Goal: Communication & Community: Answer question/provide support

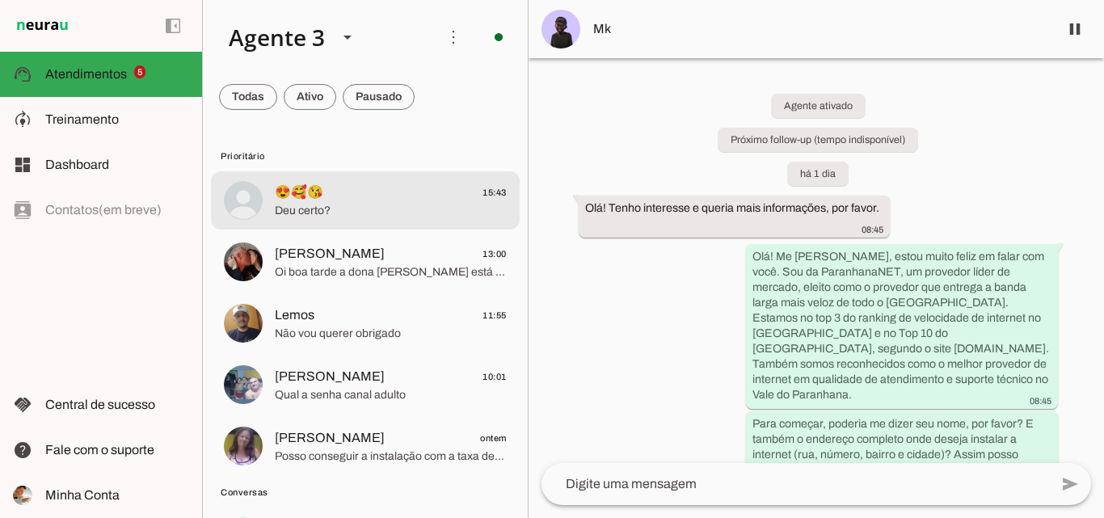
click at [403, 209] on span "Deu certo?" at bounding box center [391, 211] width 232 height 16
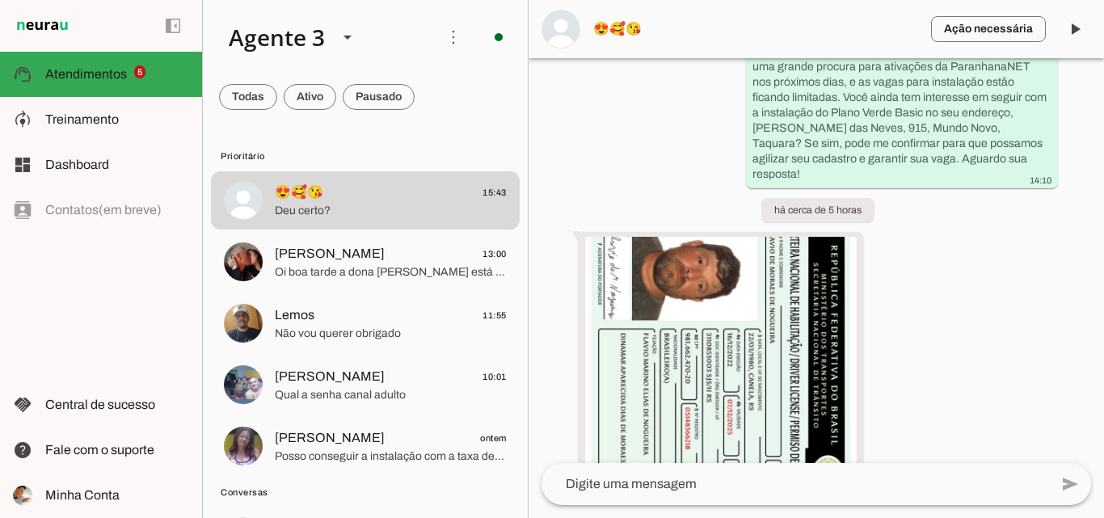
scroll to position [5168, 0]
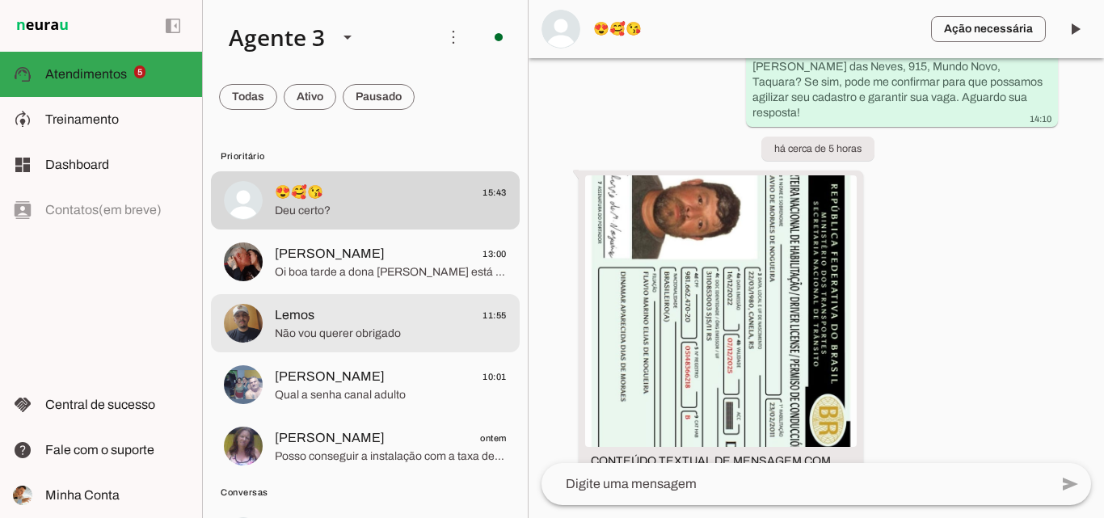
click at [390, 335] on span "Não vou querer obrigado" at bounding box center [391, 334] width 232 height 16
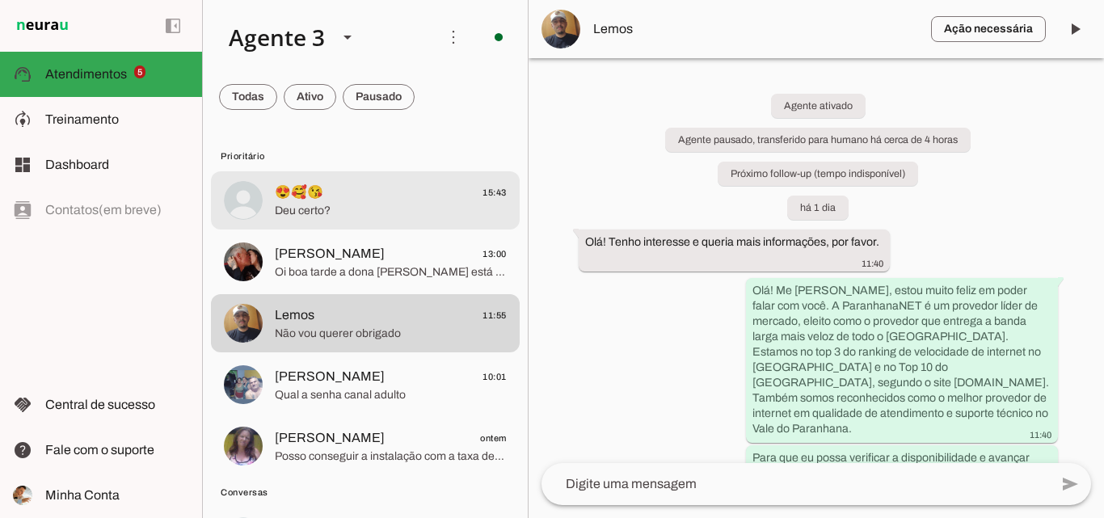
click at [439, 203] on span "Deu certo?" at bounding box center [391, 211] width 232 height 16
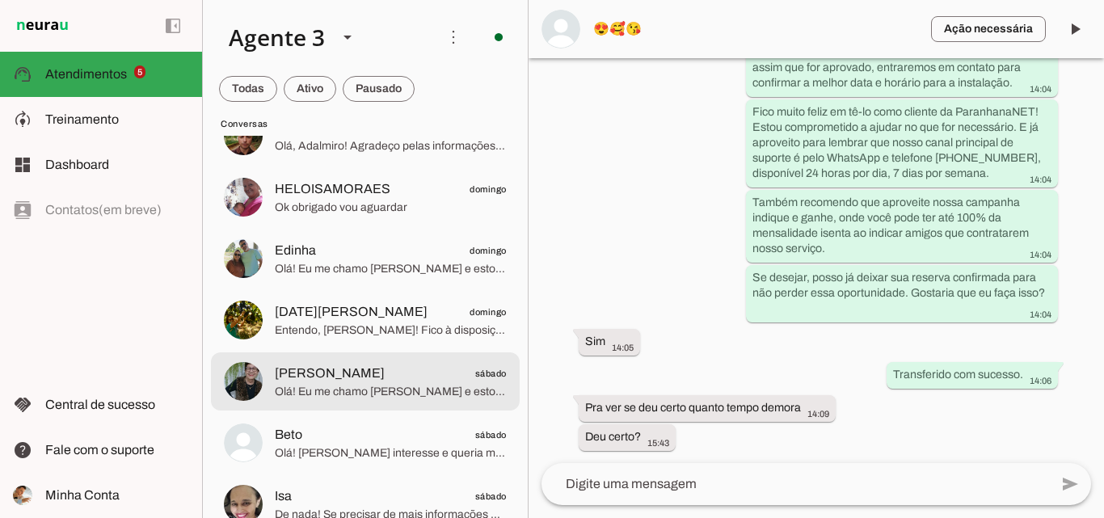
scroll to position [2585, 0]
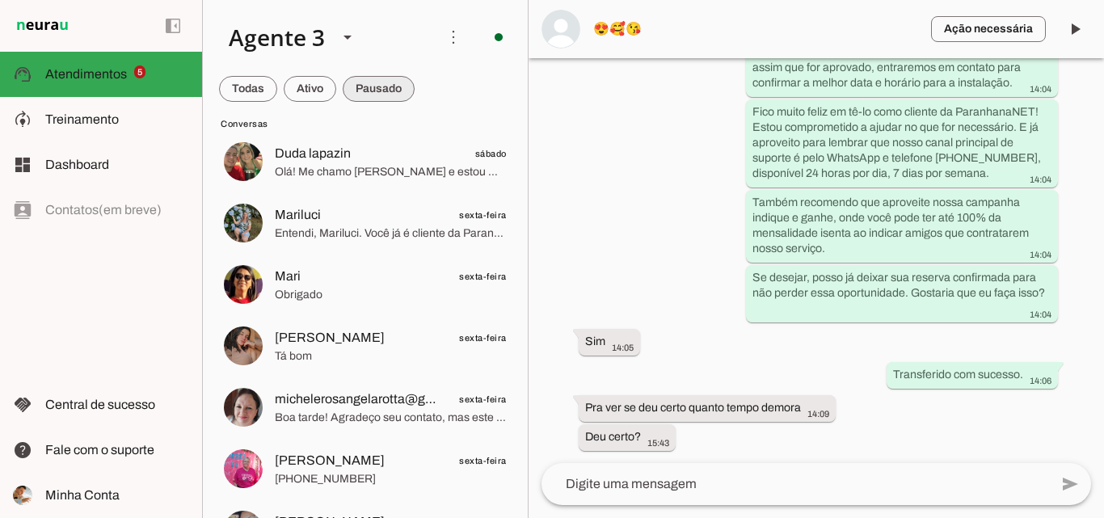
click at [277, 92] on span at bounding box center [248, 88] width 58 height 39
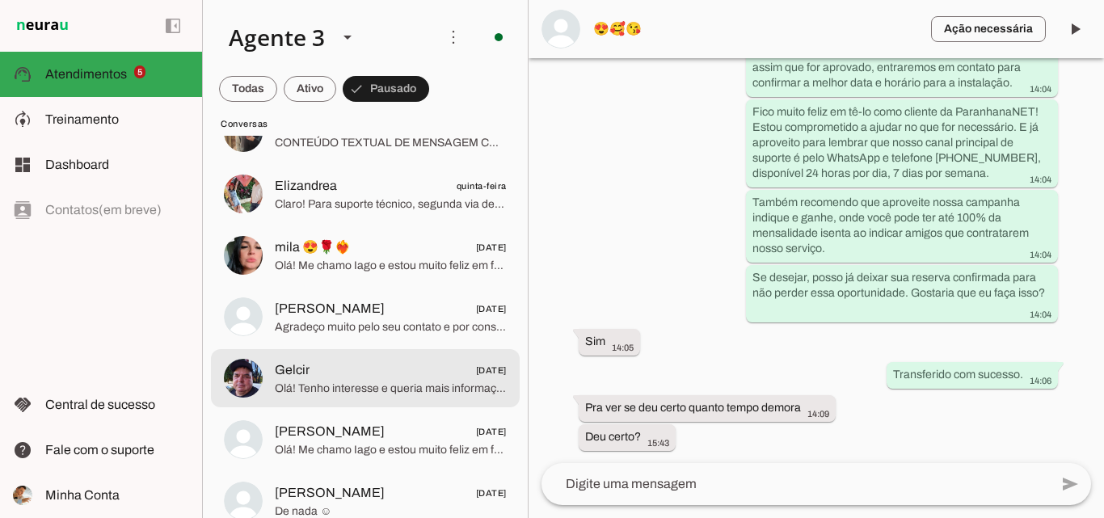
scroll to position [3958, 0]
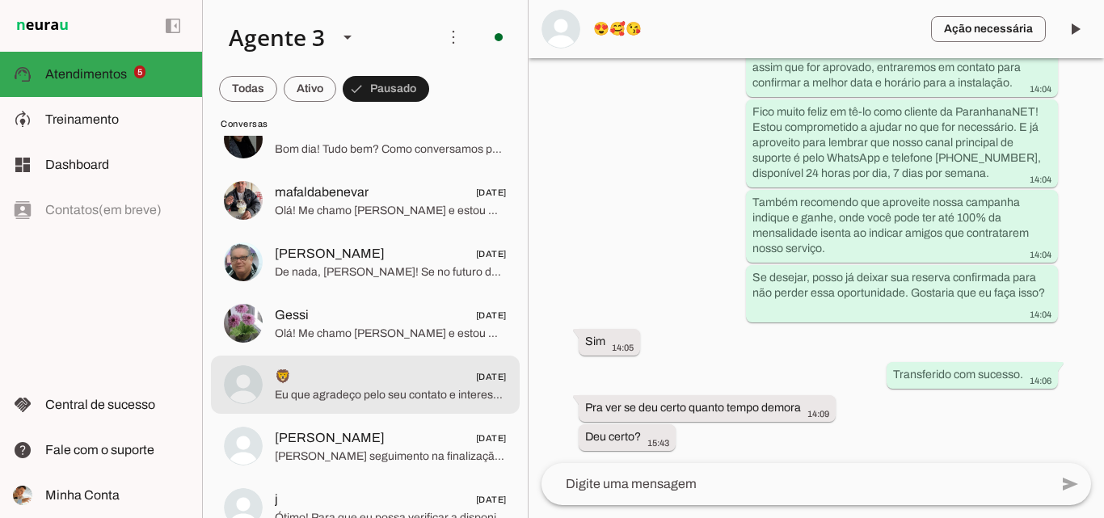
drag, startPoint x: 511, startPoint y: 396, endPoint x: 515, endPoint y: 357, distance: 39.0
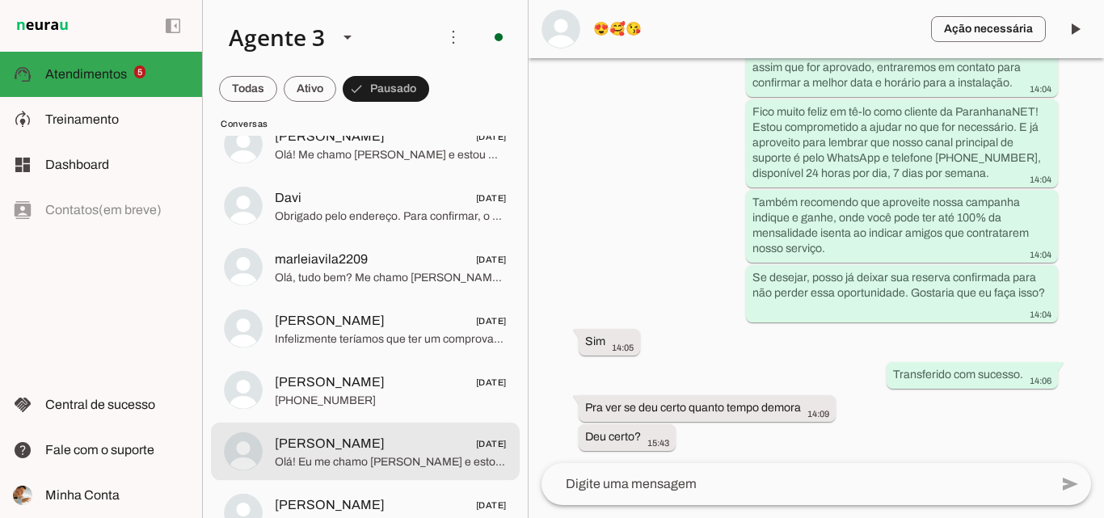
scroll to position [12165, 0]
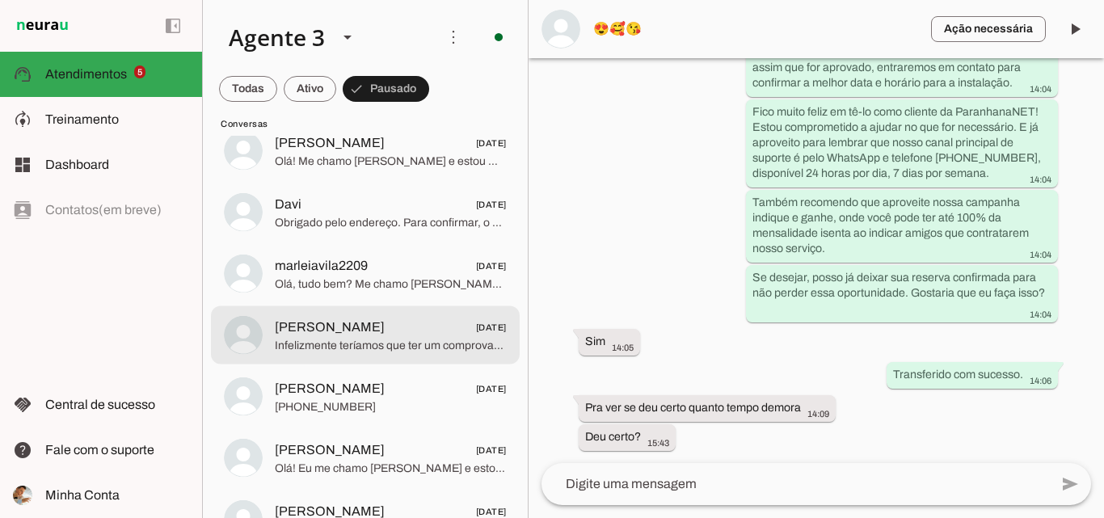
click at [474, 338] on span "Infelizmente teríamos que ter um comprovante para darmos seguimento, se houvess…" at bounding box center [391, 345] width 232 height 16
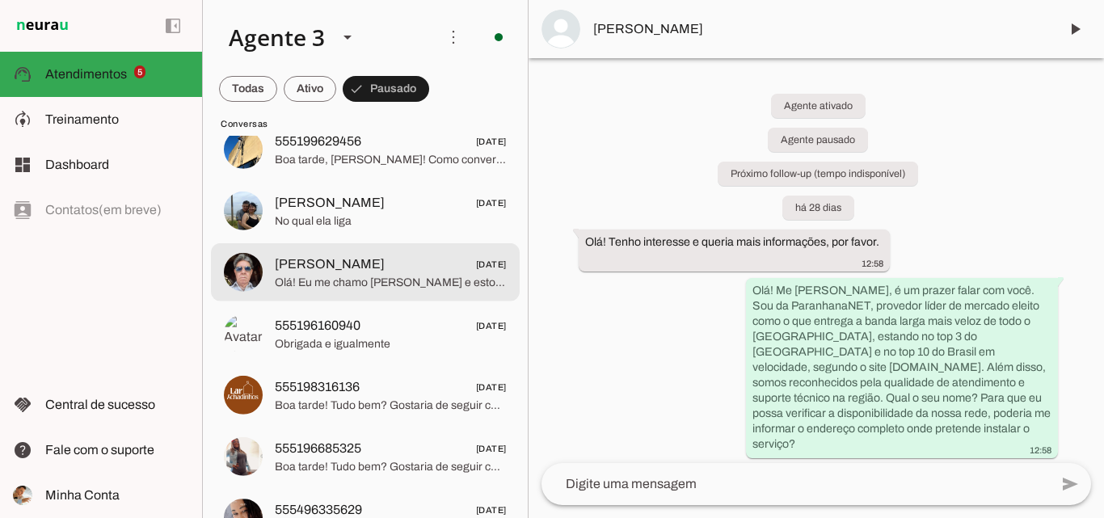
scroll to position [9095, 0]
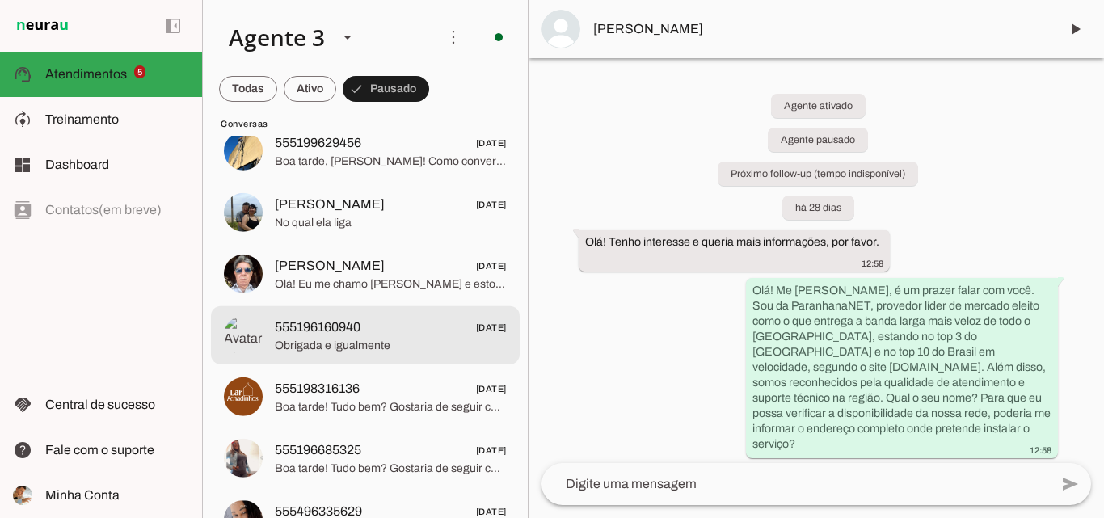
click at [312, 321] on span "555196160940" at bounding box center [318, 326] width 86 height 19
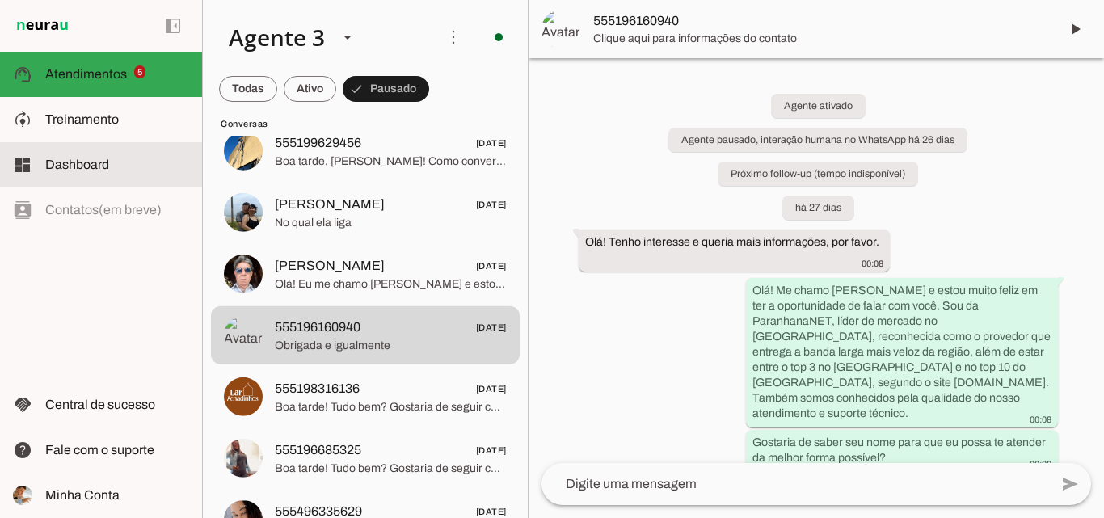
click at [139, 163] on slot at bounding box center [117, 164] width 144 height 19
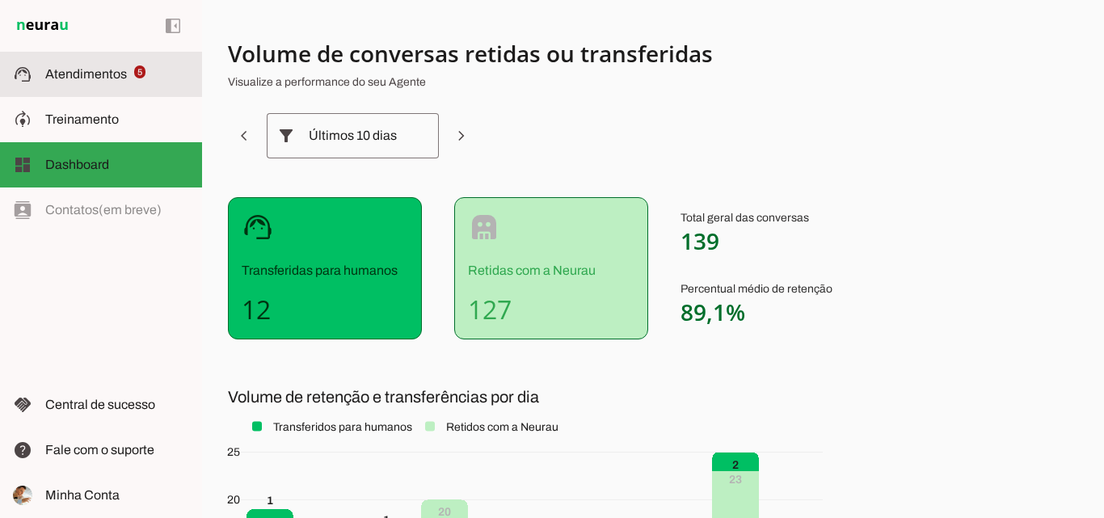
click at [153, 77] on slot at bounding box center [117, 74] width 144 height 19
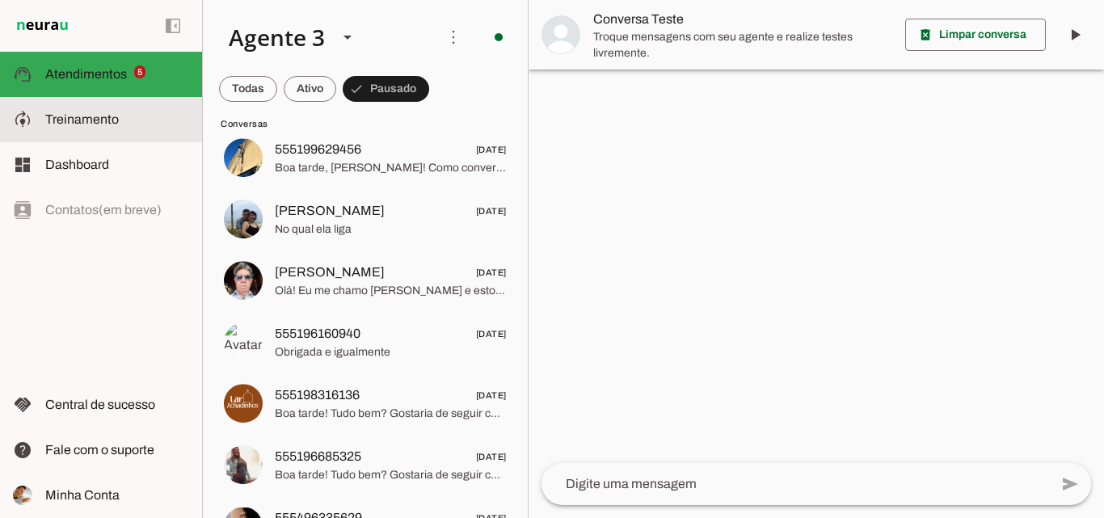
click at [128, 109] on md-item "model_training Treinamento Treinamento" at bounding box center [101, 119] width 202 height 45
click at [0, 0] on robot-train-page at bounding box center [0, 0] width 0 height 0
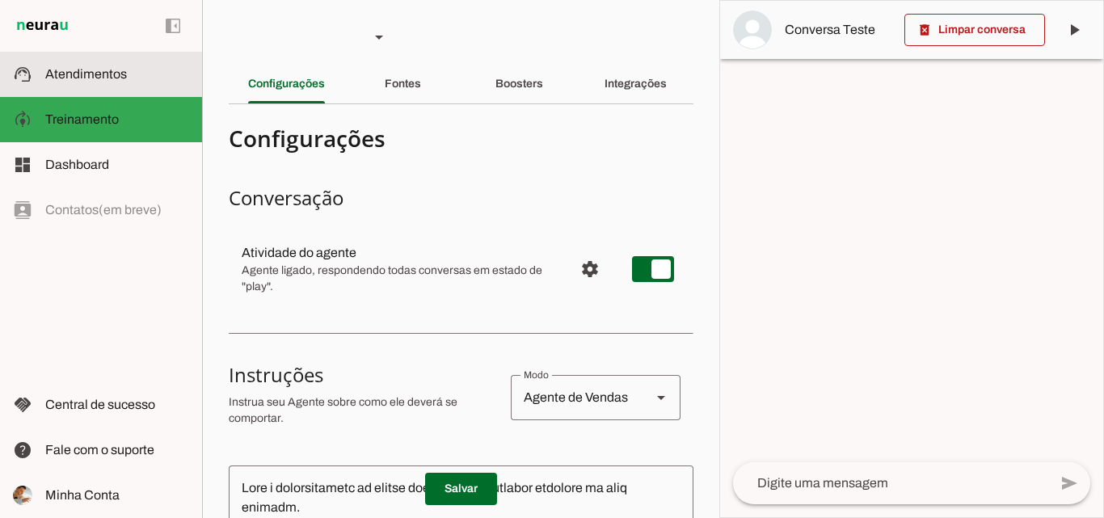
click at [92, 86] on md-item "support_agent Atendimentos Atendimentos" at bounding box center [101, 74] width 202 height 45
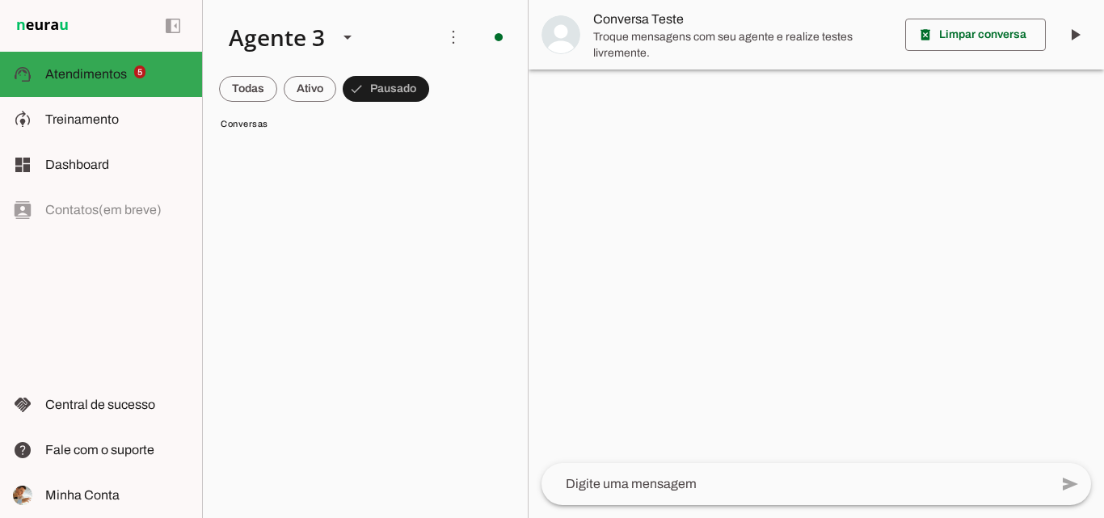
scroll to position [1179, 0]
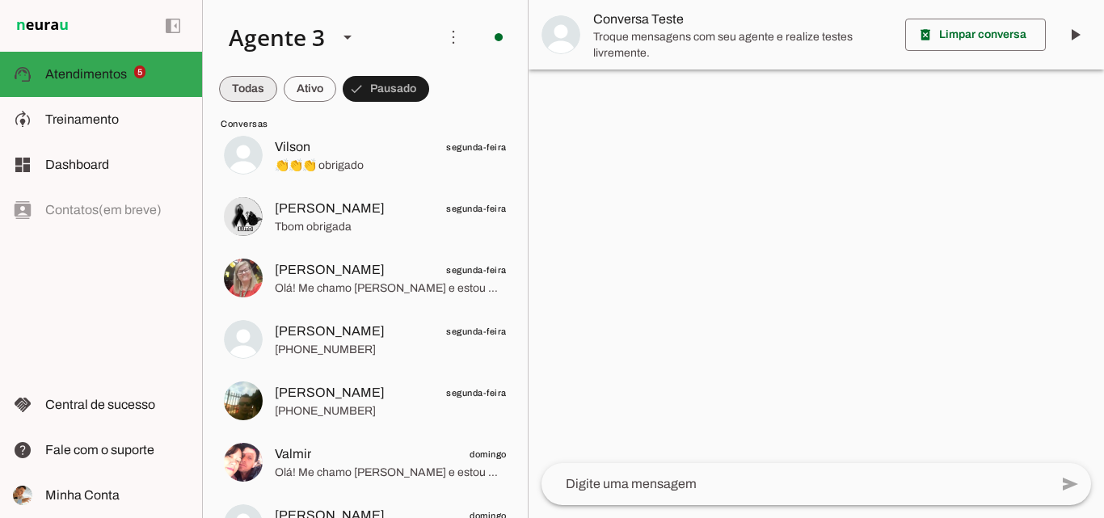
click at [238, 86] on span at bounding box center [248, 88] width 58 height 39
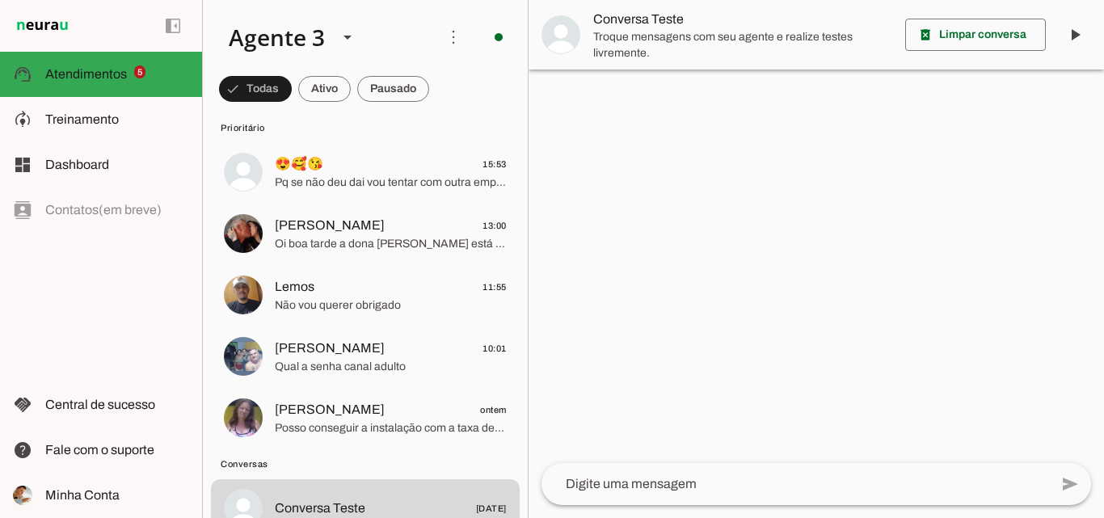
scroll to position [0, 0]
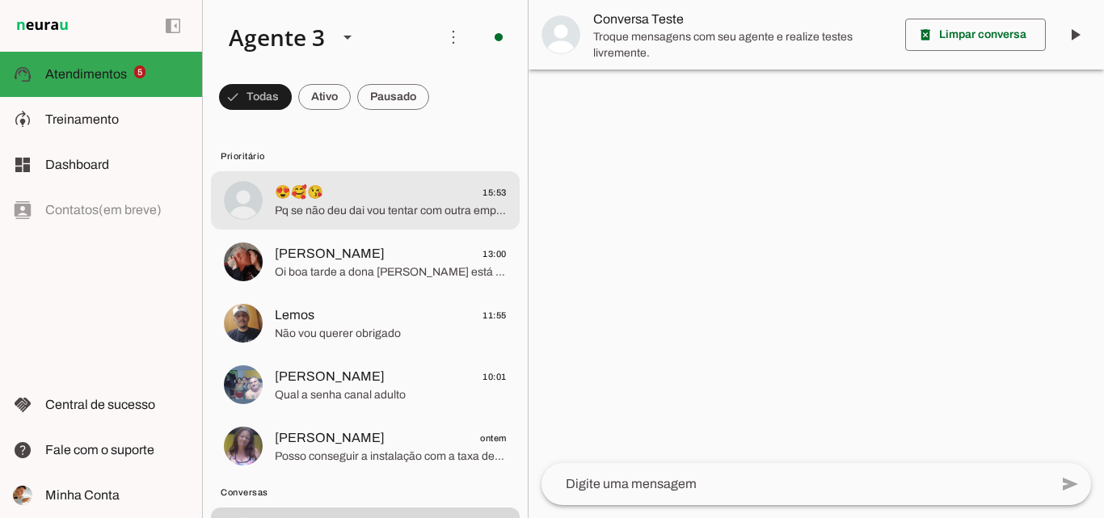
click at [433, 203] on span "Pq se não deu dai vou tentar com outra empresa" at bounding box center [391, 211] width 232 height 16
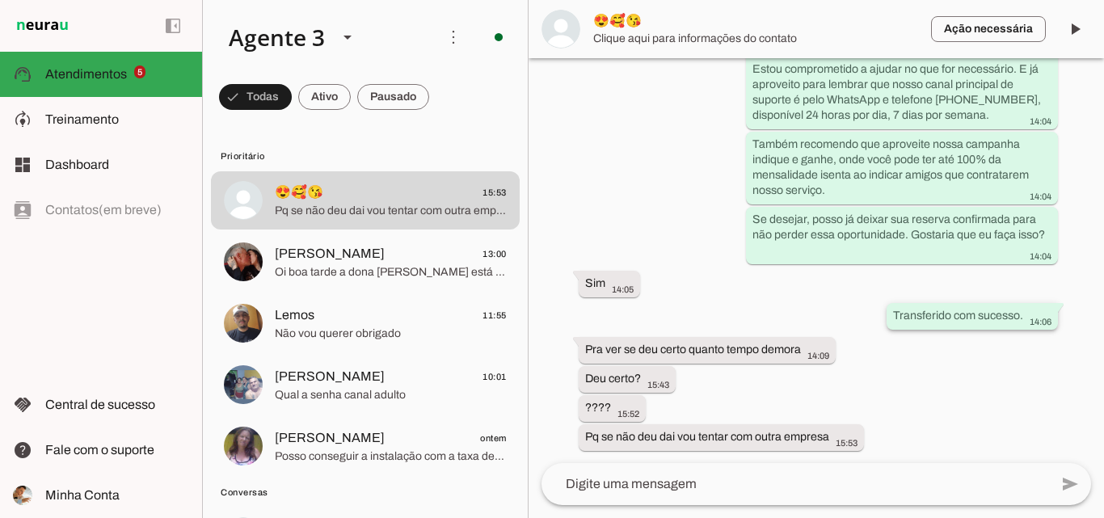
scroll to position [9252, 0]
click at [871, 462] on div "Agente ativado Agente pausado, transferido para humano há cerca de 2 horas Próx…" at bounding box center [815, 260] width 575 height 405
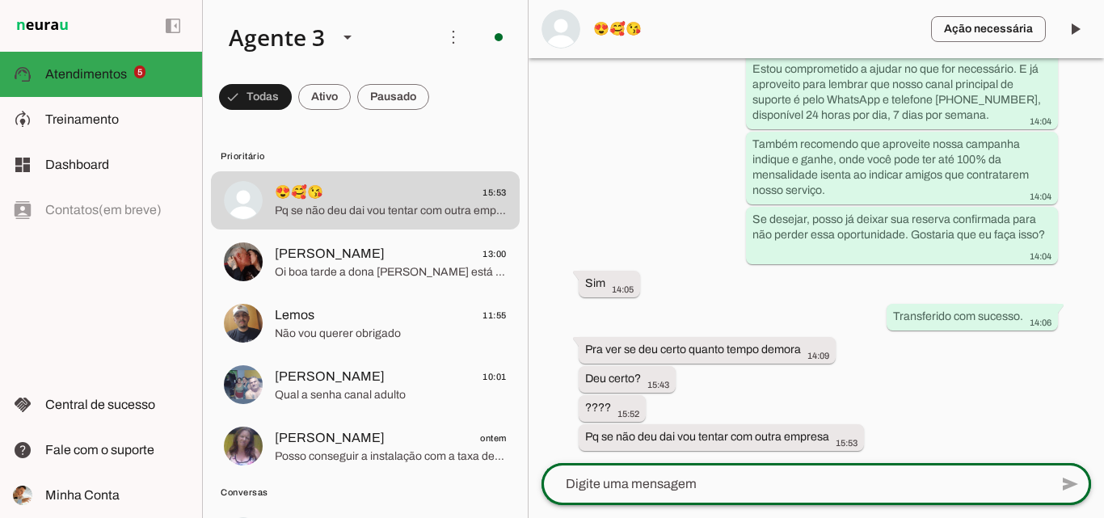
click at [612, 465] on div at bounding box center [794, 484] width 507 height 42
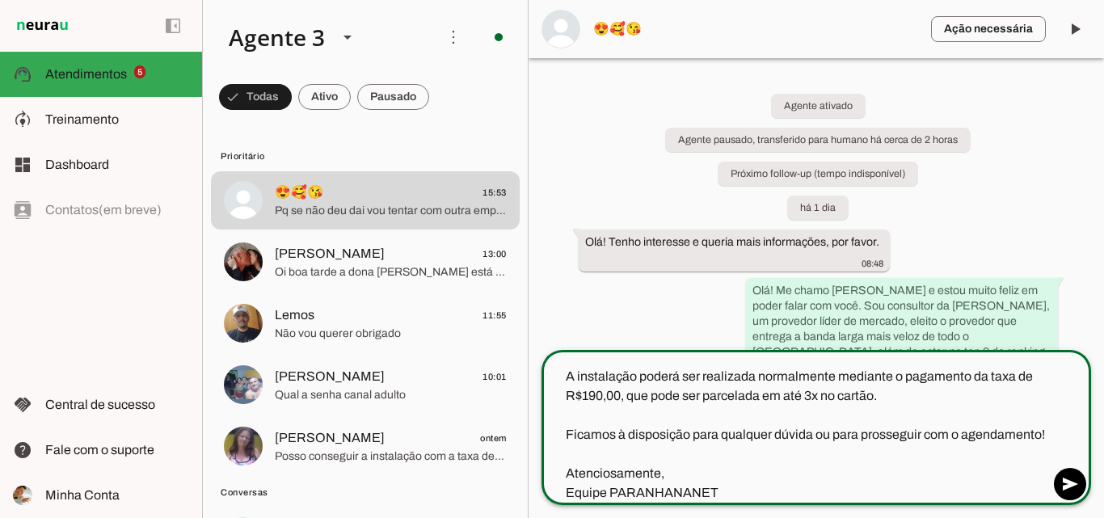
scroll to position [0, 0]
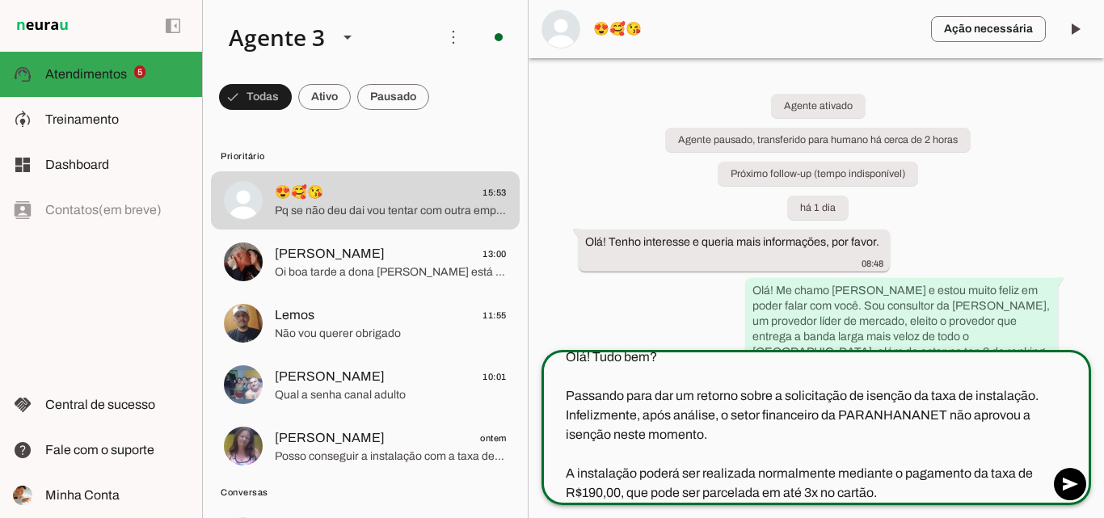
click at [1006, 417] on textarea "Olá! Tudo bem? Passando para dar um retorno sobre a solicitação de isenção da t…" at bounding box center [794, 424] width 507 height 155
click at [996, 416] on textarea "Olá! Tudo bem? Passando para dar um retorno sobre a solicitação de isenção da t…" at bounding box center [794, 424] width 507 height 155
click at [997, 414] on textarea "Olá! Tudo bem? Passando para dar um retorno sobre a solicitação de isenção da t…" at bounding box center [794, 424] width 507 height 155
click at [0, 0] on lt-span "*******" at bounding box center [0, 0] width 0 height 0
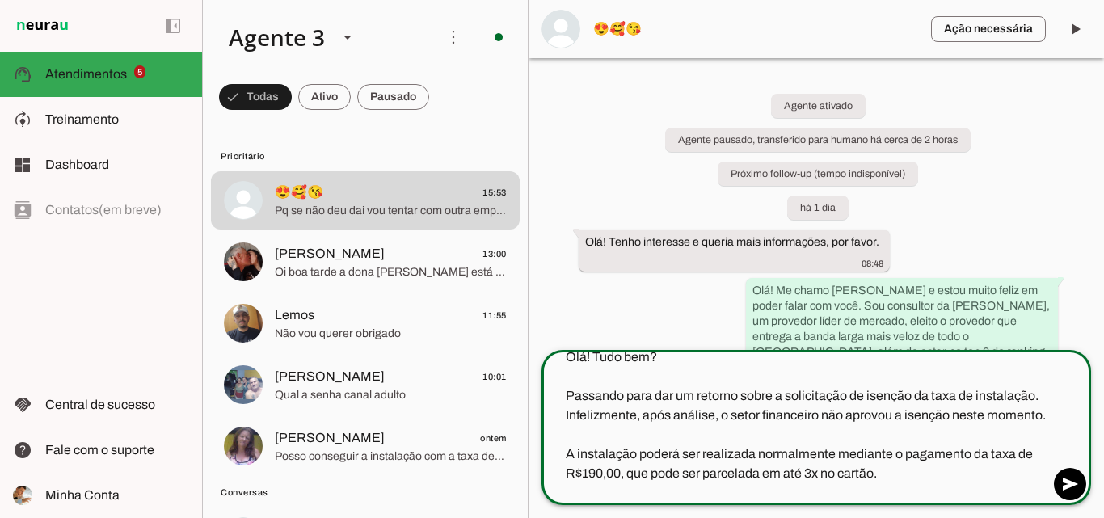
scroll to position [116, 0]
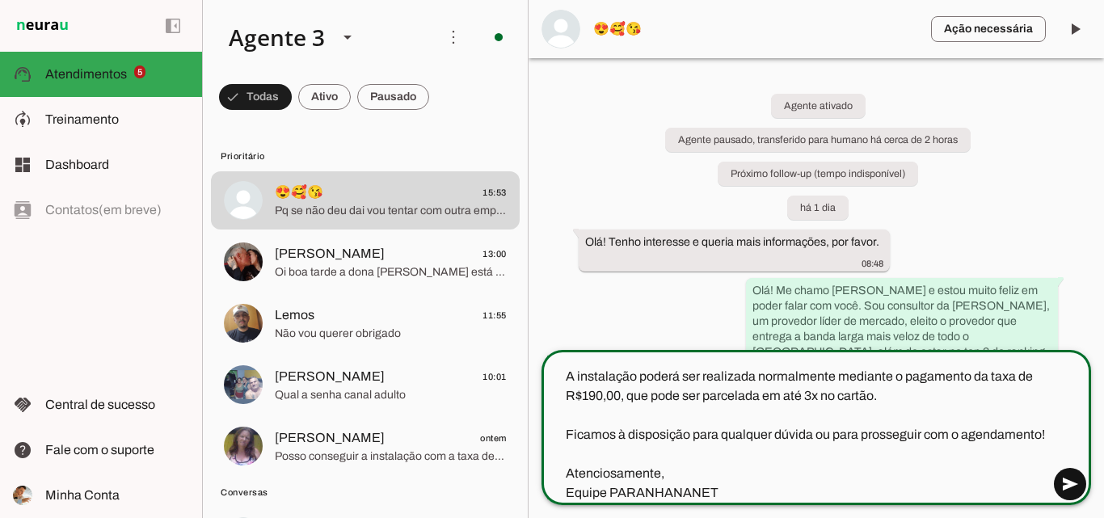
type textarea "Olá! Tudo bem? Passando para dar um retorno sobre a solicitação de isenção da t…"
type md-outlined-text-field "Olá! Tudo bem? Passando para dar um retorno sobre a solicitação de isenção da t…"
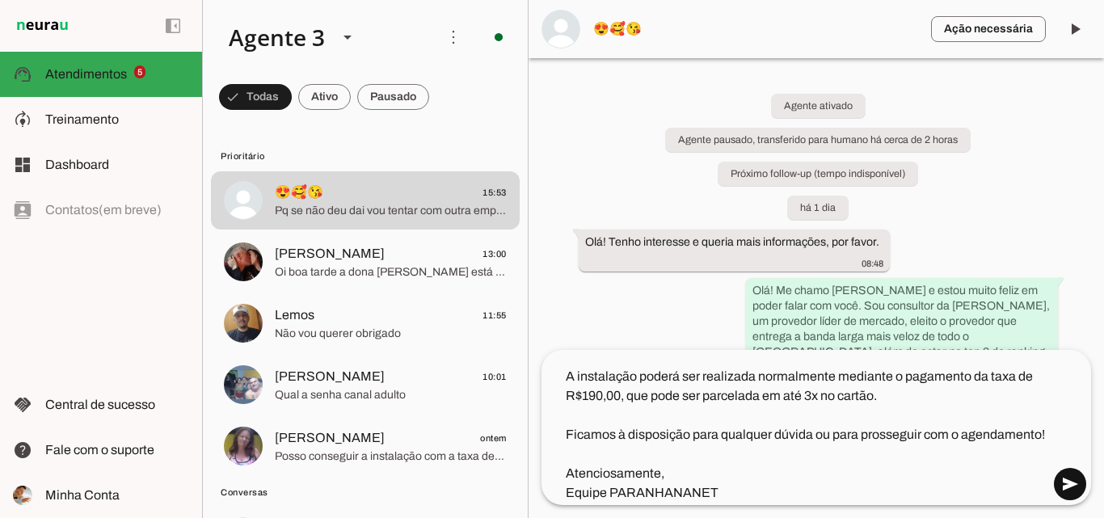
click at [1085, 478] on span at bounding box center [1069, 484] width 39 height 39
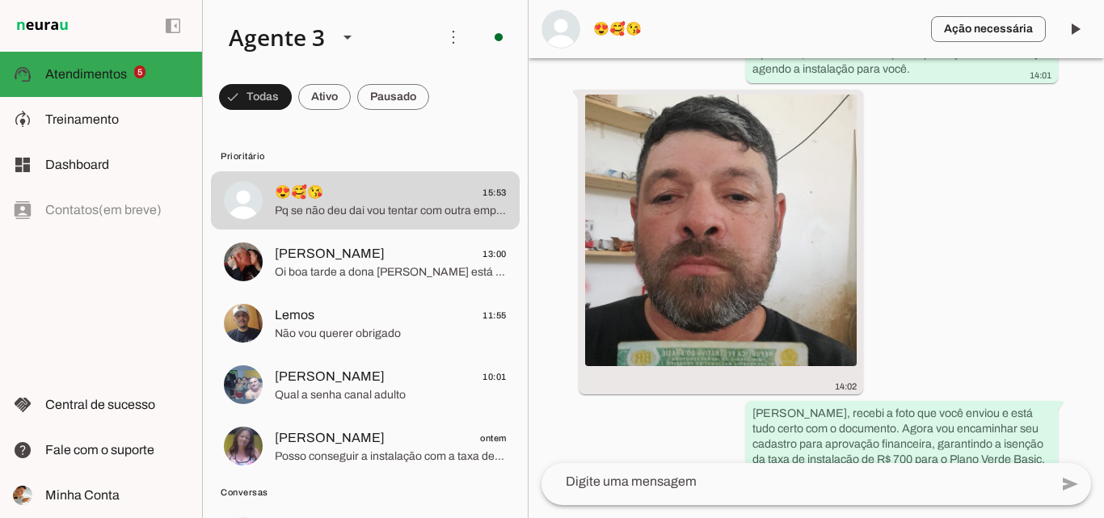
scroll to position [8924, 0]
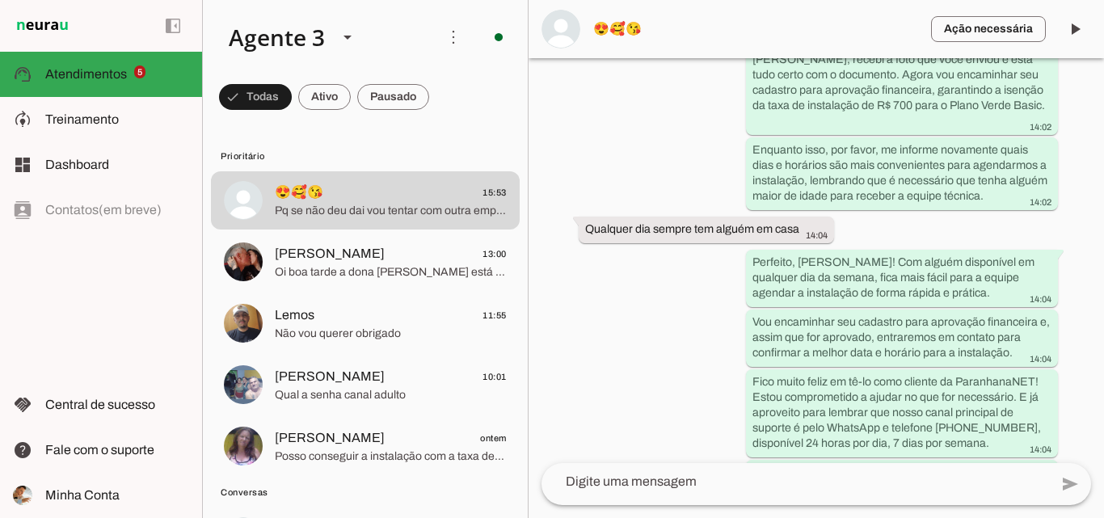
click at [1103, 476] on div "add send send 🎤 Recording... description Document photo_library Photos & videos…" at bounding box center [815, 490] width 575 height 55
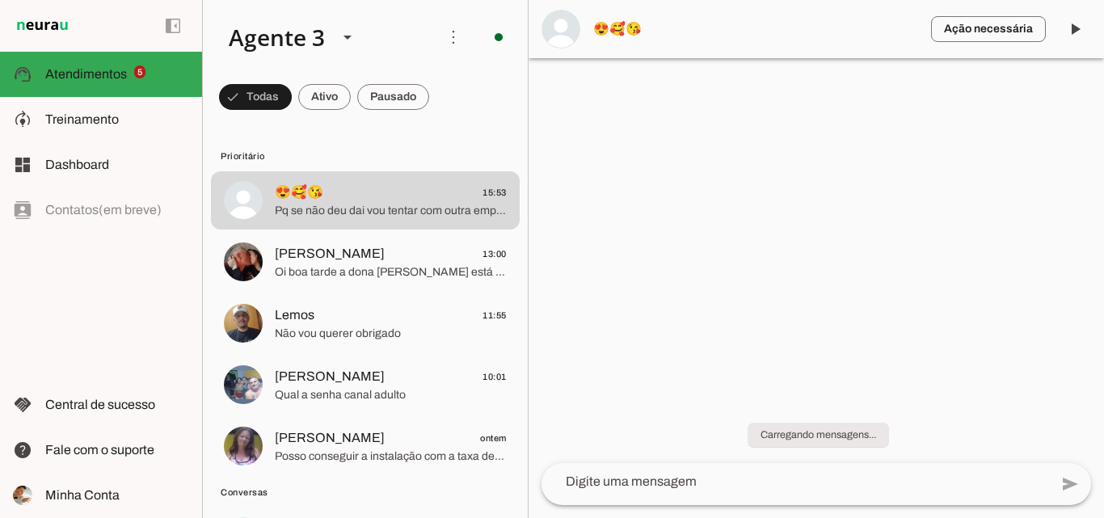
scroll to position [0, 0]
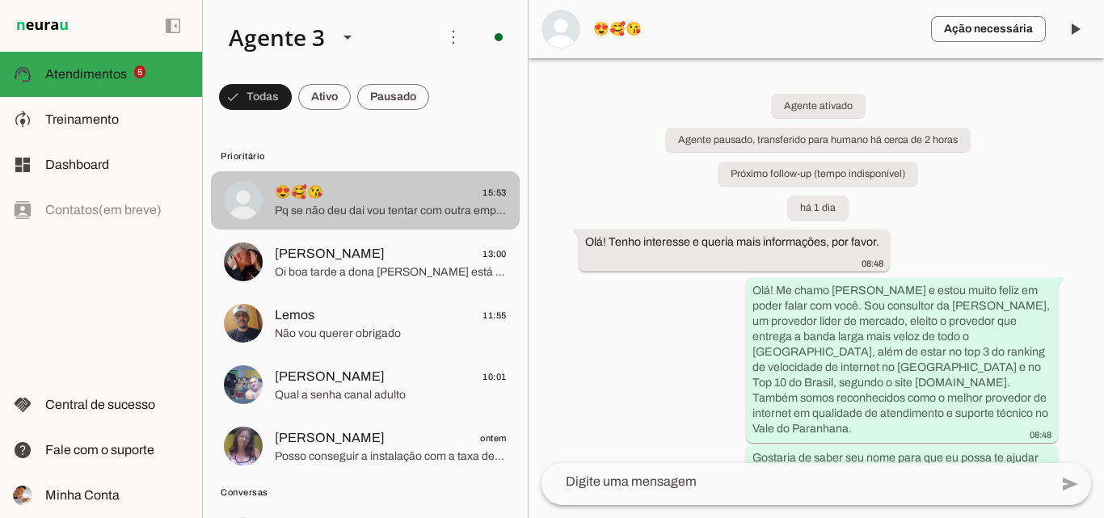
click at [406, 195] on span "😍🥰😘 15:53" at bounding box center [391, 193] width 232 height 20
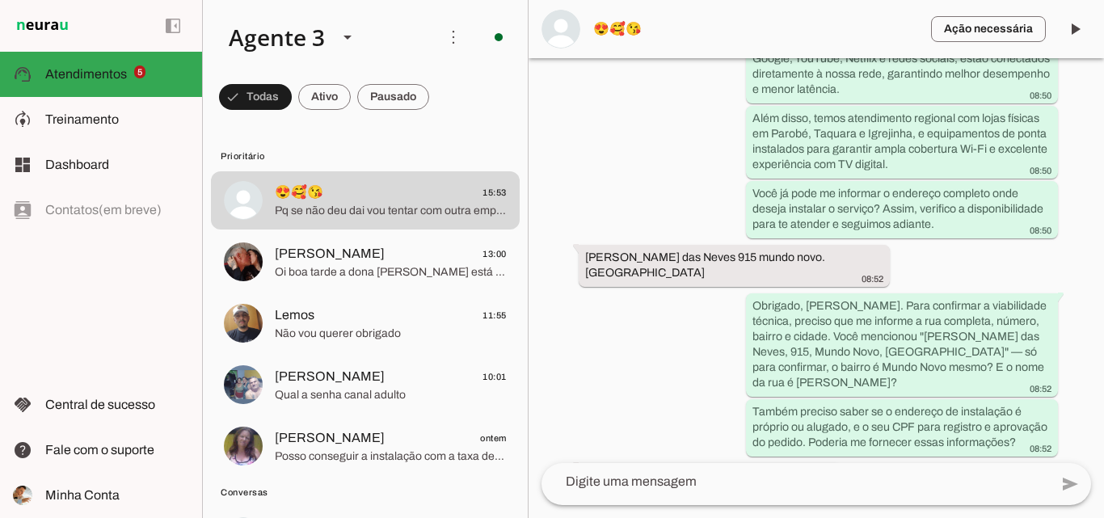
scroll to position [352, 0]
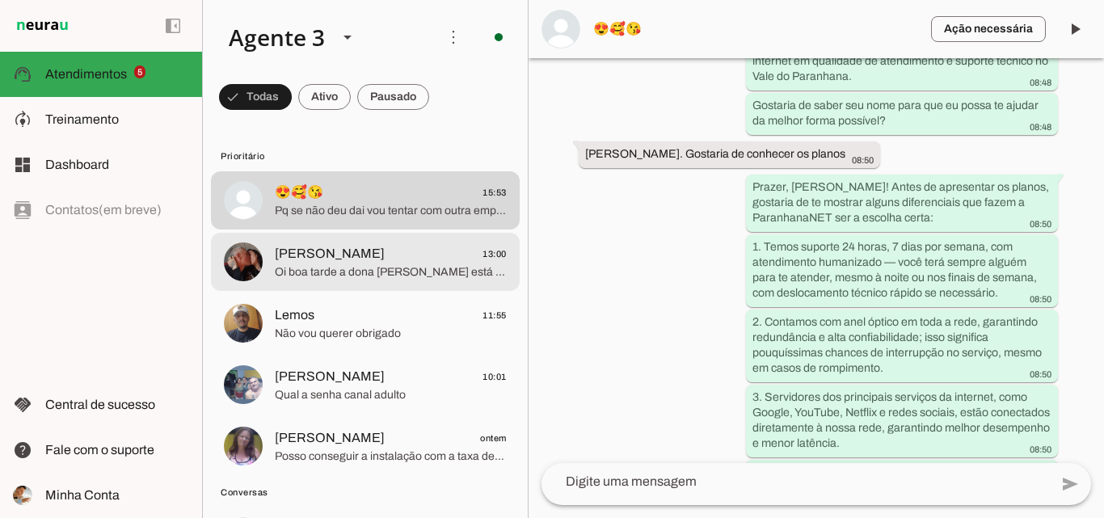
click at [408, 259] on span "[PERSON_NAME] 13:00" at bounding box center [391, 254] width 232 height 20
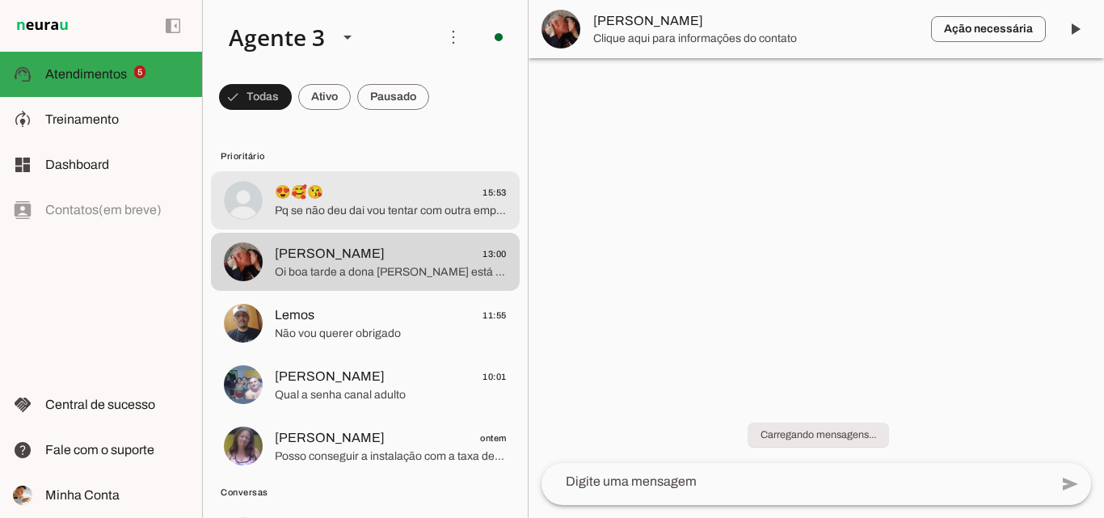
click at [465, 194] on span "😍🥰😘 15:53" at bounding box center [391, 193] width 232 height 20
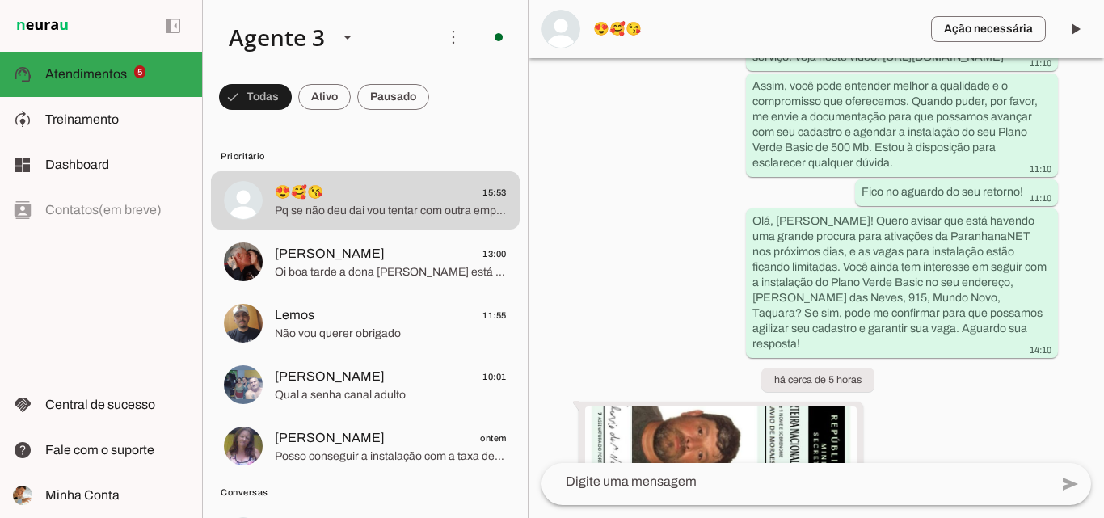
scroll to position [5387, 0]
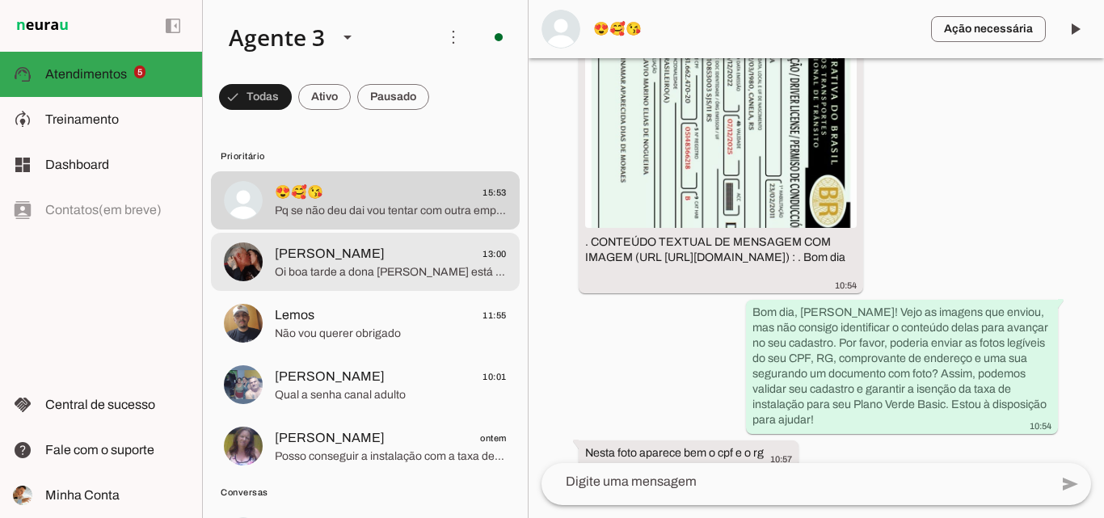
click at [395, 252] on span "[PERSON_NAME] 13:00" at bounding box center [391, 254] width 232 height 20
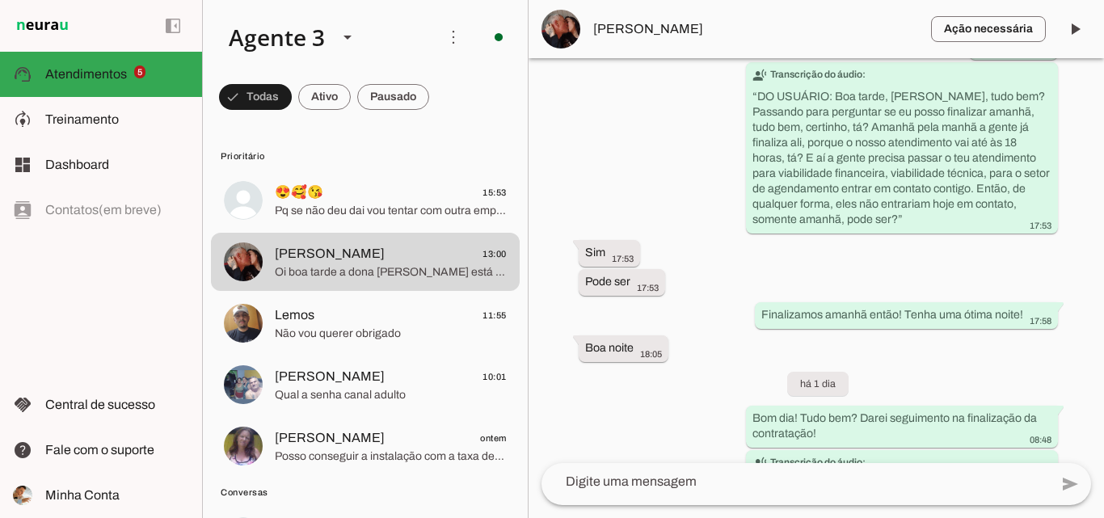
scroll to position [12001, 0]
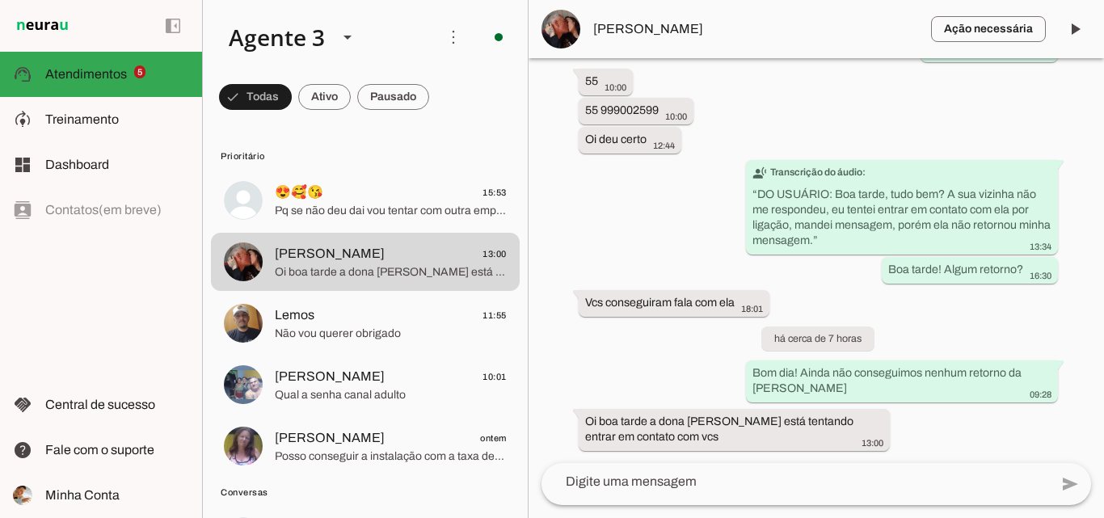
click at [1061, 456] on div "Agente ativado Agente pausado, transferido para humano há 4 dias Próximo follow…" at bounding box center [815, 260] width 575 height 405
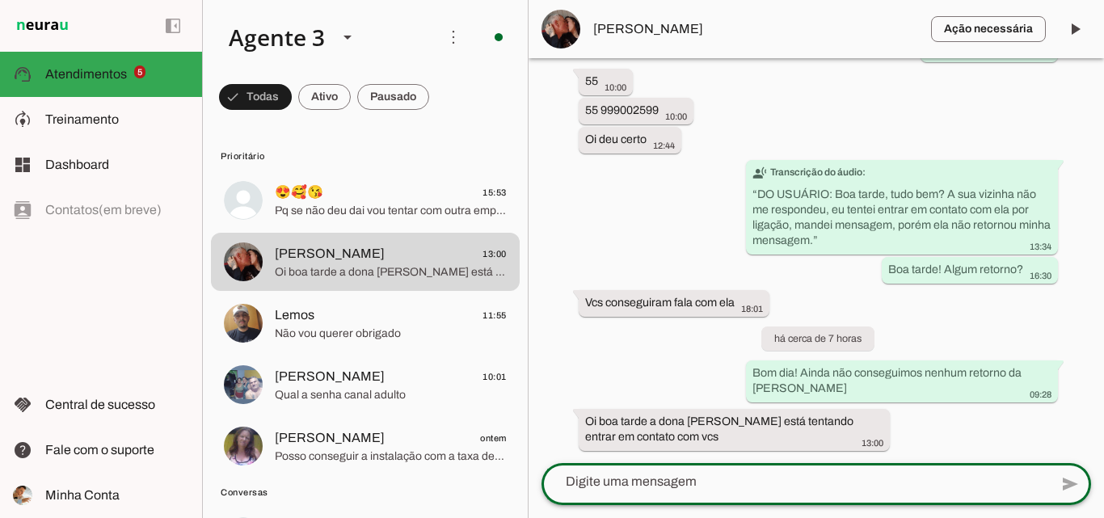
click at [0, 0] on lt-mirror at bounding box center [0, 0] width 0 height 0
click at [730, 494] on div at bounding box center [794, 481] width 507 height 42
click at [719, 486] on textarea at bounding box center [794, 481] width 507 height 19
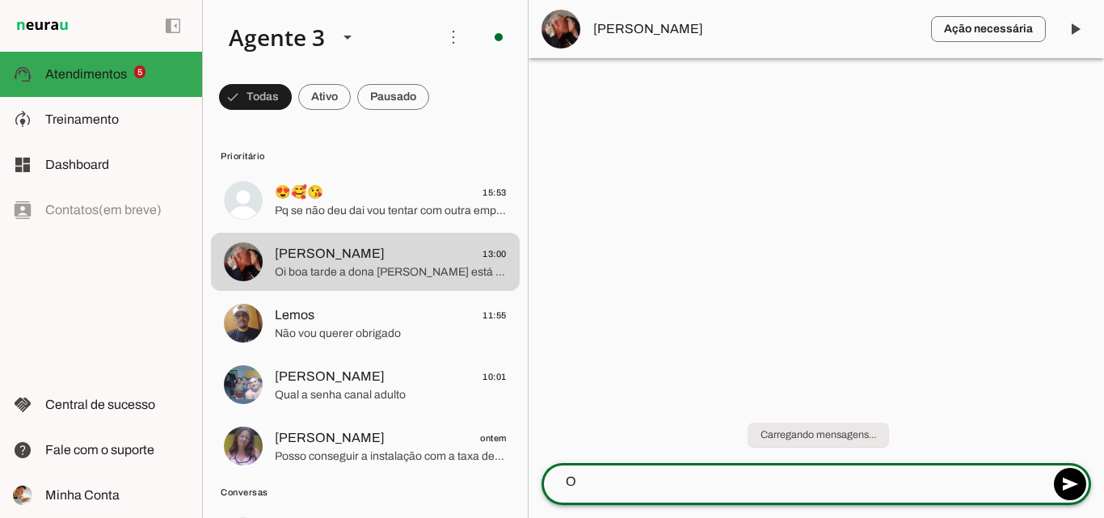
scroll to position [0, 0]
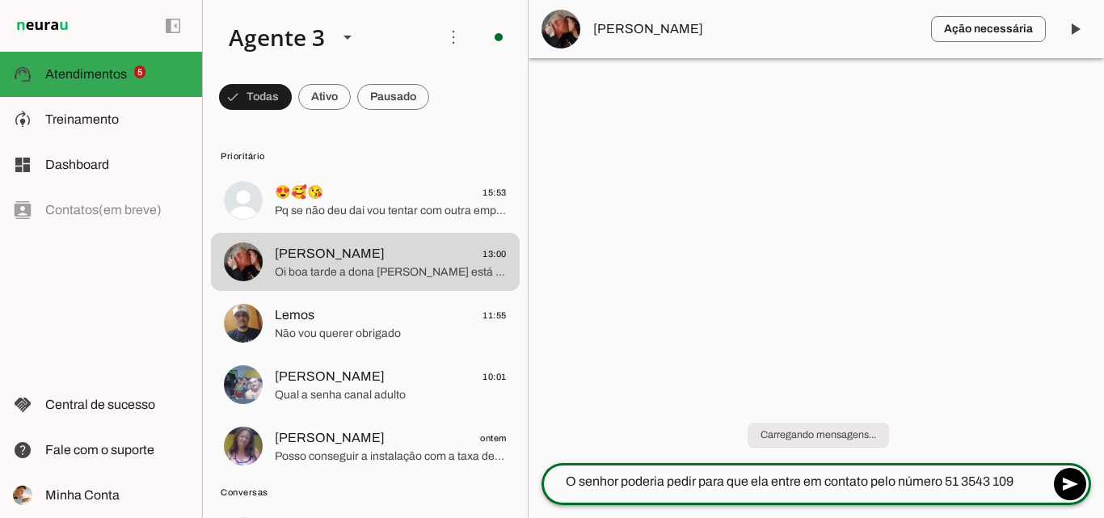
type textarea "O senhor poderia pedir para que ela entre em contato pelo número 51 3543 1099"
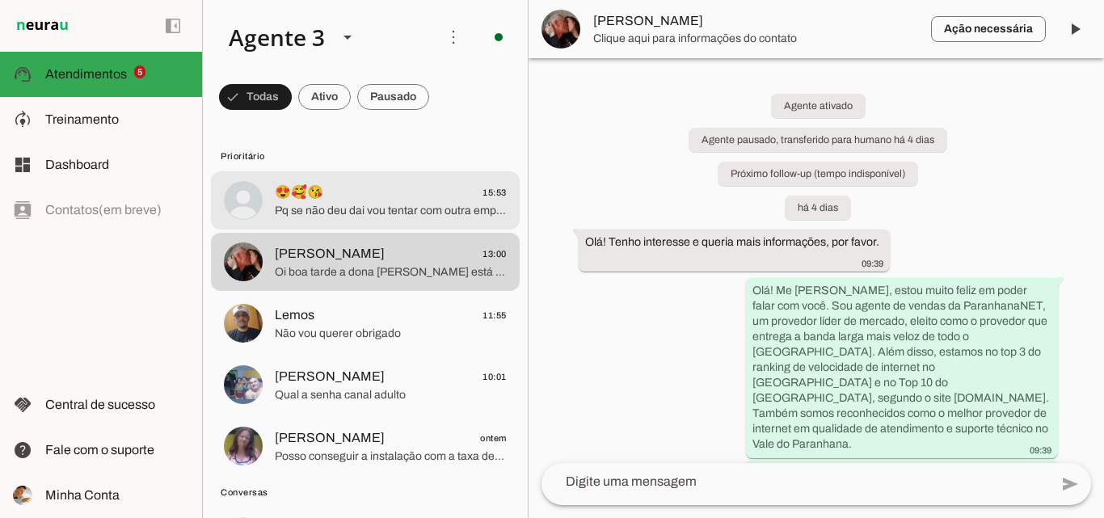
click at [434, 191] on span "😍🥰😘 15:53" at bounding box center [391, 193] width 232 height 20
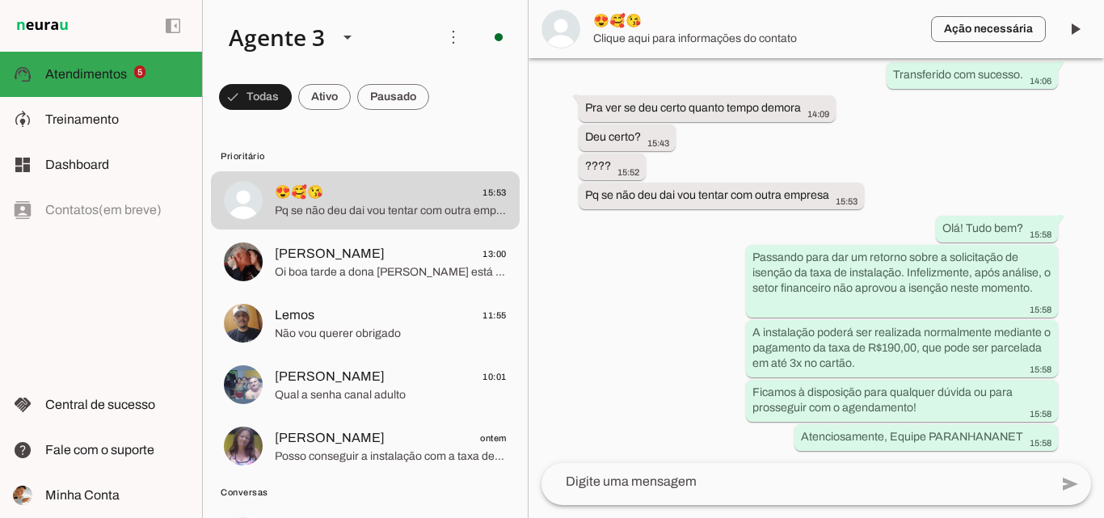
scroll to position [9494, 0]
click at [953, 166] on div "Agente ativado Agente pausado, transferido para humano há cerca de 2 horas Próx…" at bounding box center [815, 260] width 575 height 405
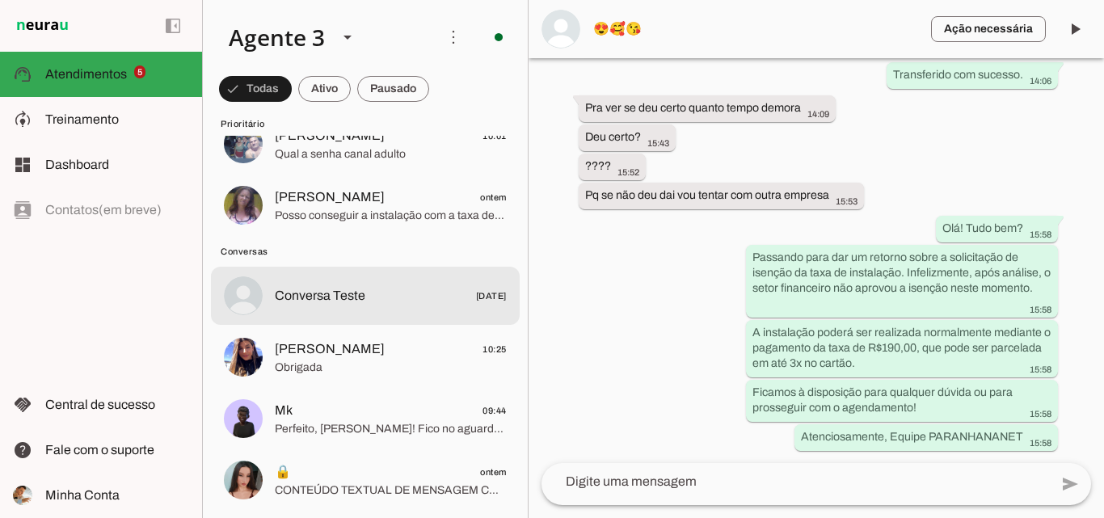
scroll to position [0, 0]
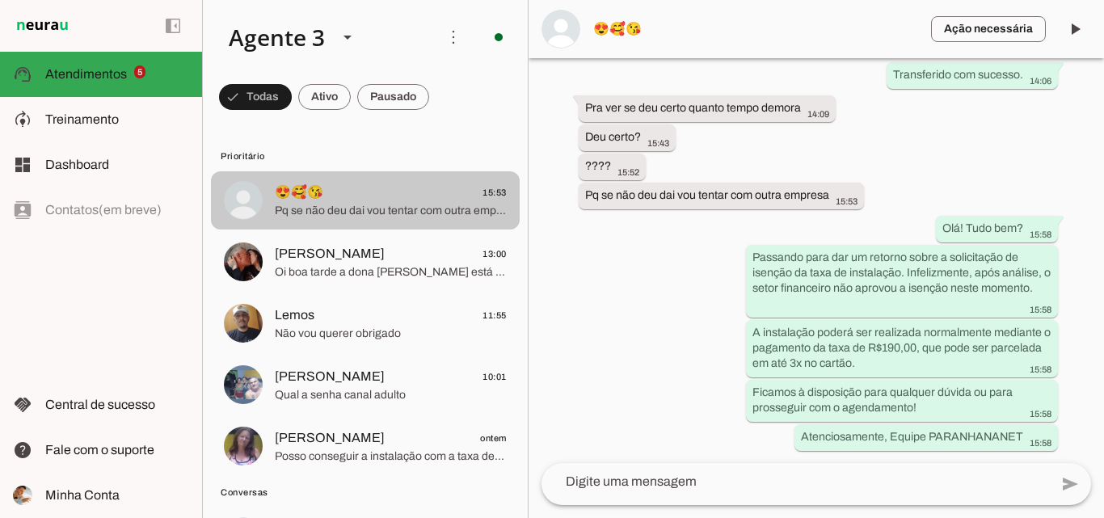
click at [313, 191] on span "😍🥰😘" at bounding box center [299, 192] width 48 height 19
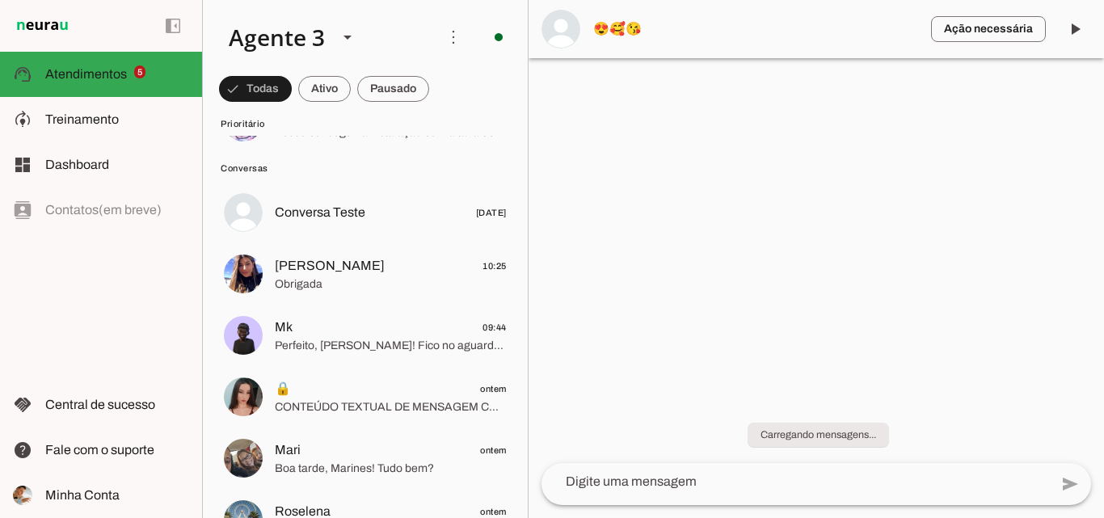
scroll to position [323, 0]
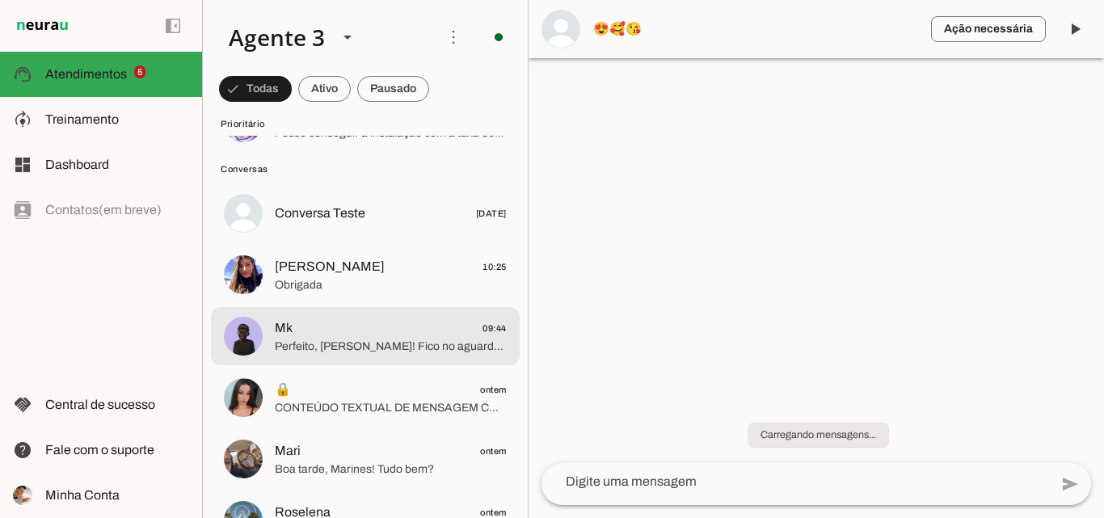
click at [371, 334] on span "Mk 09:44" at bounding box center [391, 328] width 232 height 20
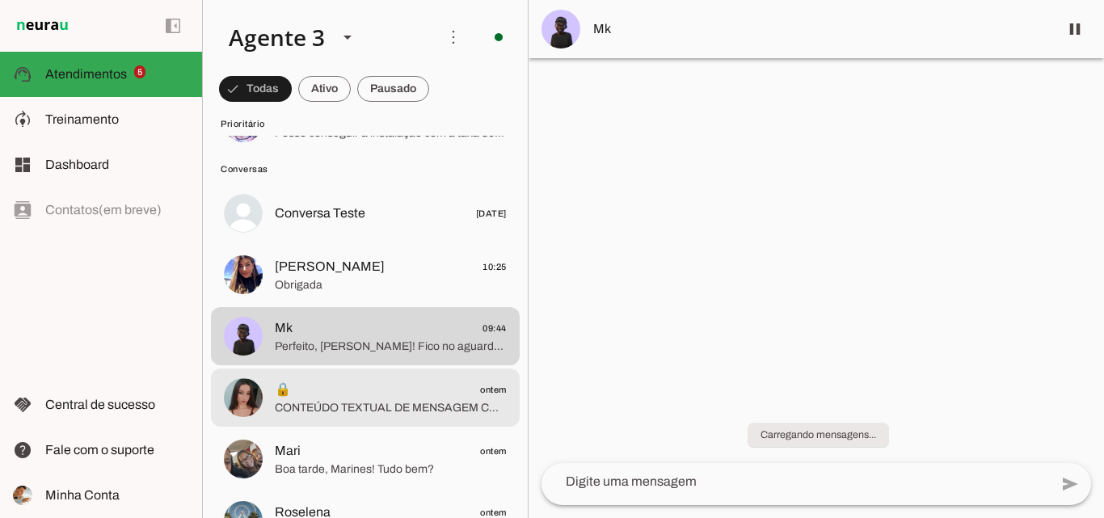
click at [288, 385] on span "🔒" at bounding box center [283, 389] width 16 height 19
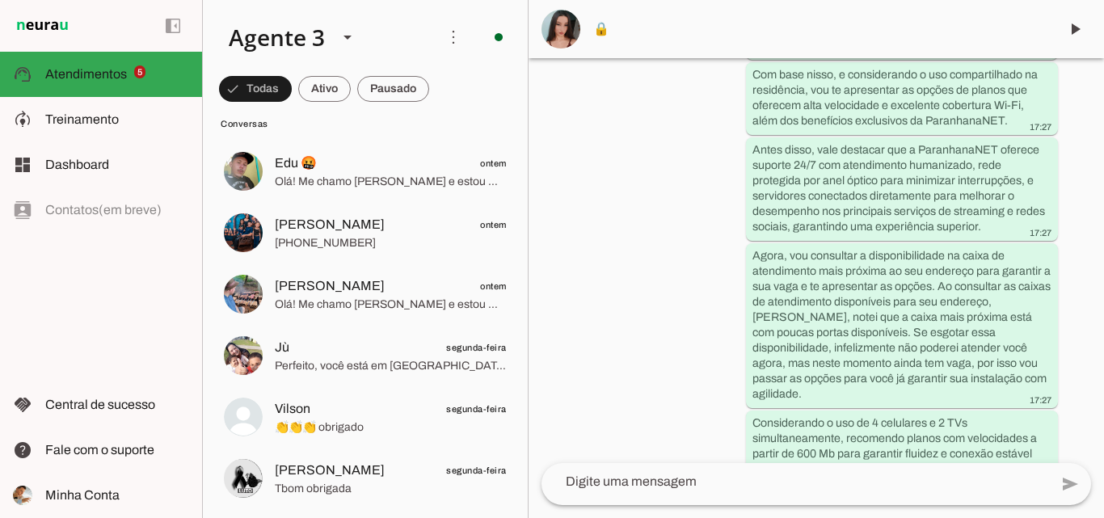
scroll to position [1454, 0]
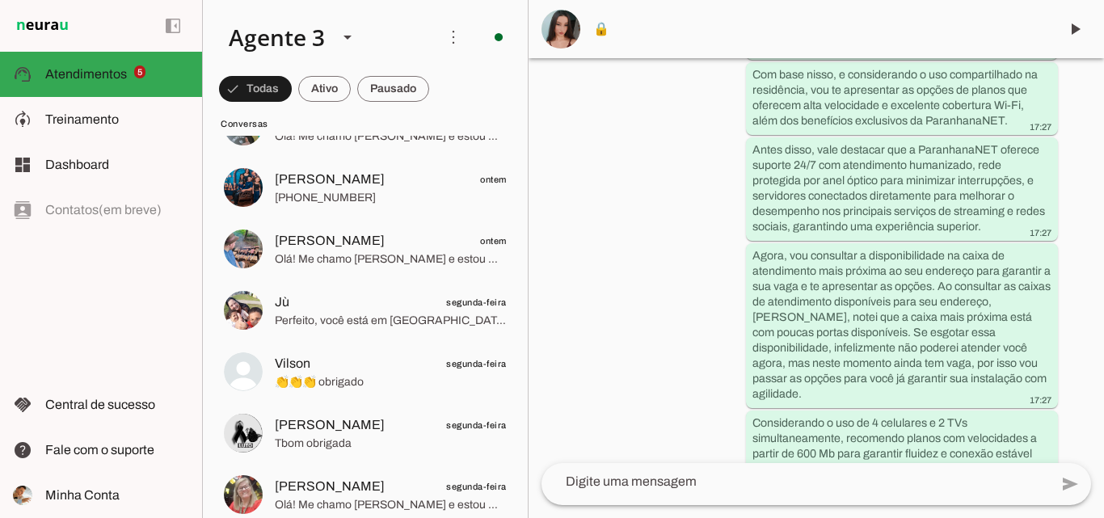
click at [410, 435] on span "Tbom obrigada" at bounding box center [391, 443] width 232 height 16
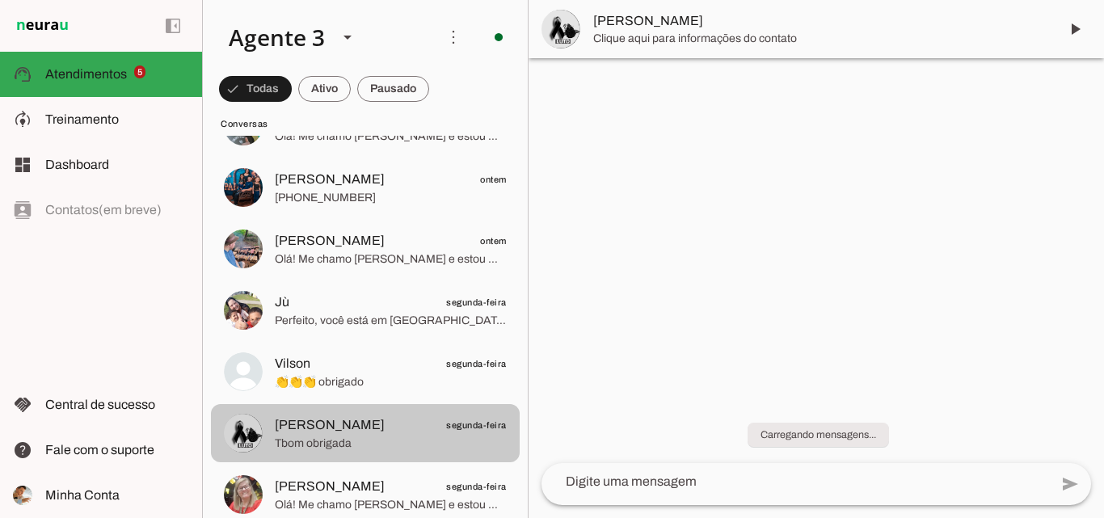
click at [440, 447] on span "Tbom obrigada" at bounding box center [391, 443] width 232 height 16
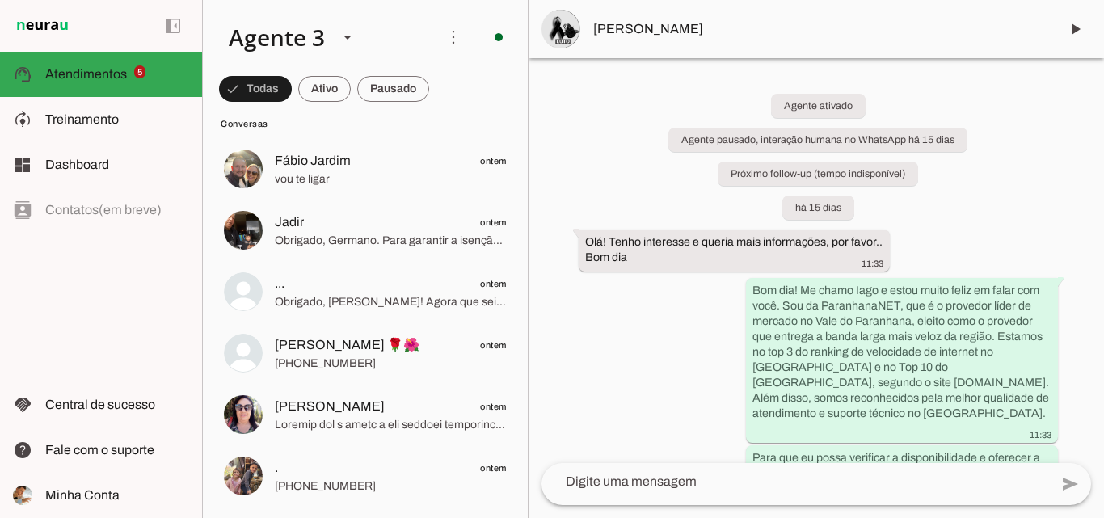
scroll to position [969, 0]
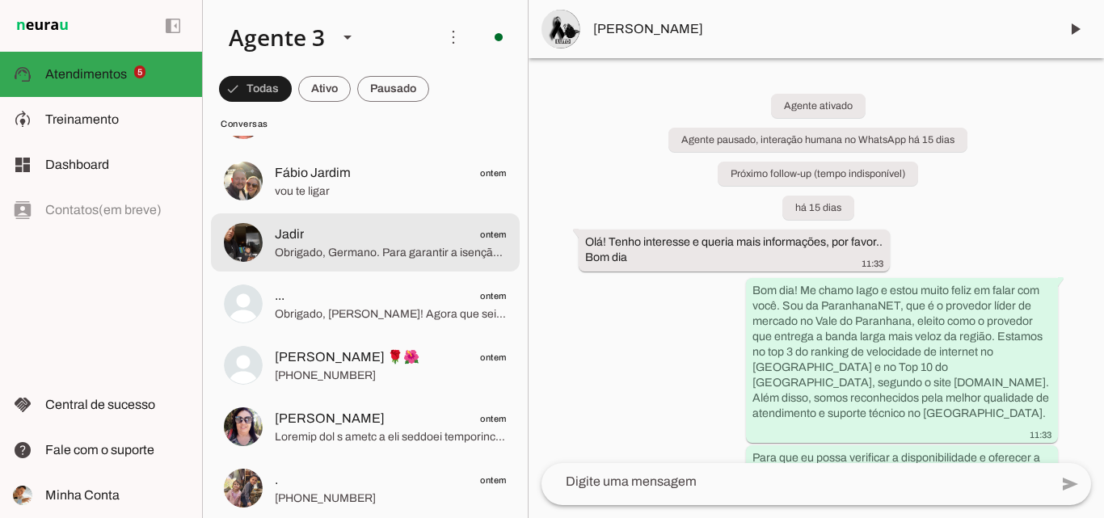
click at [382, 251] on span "Obrigado, Germano. Para garantir a isenção da taxa de instalação, preciso també…" at bounding box center [391, 253] width 232 height 16
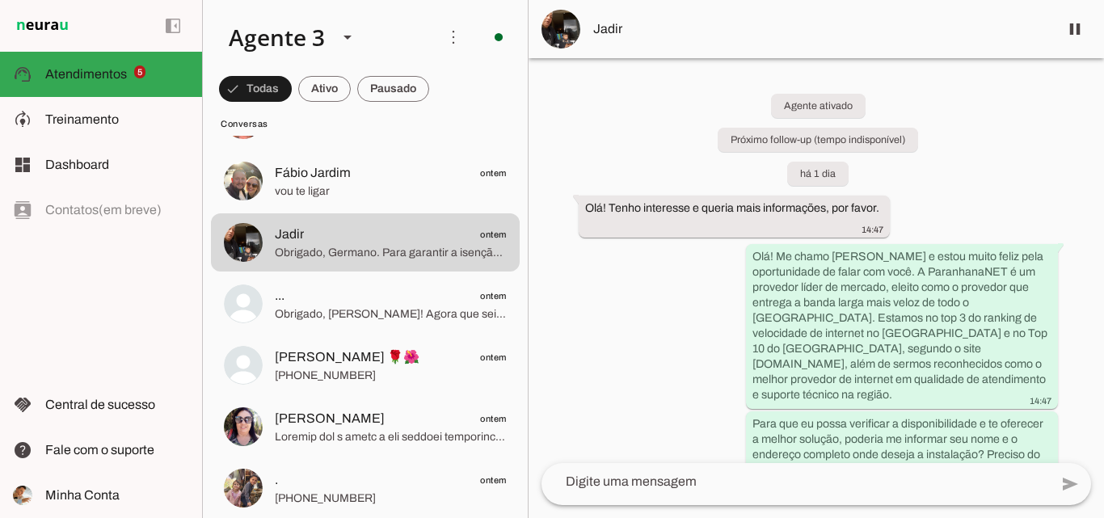
click at [583, 28] on md-item "Jadir" at bounding box center [815, 29] width 575 height 58
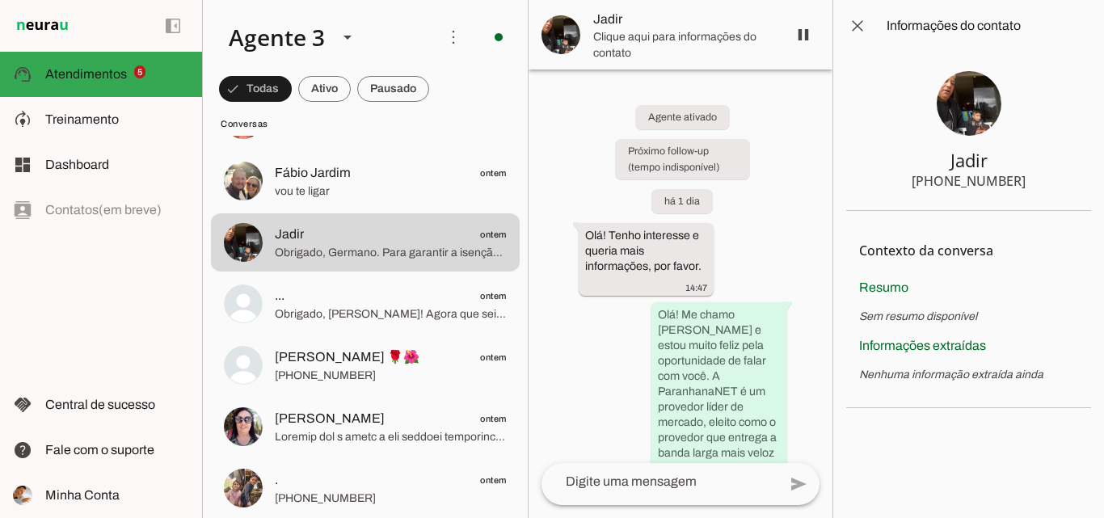
drag, startPoint x: 1027, startPoint y: 181, endPoint x: 947, endPoint y: 189, distance: 80.4
click at [947, 189] on section "Jadir [PHONE_NUMBER]" at bounding box center [968, 131] width 245 height 159
click at [947, 189] on div "[PHONE_NUMBER]" at bounding box center [968, 180] width 114 height 19
click at [1031, 180] on section "Jadir [PHONE_NUMBER]" at bounding box center [968, 131] width 245 height 159
drag, startPoint x: 984, startPoint y: 182, endPoint x: 973, endPoint y: 182, distance: 10.5
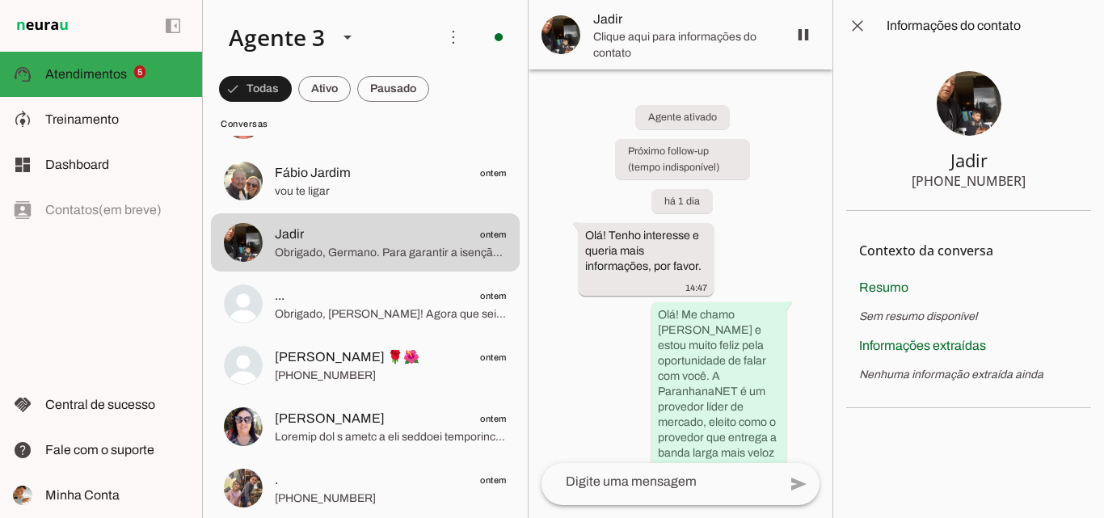
click at [976, 182] on section "Jadir [PHONE_NUMBER]" at bounding box center [968, 131] width 245 height 159
click at [973, 182] on div "[PHONE_NUMBER]" at bounding box center [968, 180] width 114 height 19
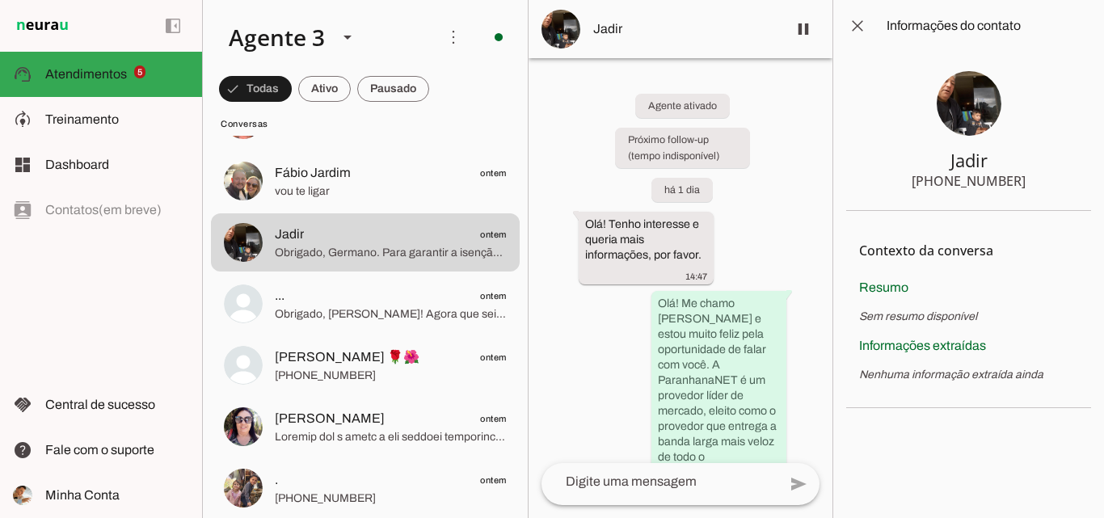
drag, startPoint x: 945, startPoint y: 183, endPoint x: 975, endPoint y: 179, distance: 30.2
click at [962, 179] on div "[PHONE_NUMBER]" at bounding box center [968, 180] width 114 height 19
drag, startPoint x: 975, startPoint y: 179, endPoint x: 1016, endPoint y: 179, distance: 41.2
click at [1016, 179] on div "[PHONE_NUMBER]" at bounding box center [968, 180] width 114 height 19
click at [1036, 166] on section "Jadir [PHONE_NUMBER]" at bounding box center [968, 131] width 245 height 159
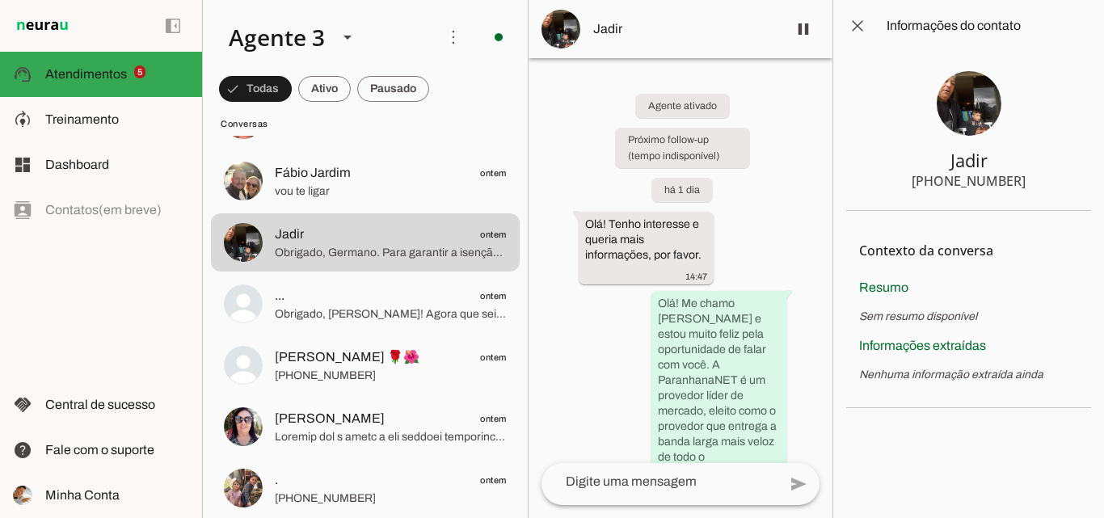
drag, startPoint x: 1029, startPoint y: 183, endPoint x: 1011, endPoint y: 183, distance: 18.6
click at [1018, 183] on section "Jadir [PHONE_NUMBER]" at bounding box center [968, 131] width 245 height 159
drag, startPoint x: 1011, startPoint y: 183, endPoint x: 994, endPoint y: 183, distance: 17.0
click at [996, 183] on div "[PHONE_NUMBER]" at bounding box center [968, 180] width 114 height 19
drag, startPoint x: 990, startPoint y: 183, endPoint x: 972, endPoint y: 183, distance: 18.6
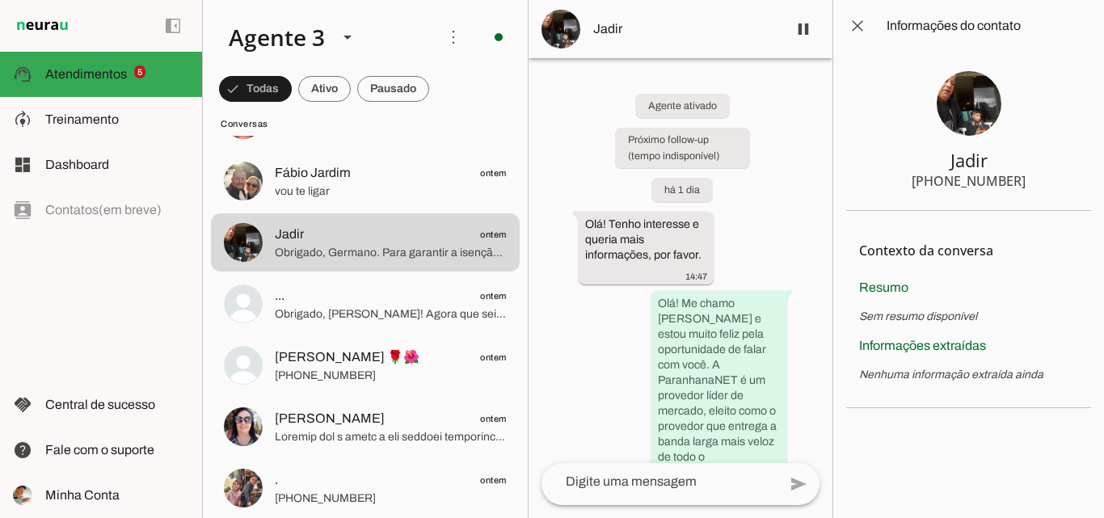
click at [972, 183] on div "[PHONE_NUMBER]" at bounding box center [968, 180] width 114 height 19
click at [969, 184] on div "[PHONE_NUMBER]" at bounding box center [968, 180] width 114 height 19
drag, startPoint x: 1028, startPoint y: 177, endPoint x: 945, endPoint y: 179, distance: 83.2
click at [945, 179] on section "Jadir [PHONE_NUMBER]" at bounding box center [968, 131] width 245 height 159
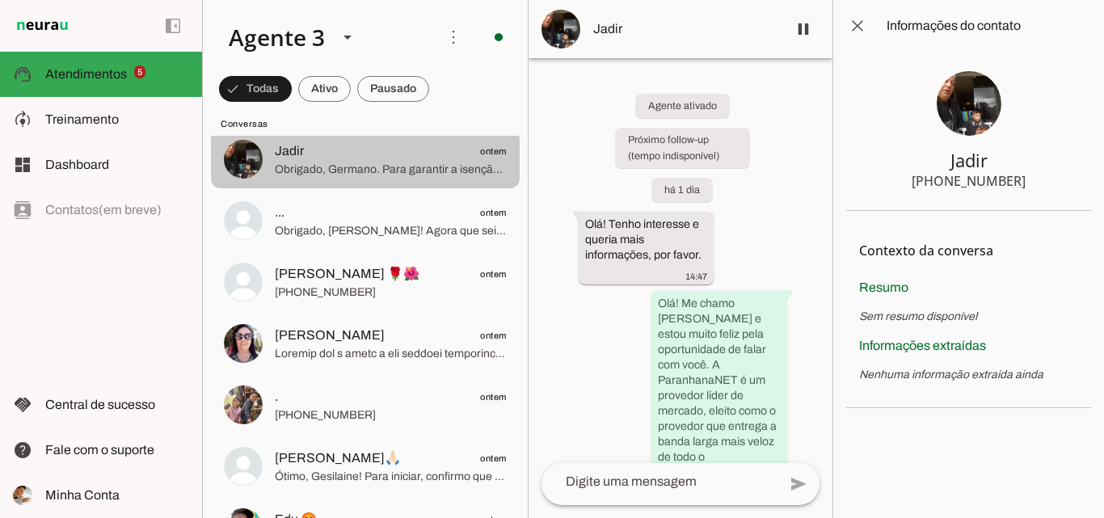
scroll to position [1131, 0]
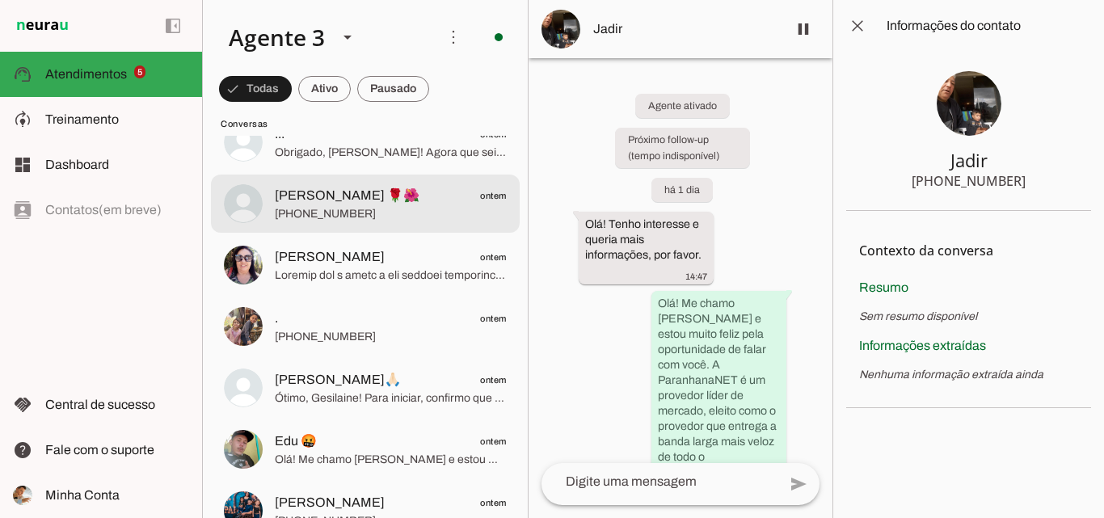
click at [326, 210] on span "[PHONE_NUMBER]" at bounding box center [391, 214] width 232 height 16
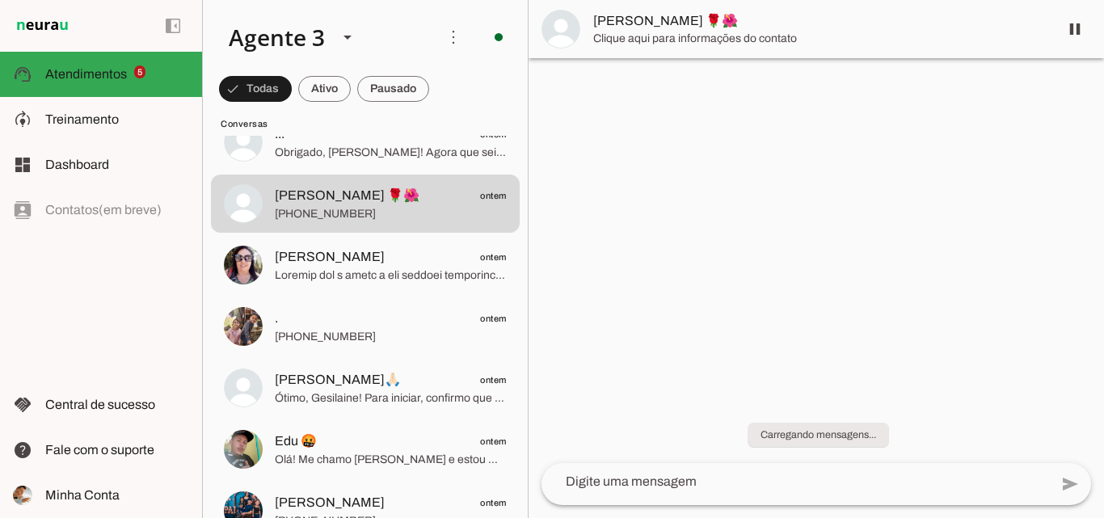
click at [1000, 111] on div at bounding box center [815, 259] width 575 height 518
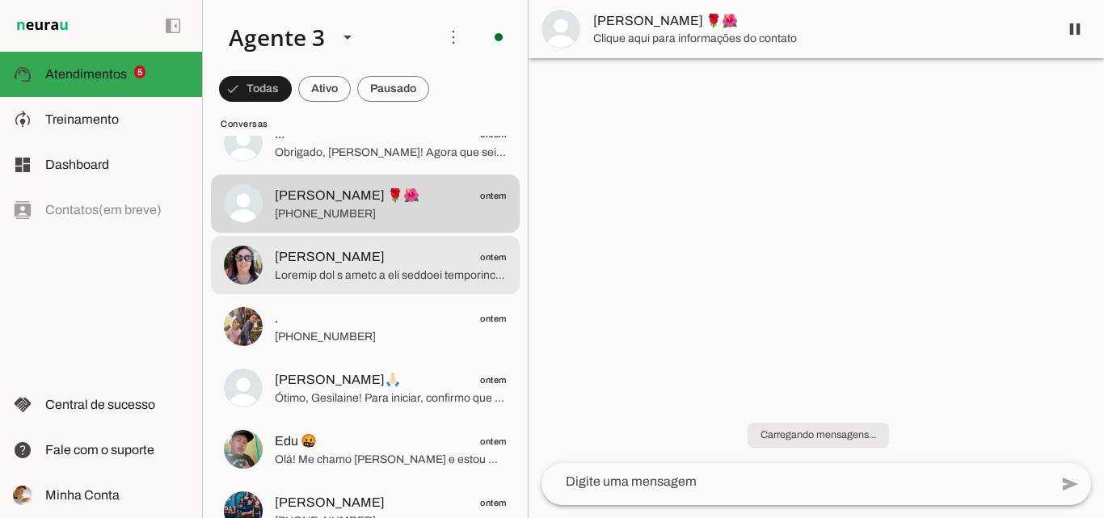
click at [360, 264] on span "[PERSON_NAME] ontem" at bounding box center [391, 257] width 232 height 20
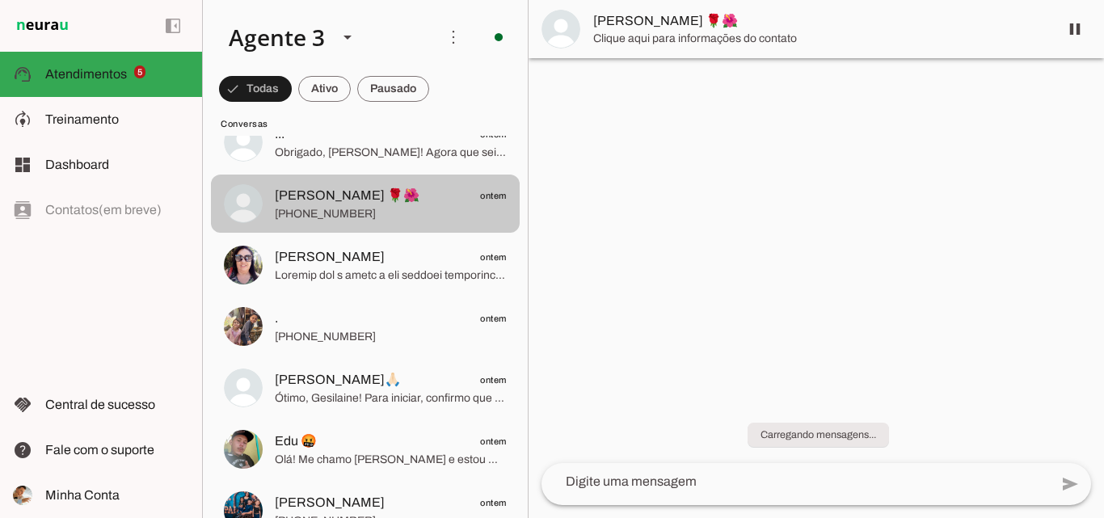
drag, startPoint x: 314, startPoint y: 221, endPoint x: 324, endPoint y: 242, distance: 22.4
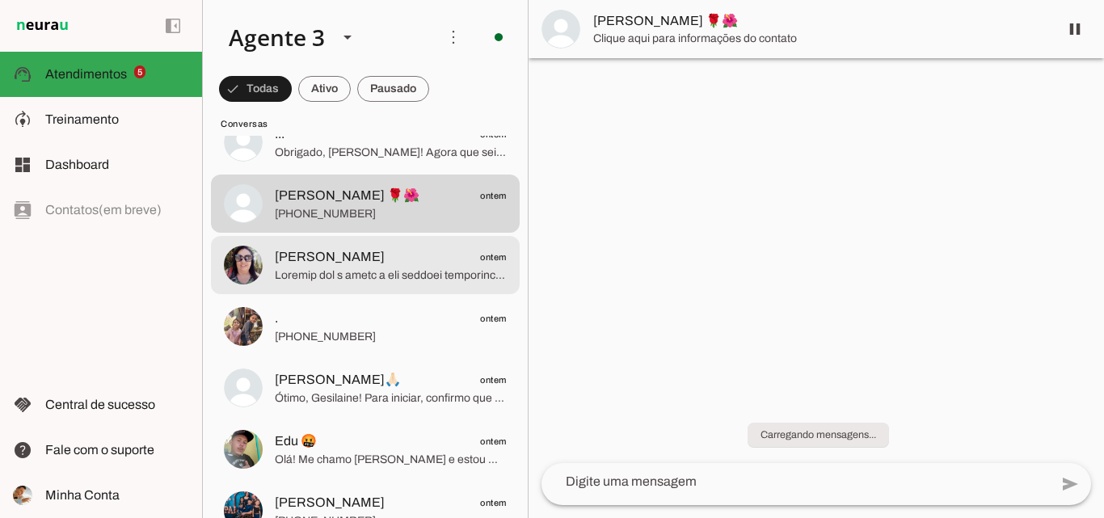
click at [330, 253] on span "[PERSON_NAME] ontem" at bounding box center [391, 257] width 232 height 20
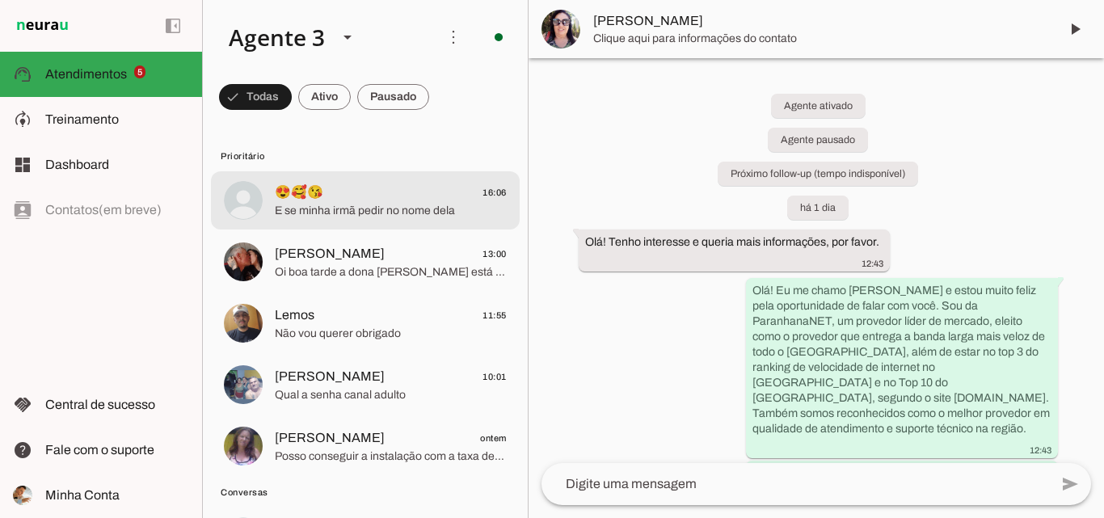
click at [457, 208] on span "E se minha irmã pedir no nome dela" at bounding box center [391, 211] width 232 height 16
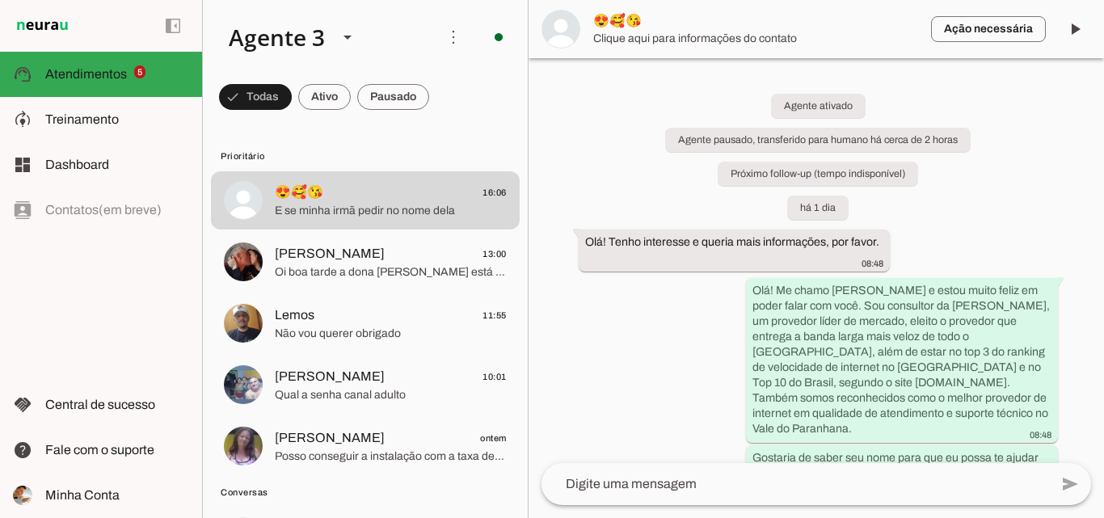
drag, startPoint x: 1102, startPoint y: 78, endPoint x: 1082, endPoint y: 431, distance: 354.4
click at [1082, 431] on div "Agente ativado Agente pausado, transferido para humano há cerca de 2 horas Próx…" at bounding box center [815, 260] width 575 height 405
drag, startPoint x: 1082, startPoint y: 431, endPoint x: 1079, endPoint y: 414, distance: 17.1
click at [1081, 429] on div "Agente ativado Agente pausado, transferido para humano há cerca de 2 horas Próx…" at bounding box center [815, 260] width 575 height 405
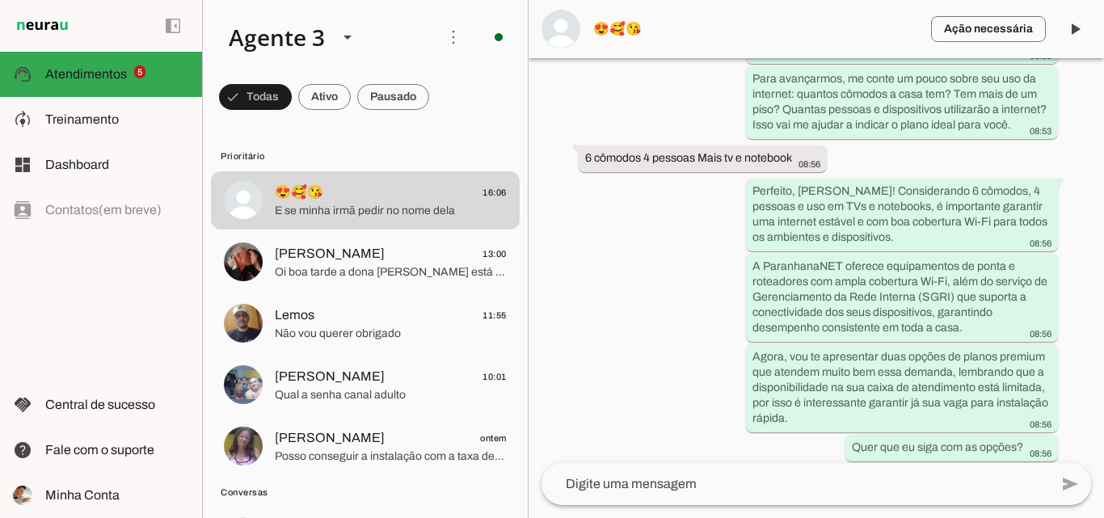
click at [1099, 78] on chat-widget "play_arrow O agente está pausado. O bot não irá responder mensagens nesta conve…" at bounding box center [815, 259] width 575 height 518
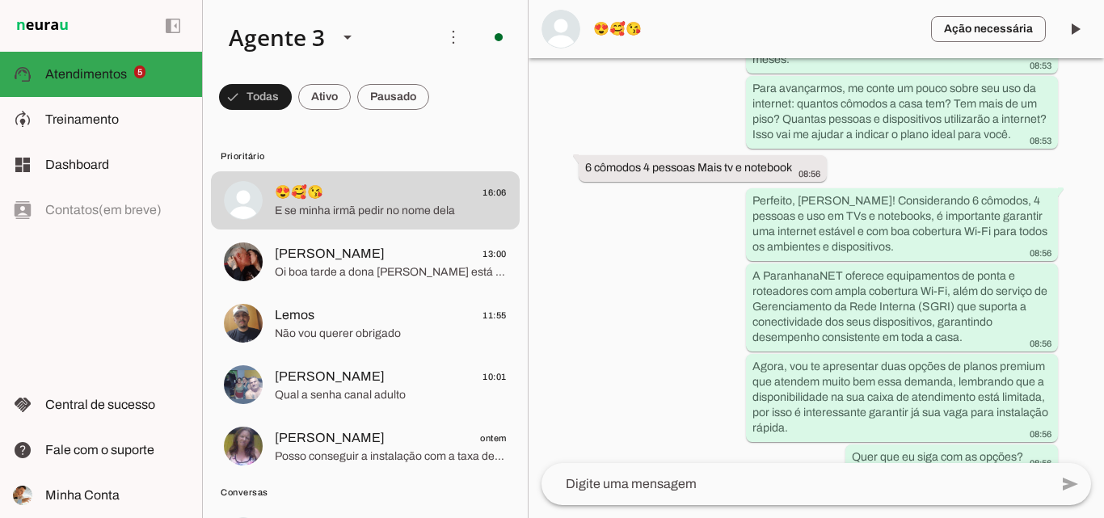
click at [1094, 131] on div "Agente ativado Agente pausado, transferido para humano há cerca de 2 horas Próx…" at bounding box center [815, 260] width 575 height 405
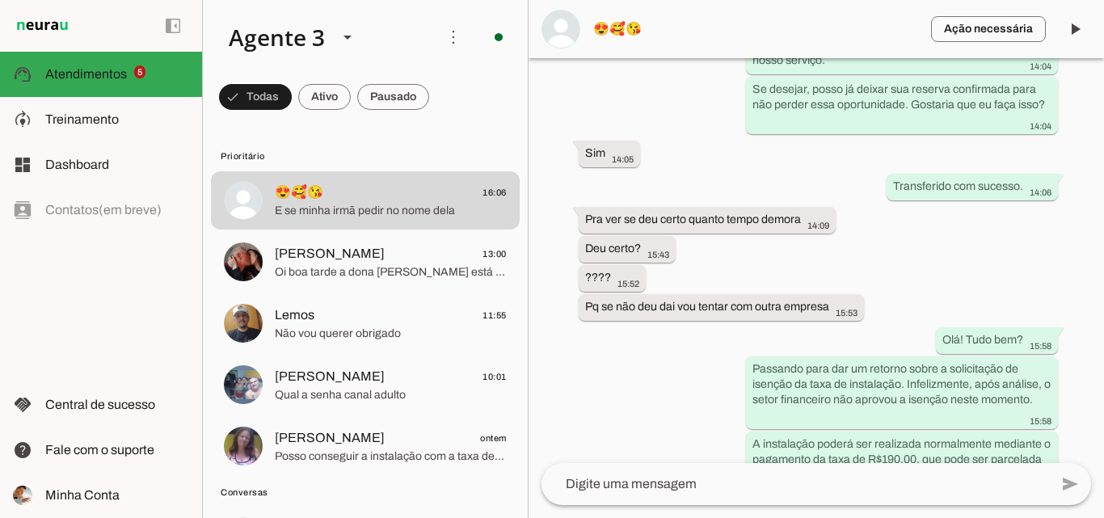
scroll to position [9527, 0]
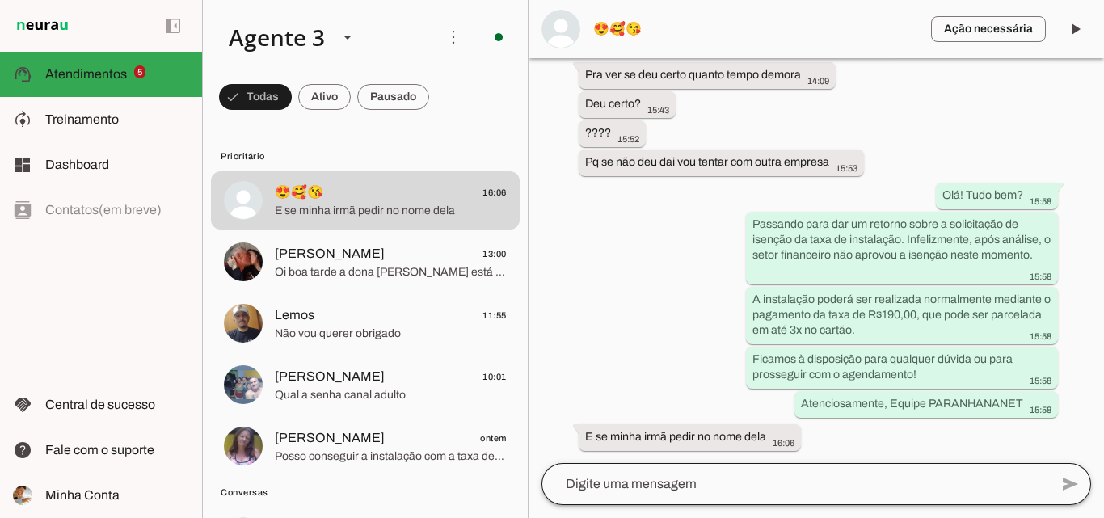
click at [846, 473] on div at bounding box center [794, 484] width 507 height 42
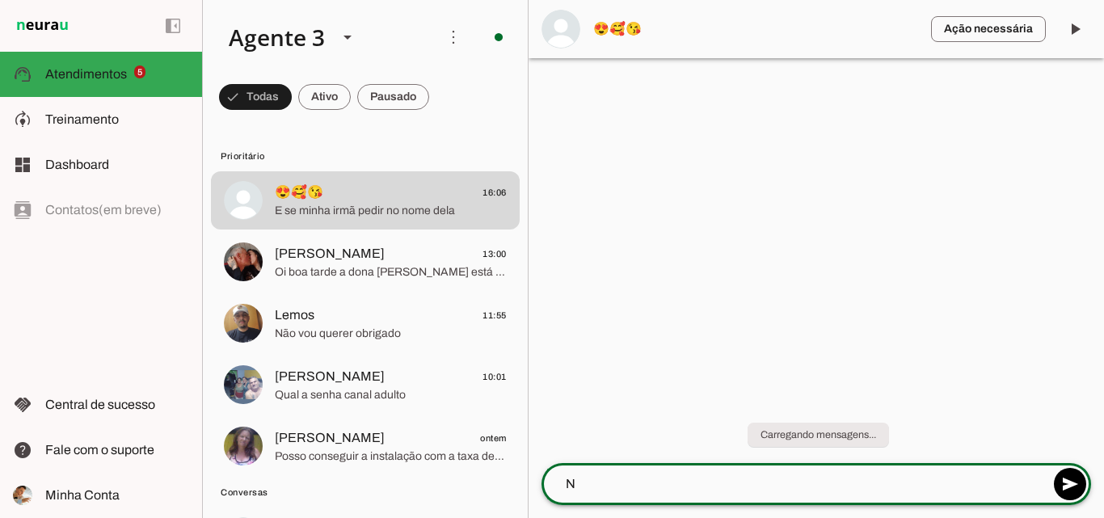
scroll to position [0, 0]
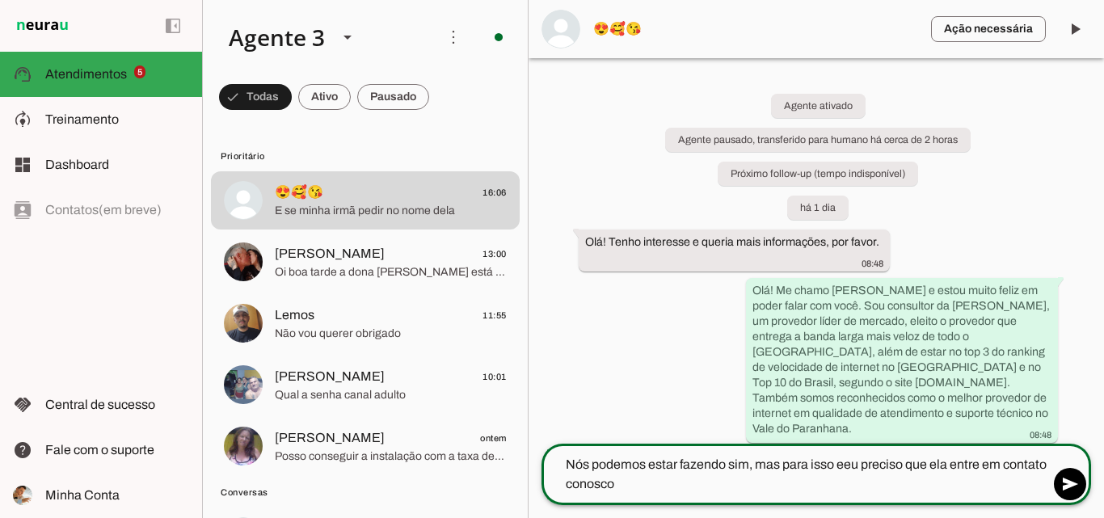
click at [854, 471] on textarea "Nós podemos estar fazendo sim, mas para isso eeu preciso que ela entre em conta…" at bounding box center [794, 474] width 507 height 39
click at [0, 0] on lt-span "**" at bounding box center [0, 0] width 0 height 0
click at [0, 0] on lt-mirror "**********" at bounding box center [0, 0] width 0 height 0
click at [703, 466] on textarea "Nós podemos estar fazendo sim, mas para isso eu preciso que ela entre em contat…" at bounding box center [794, 474] width 507 height 39
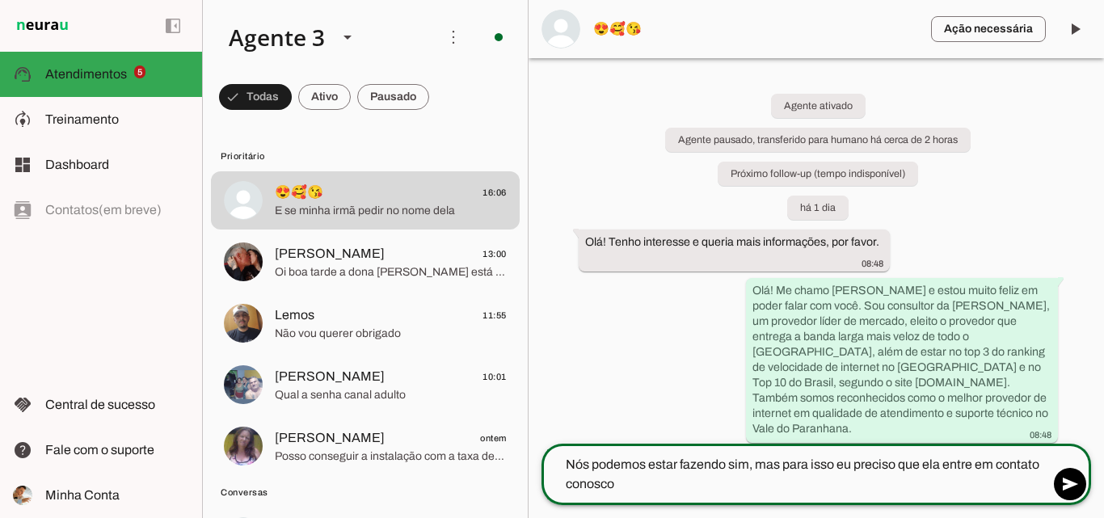
click at [0, 0] on lt-mirror "**********" at bounding box center [0, 0] width 0 height 0
click at [724, 467] on textarea "Nós podemos estar fazendo sim, mas para isso eu preciso que ela entre em contat…" at bounding box center [794, 474] width 507 height 39
click at [0, 0] on lt-span "******* * ***" at bounding box center [0, 0] width 0 height 0
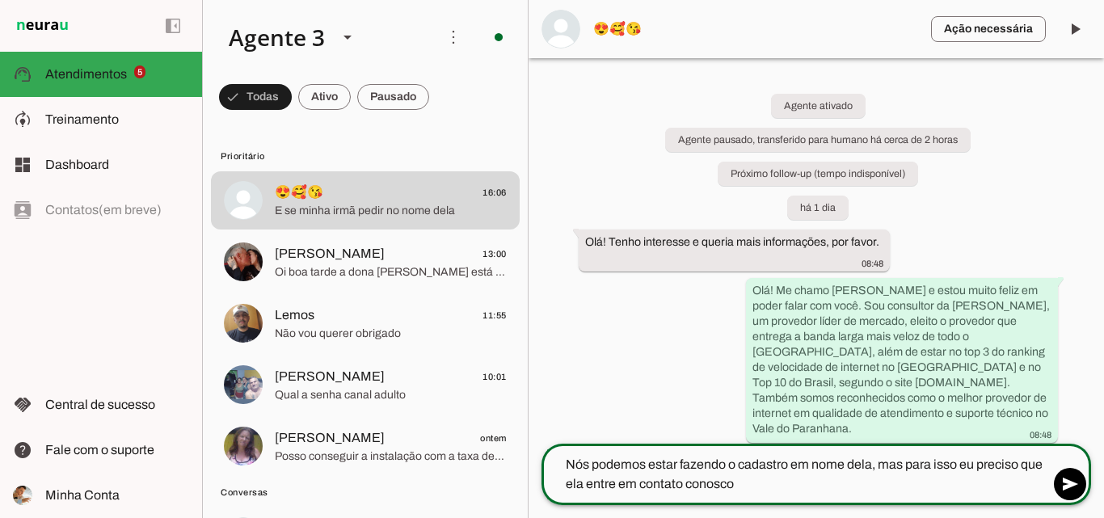
click at [798, 490] on textarea "Nós podemos estar fazendo o cadastro em nome dela, mas para isso eu preciso que…" at bounding box center [794, 474] width 507 height 39
click at [996, 485] on textarea "Nós podemos estar fazendo o cadastro em nome dela, mas para isso eu preciso que…" at bounding box center [794, 474] width 507 height 39
click at [977, 492] on textarea "Nós podemos estar fazendo o cadastro em nome dela, mas para isso eu preciso que…" at bounding box center [794, 474] width 507 height 39
type textarea "Nós podemos estar fazendo o cadastro em nome dela, mas para isso eu preciso que…"
type md-outlined-text-field "Nós podemos estar fazendo o cadastro em nome dela, mas para isso eu preciso que…"
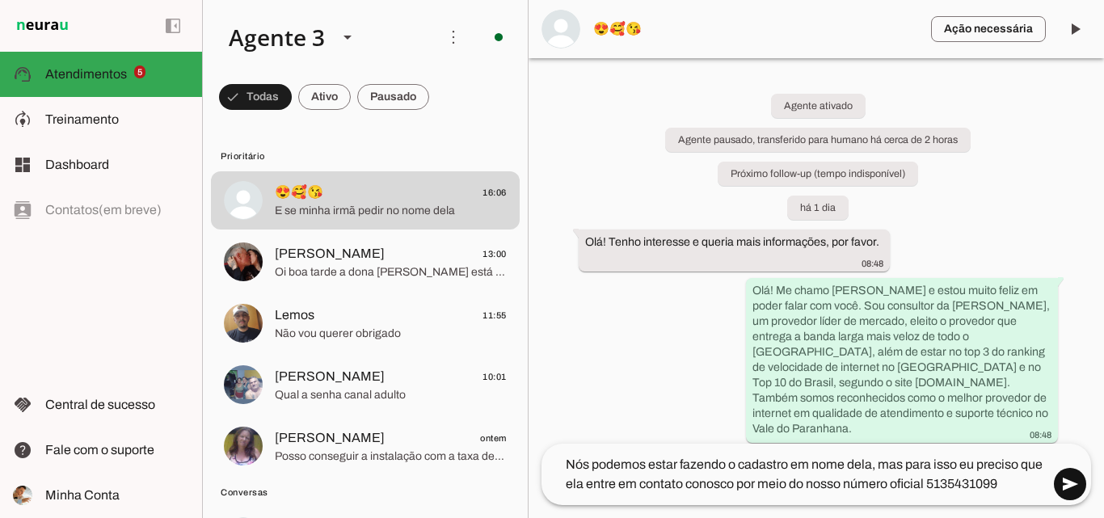
click at [1069, 480] on span at bounding box center [1069, 484] width 39 height 39
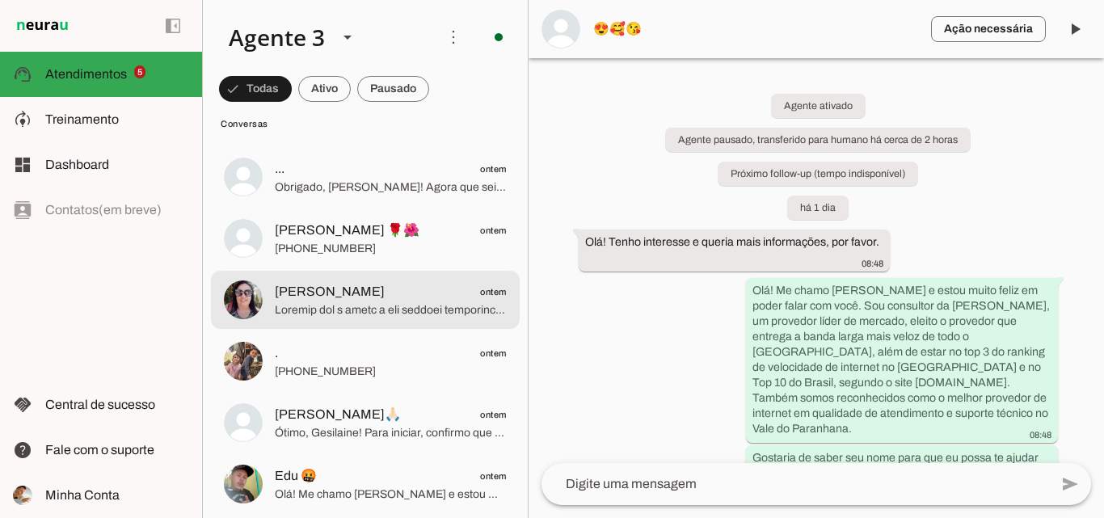
scroll to position [1131, 0]
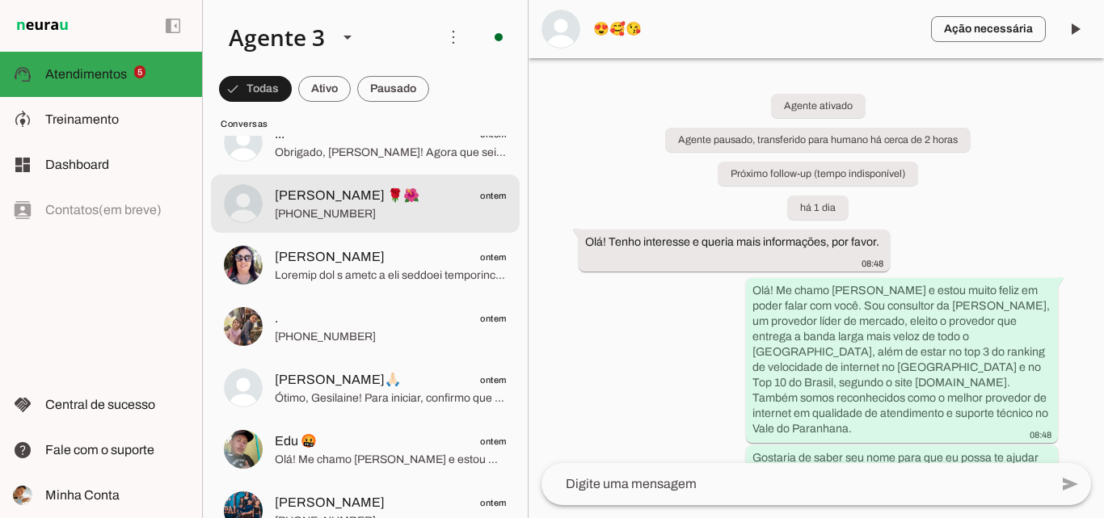
click at [372, 219] on span "[PHONE_NUMBER]" at bounding box center [391, 214] width 232 height 16
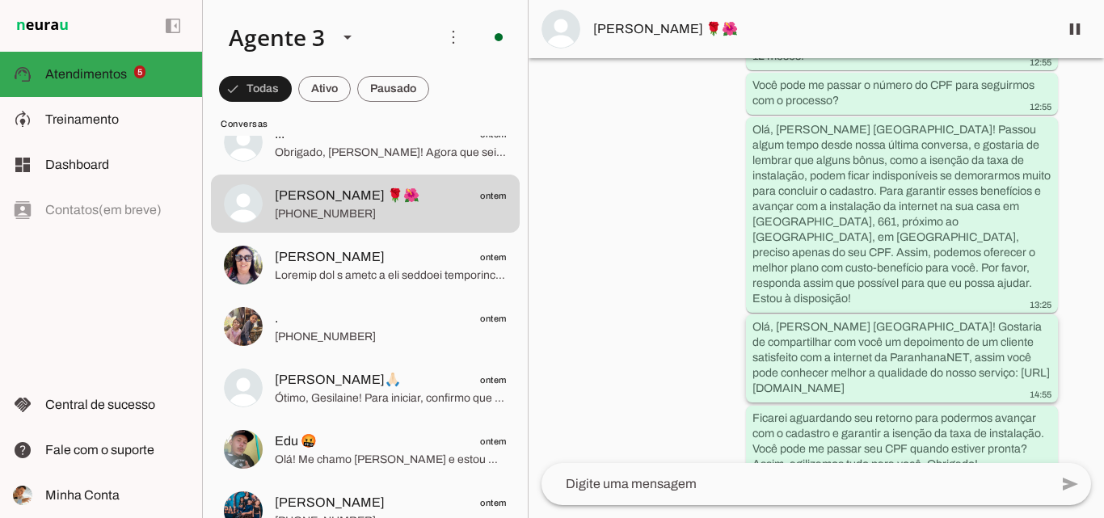
scroll to position [2104, 0]
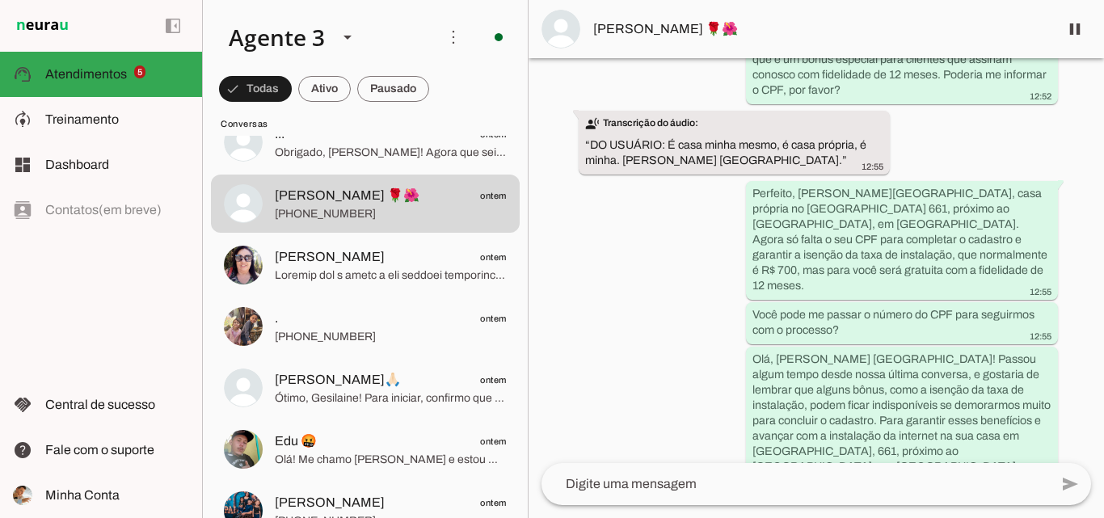
drag, startPoint x: 948, startPoint y: 12, endPoint x: 889, endPoint y: 27, distance: 60.7
click at [889, 27] on md-item "[PERSON_NAME] 🌹🌺" at bounding box center [815, 29] width 575 height 58
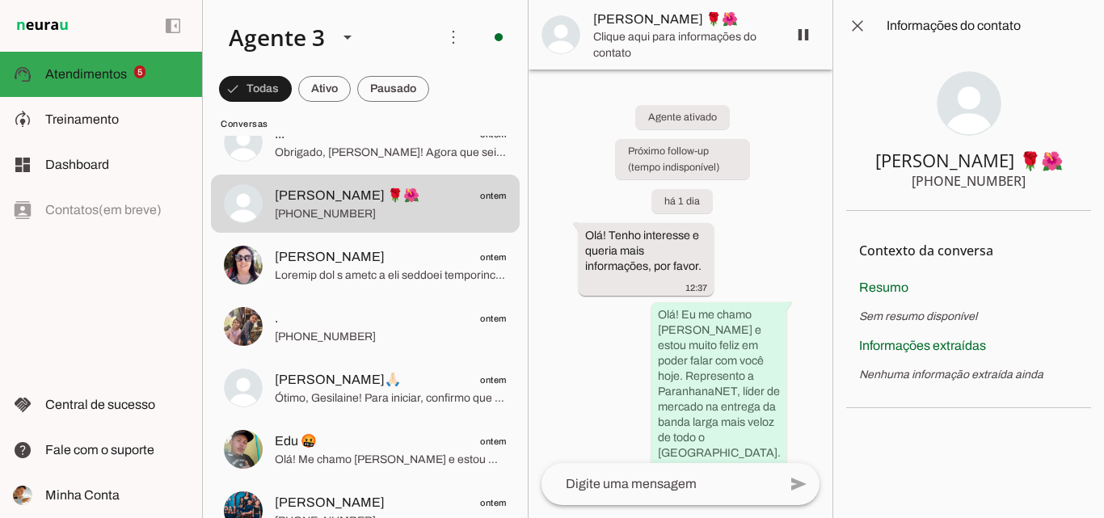
click at [1019, 181] on section "Ivone 🌹🌺 +55 5198448398" at bounding box center [968, 131] width 245 height 159
drag, startPoint x: 1019, startPoint y: 181, endPoint x: 990, endPoint y: 182, distance: 28.3
click at [990, 182] on section "Ivone 🌹🌺 +55 5198448398" at bounding box center [968, 131] width 245 height 159
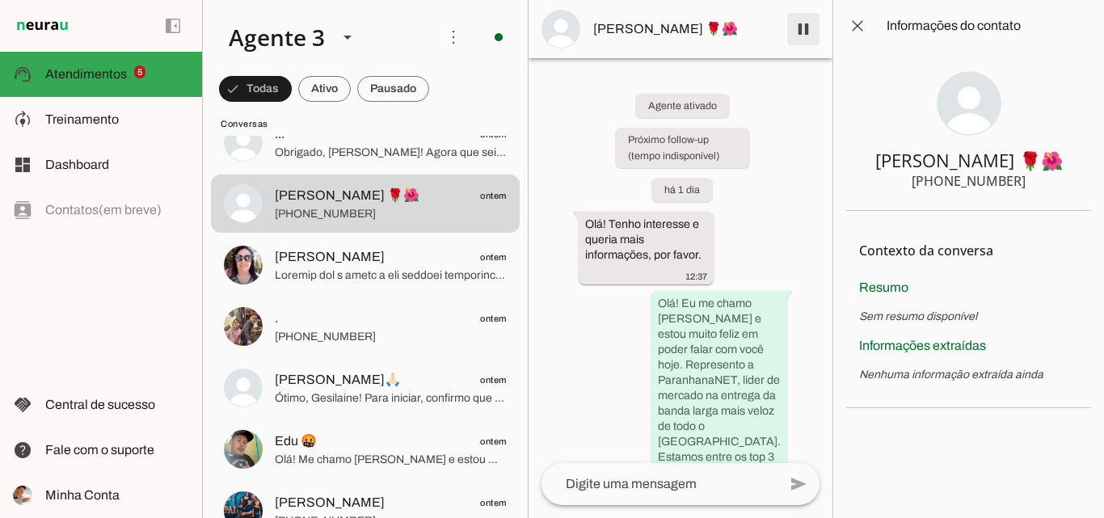
click at [809, 40] on span at bounding box center [803, 29] width 39 height 39
click at [856, 27] on span at bounding box center [857, 25] width 39 height 39
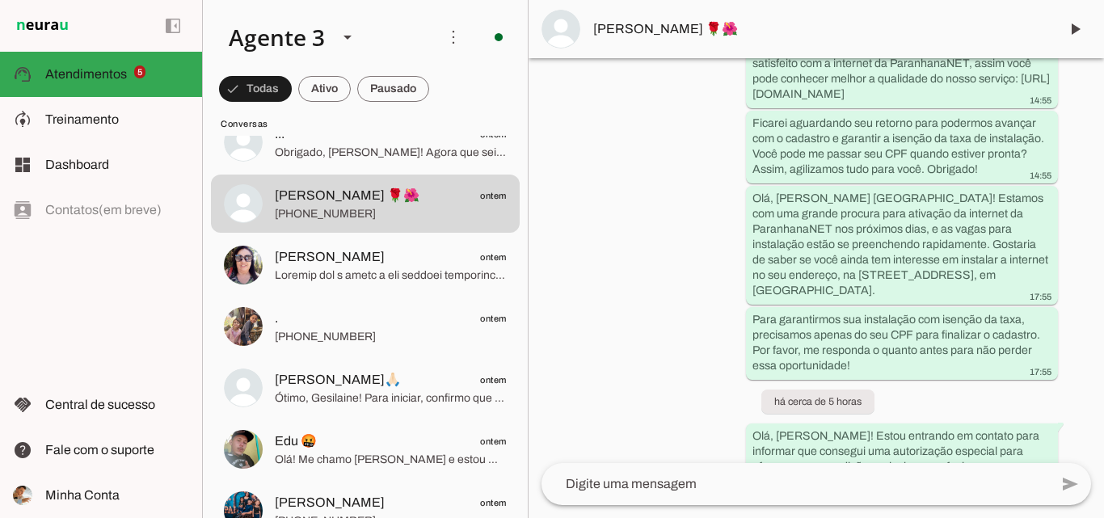
scroll to position [2676, 0]
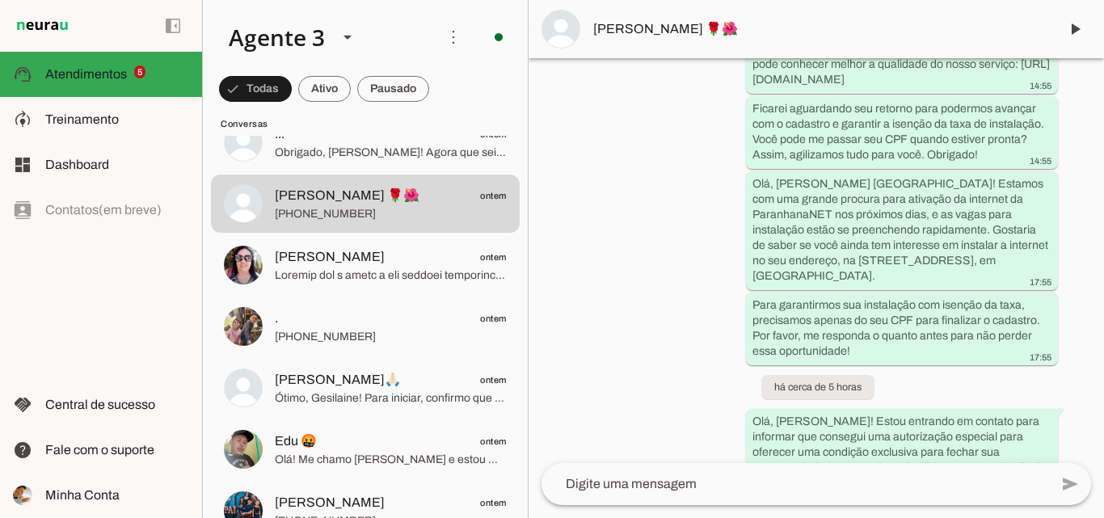
click at [695, 491] on textarea at bounding box center [794, 483] width 507 height 19
click at [0, 0] on slot "Olá, [PERSON_NAME]! Estou entrando em contato para informar que consegui uma au…" at bounding box center [0, 0] width 0 height 0
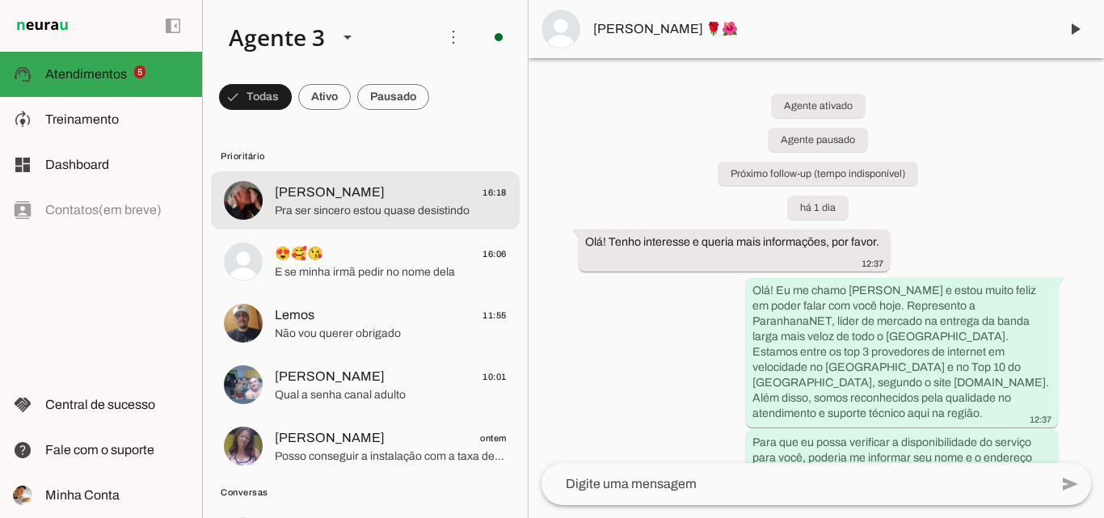
click at [463, 196] on span "Roberto 16:18" at bounding box center [391, 193] width 232 height 20
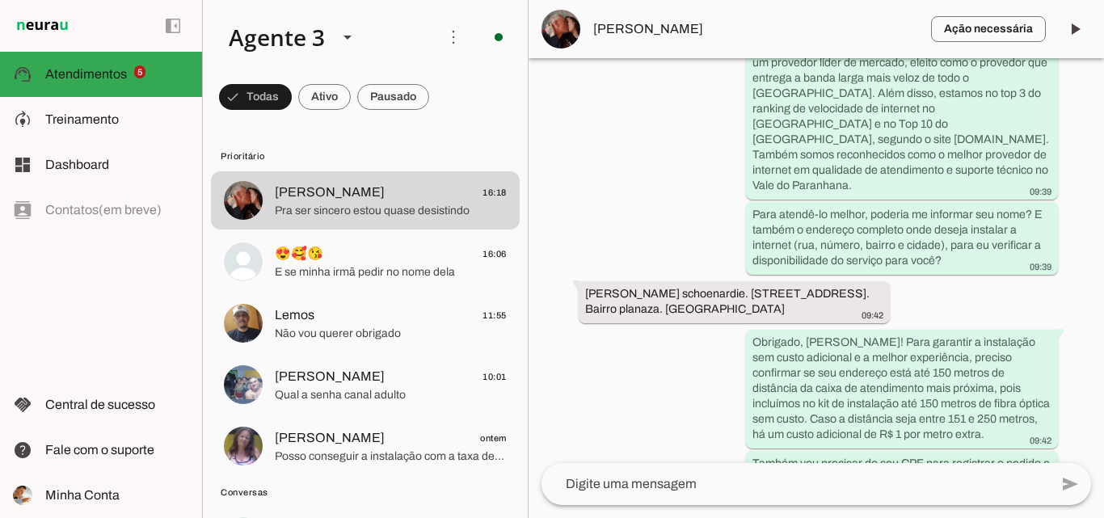
scroll to position [612, 0]
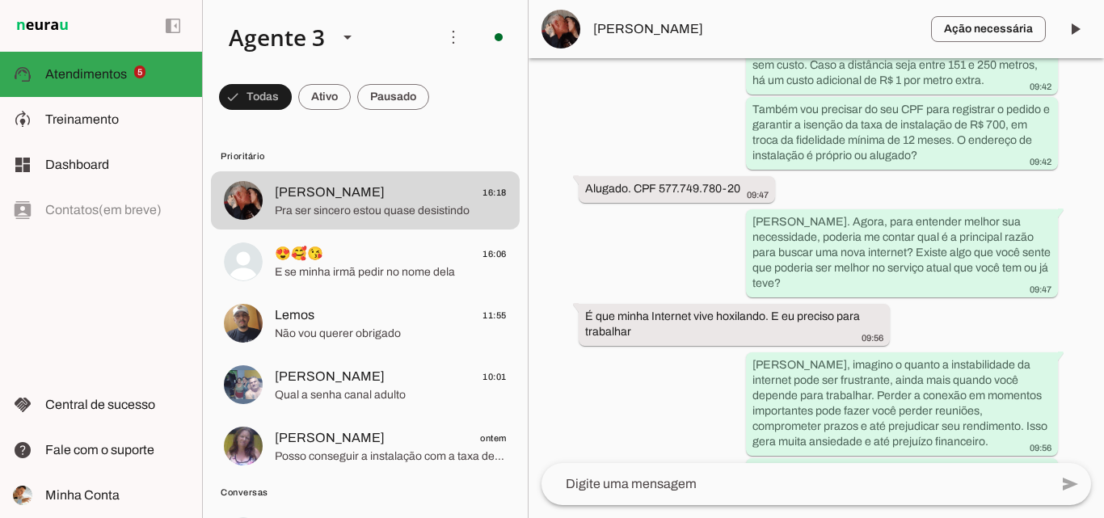
drag, startPoint x: 1060, startPoint y: 385, endPoint x: 1058, endPoint y: 375, distance: 10.6
click at [1058, 385] on div "Agente ativado Agente pausado, transferido para humano há 4 dias Próximo follow…" at bounding box center [815, 260] width 575 height 405
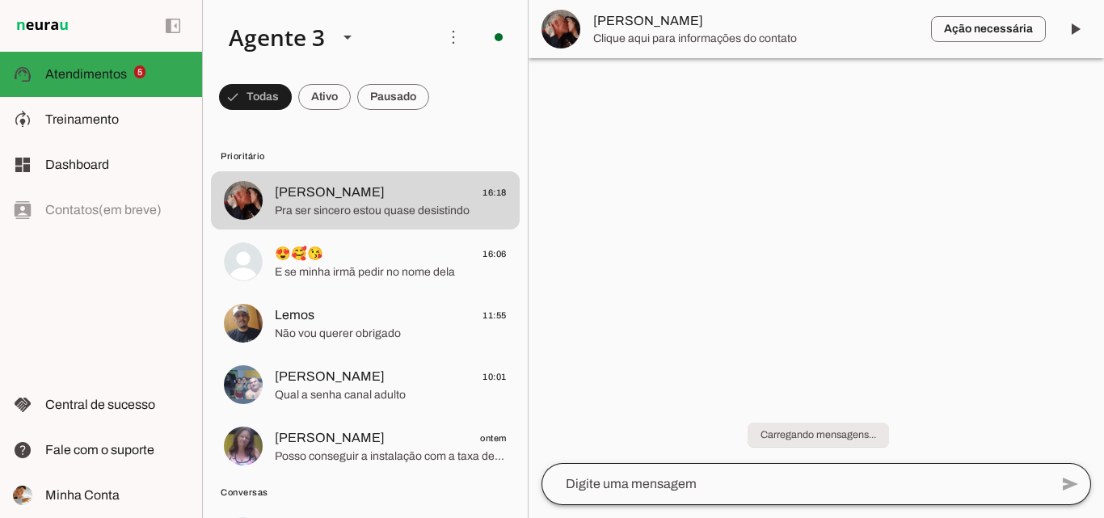
scroll to position [0, 0]
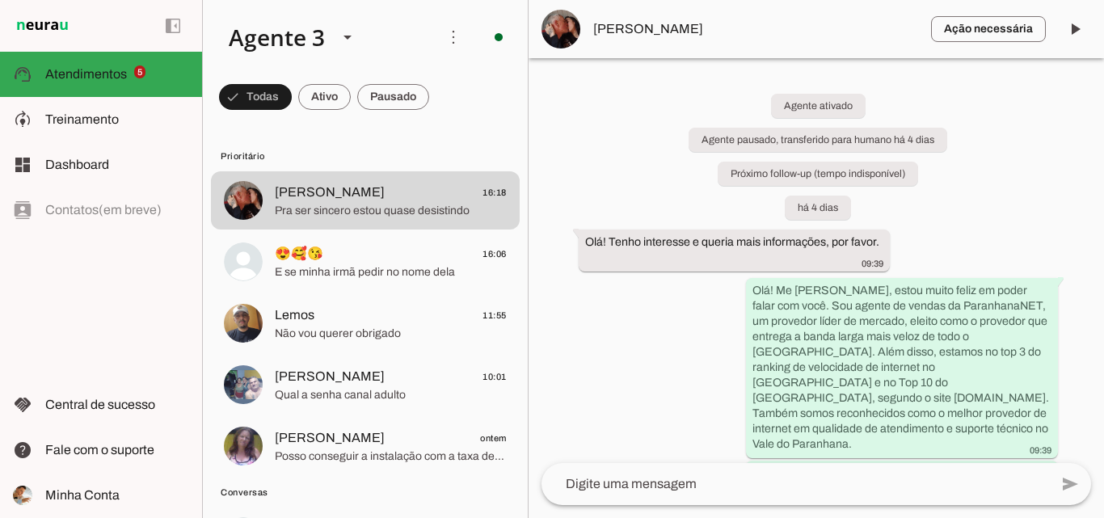
click at [902, 475] on textarea at bounding box center [794, 483] width 507 height 19
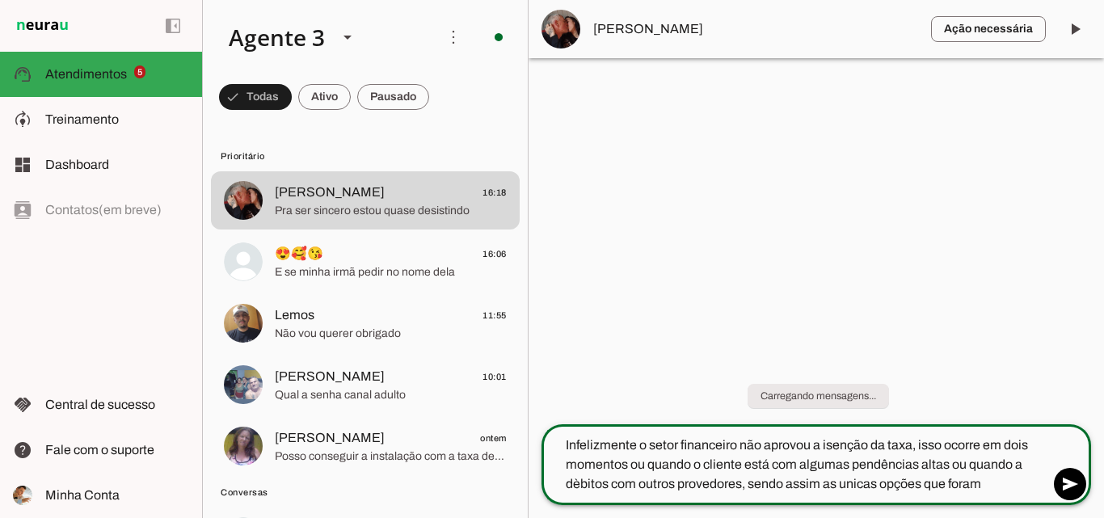
click at [860, 491] on textarea "Infelizmente o setor financeiro não aprovou a isenção da taxa, isso ocorre em d…" at bounding box center [794, 464] width 507 height 58
click at [850, 486] on textarea "Infelizmente o setor financeiro não aprovou a isenção da taxa, isso ocorre em d…" at bounding box center [794, 464] width 507 height 58
click at [0, 0] on lt-span "******" at bounding box center [0, 0] width 0 height 0
click at [597, 494] on div "**********" at bounding box center [794, 464] width 507 height 81
click at [592, 473] on textarea "Infelizmente o setor financeiro não aprovou a isenção da taxa, isso ocorre em d…" at bounding box center [794, 464] width 507 height 58
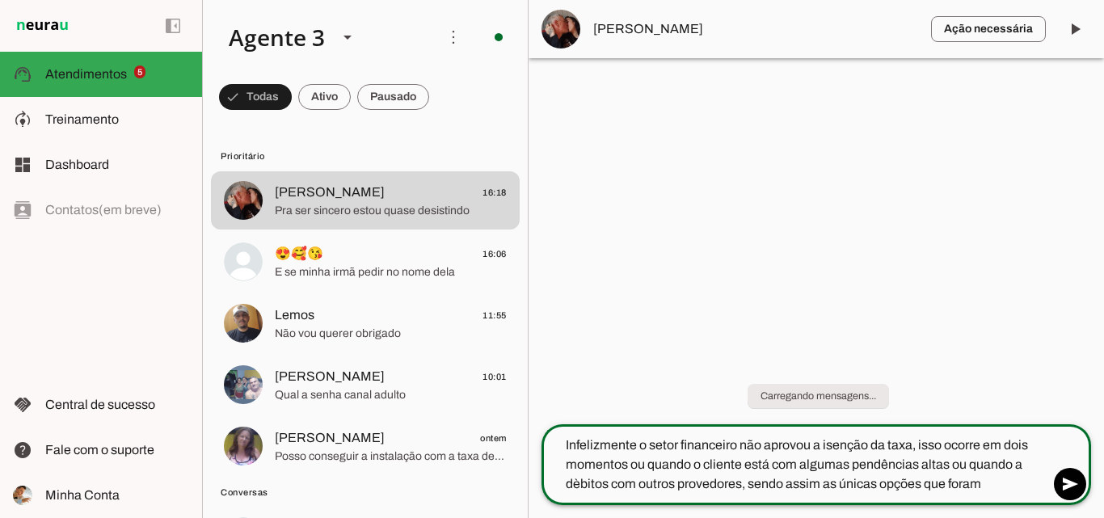
click at [592, 483] on textarea "Infelizmente o setor financeiro não aprovou a isenção da taxa, isso ocorre em d…" at bounding box center [794, 464] width 507 height 58
click at [0, 0] on lt-span "*******" at bounding box center [0, 0] width 0 height 0
click at [986, 483] on textarea "Infelizmente o setor financeiro não aprovou a isenção da taxa, isso ocorre em d…" at bounding box center [794, 464] width 507 height 58
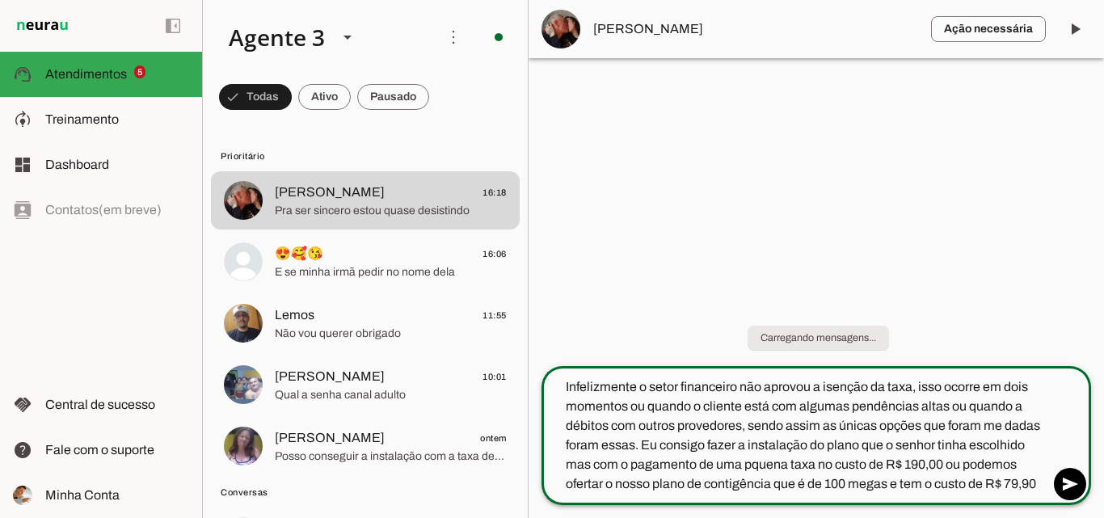
click at [756, 490] on textarea "Infelizmente o setor financeiro não aprovou a isenção da taxa, isso ocorre em d…" at bounding box center [794, 435] width 507 height 116
click at [0, 0] on lt-span "**********" at bounding box center [0, 0] width 0 height 0
click at [762, 465] on textarea "Infelizmente o setor financeiro não aprovou a isenção da taxa, isso ocorre em d…" at bounding box center [794, 435] width 507 height 116
click at [0, 0] on lt-span "*******" at bounding box center [0, 0] width 0 height 0
click at [586, 461] on textarea "Infelizmente o setor financeiro não aprovou a isenção da taxa, isso ocorre em d…" at bounding box center [794, 435] width 507 height 116
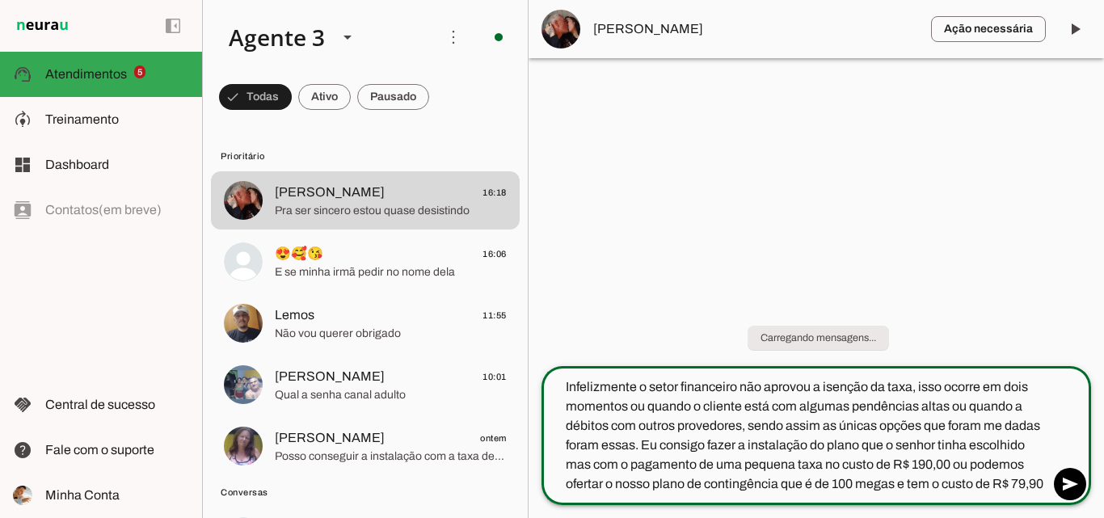
click at [586, 461] on textarea "Infelizmente o setor financeiro não aprovou a isenção da taxa, isso ocorre em d…" at bounding box center [794, 435] width 507 height 116
click at [577, 465] on textarea "Infelizmente o setor financeiro não aprovou a isenção da taxa, isso ocorre em d…" at bounding box center [794, 435] width 507 height 116
click at [586, 466] on textarea "Infelizmente o setor financeiro não aprovou a isenção da taxa, isso ocorre em d…" at bounding box center [794, 435] width 507 height 116
click at [0, 0] on lt-span "********* * ***" at bounding box center [0, 0] width 0 height 0
click at [950, 484] on textarea "Infelizmente o setor financeiro não aprovou a isenção da taxa, isso ocorre em d…" at bounding box center [794, 435] width 507 height 116
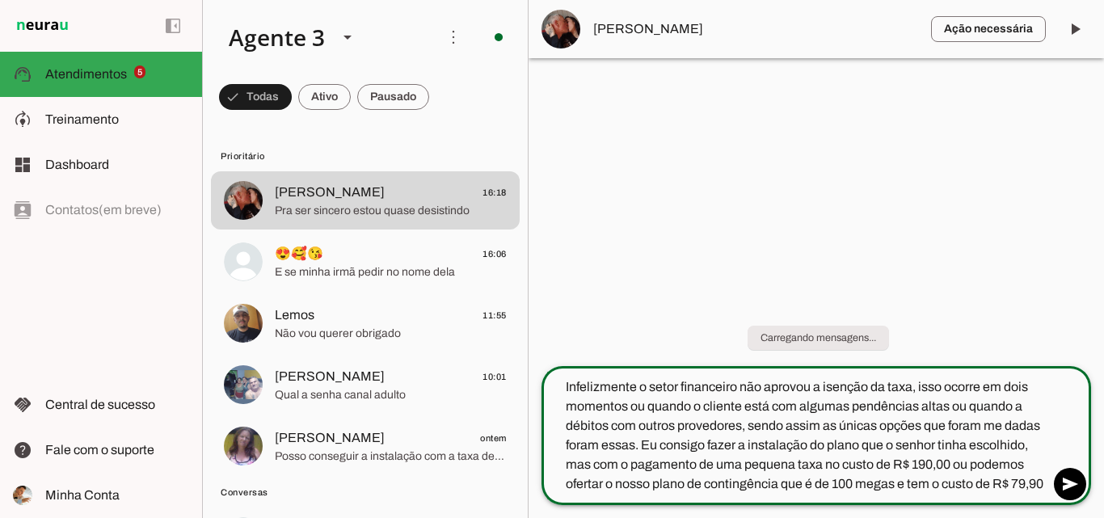
click at [994, 481] on textarea "Infelizmente o setor financeiro não aprovou a isenção da taxa, isso ocorre em d…" at bounding box center [794, 435] width 507 height 116
click at [1015, 490] on textarea "Infelizmente o setor financeiro não aprovou a isenção da taxa, isso ocorre em d…" at bounding box center [794, 435] width 507 height 116
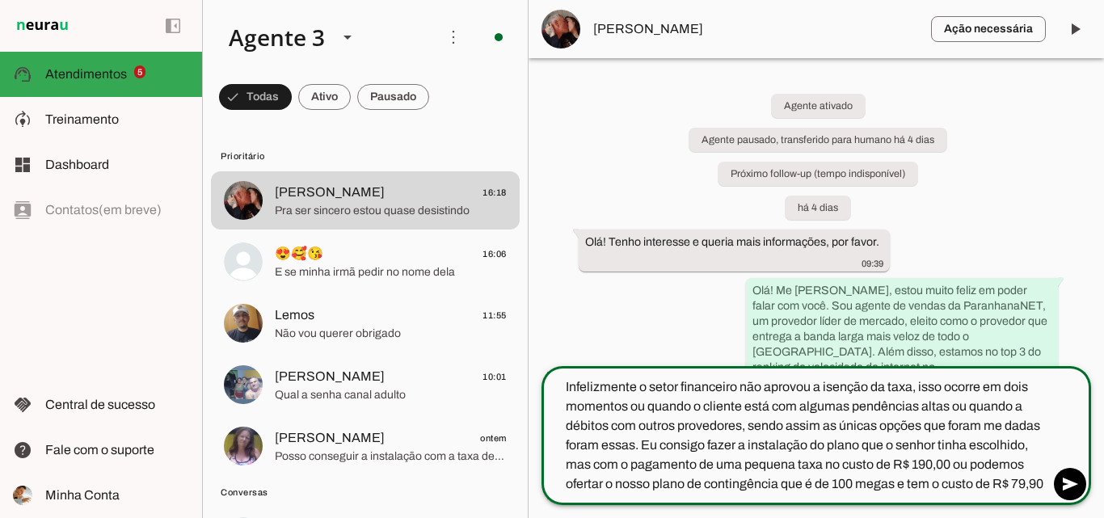
click at [1020, 480] on textarea "Infelizmente o setor financeiro não aprovou a isenção da taxa, isso ocorre em d…" at bounding box center [794, 435] width 507 height 116
type textarea "Infelizmente o setor financeiro não aprovou a isenção da taxa, isso ocorre em d…"
type md-outlined-text-field "Infelizmente o setor financeiro não aprovou a isenção da taxa, isso ocorre em d…"
click at [1065, 476] on span at bounding box center [1069, 484] width 39 height 39
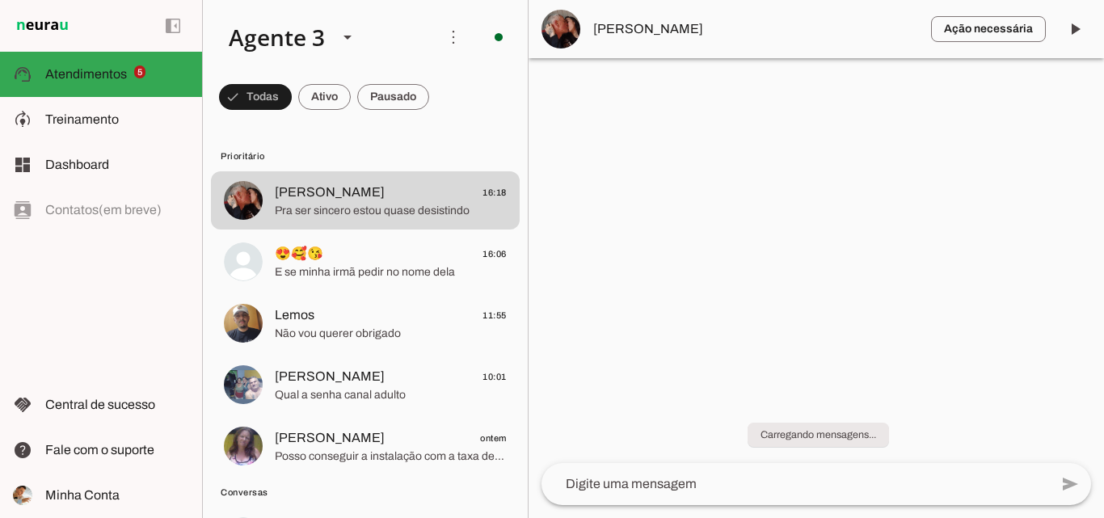
click at [1103, 465] on chat-widget "play_arrow O agente está pausado. O bot não irá responder mensagens nesta conve…" at bounding box center [815, 259] width 575 height 518
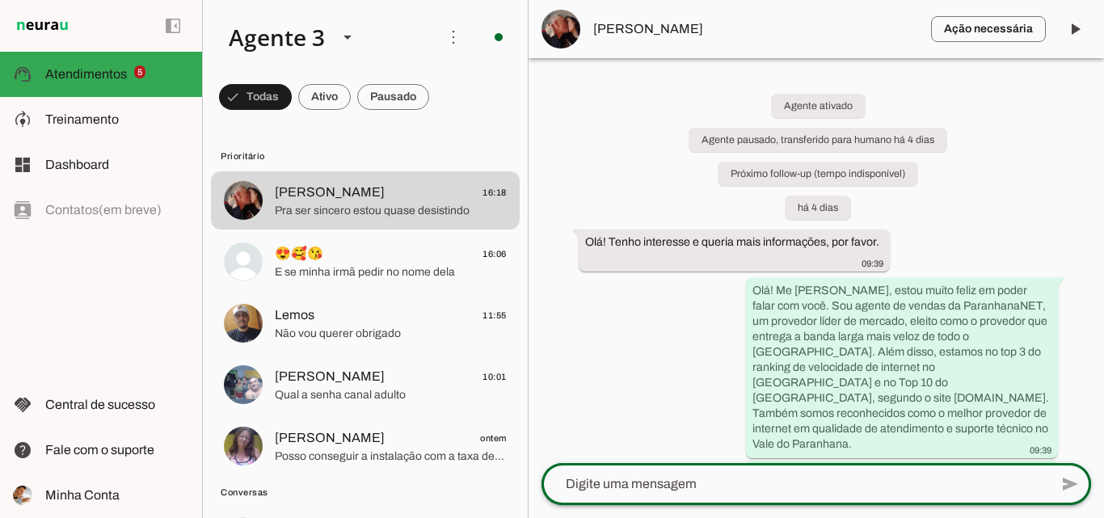
click at [958, 494] on div at bounding box center [794, 484] width 507 height 42
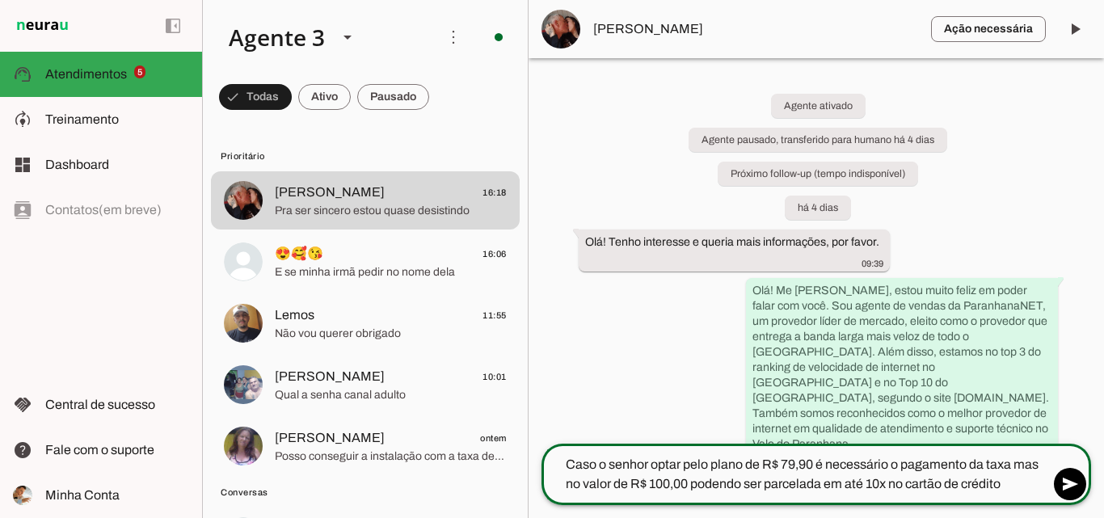
click at [0, 0] on lt-mirror "**********" at bounding box center [0, 0] width 0 height 0
click at [1007, 481] on textarea "Caso o senhor optar pelo plano de R$ 79,90 é necessário o pagamento da taxa mas…" at bounding box center [794, 474] width 507 height 39
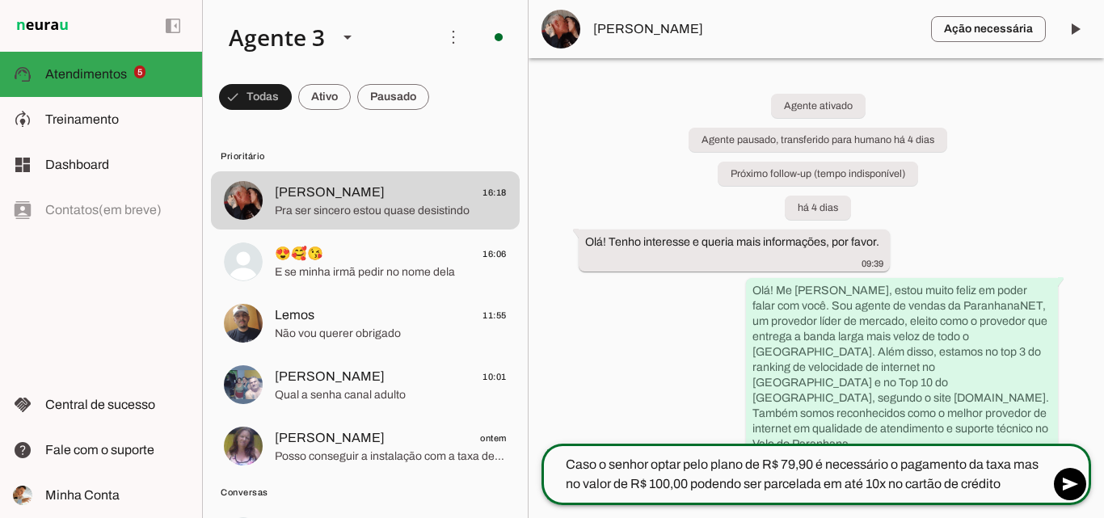
click at [0, 0] on lt-mirror "**********" at bounding box center [0, 0] width 0 height 0
click at [1010, 468] on textarea "Caso o senhor optar pelo plano de R$ 79,90 é necessário o pagamento da taxa mas…" at bounding box center [794, 474] width 507 height 39
click at [0, 0] on lt-span "**** * ***" at bounding box center [0, 0] width 0 height 0
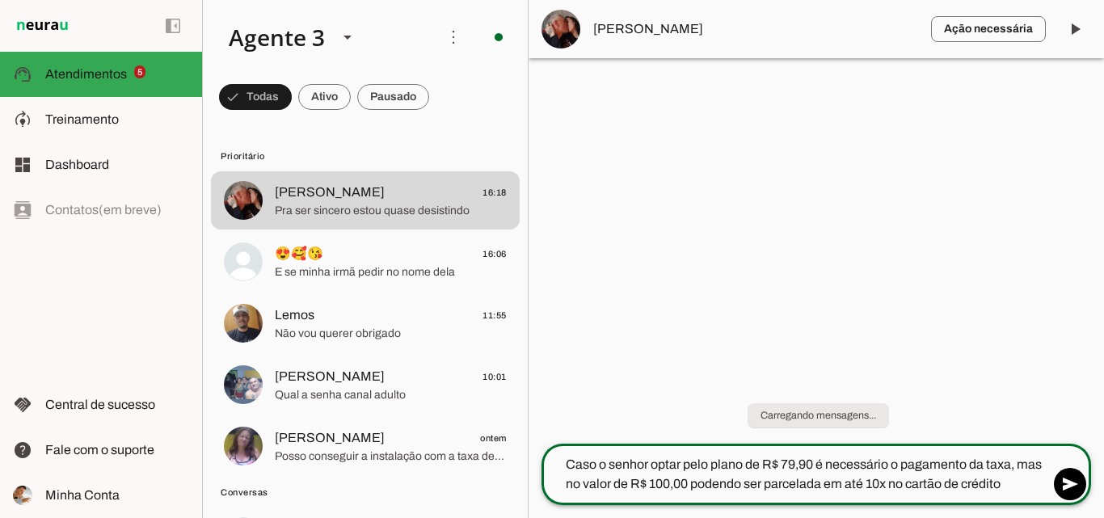
type textarea "Caso o senhor optar pelo plano de R$ 79,90 é necessário o pagamento da taxa, ma…"
type md-outlined-text-field "Caso o senhor optar pelo plano de R$ 79,90 é necessário o pagamento da taxa, ma…"
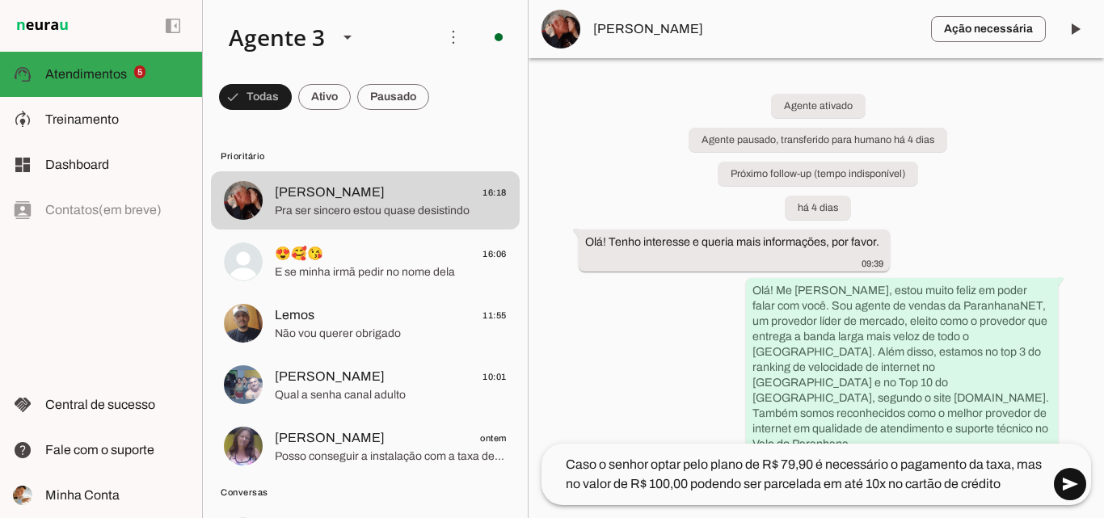
click at [1073, 475] on span at bounding box center [1069, 484] width 39 height 39
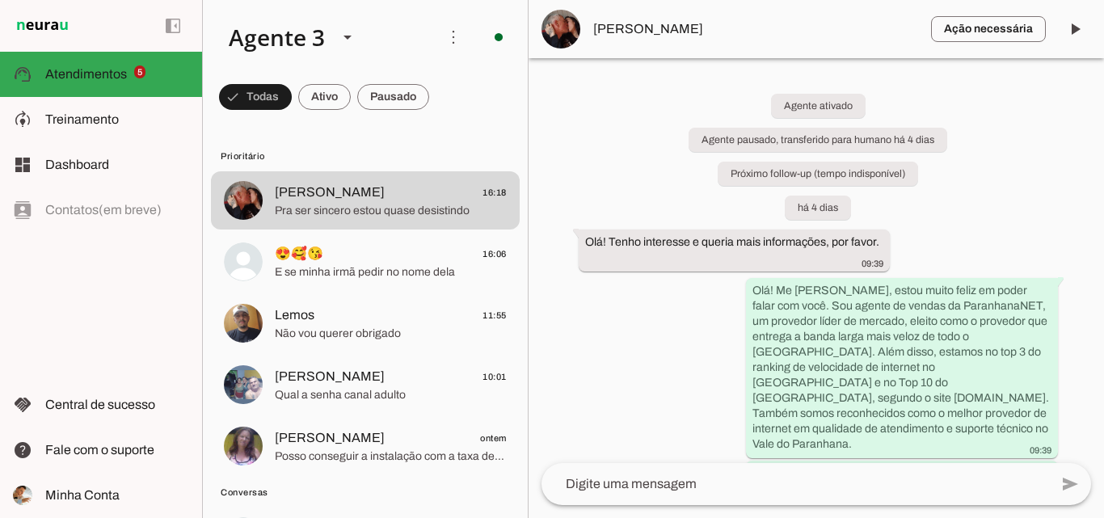
drag, startPoint x: 1103, startPoint y: 86, endPoint x: 1096, endPoint y: 444, distance: 358.7
click at [1099, 449] on div "Agente ativado Agente pausado, transferido para humano há 4 dias Próximo follow…" at bounding box center [815, 260] width 575 height 405
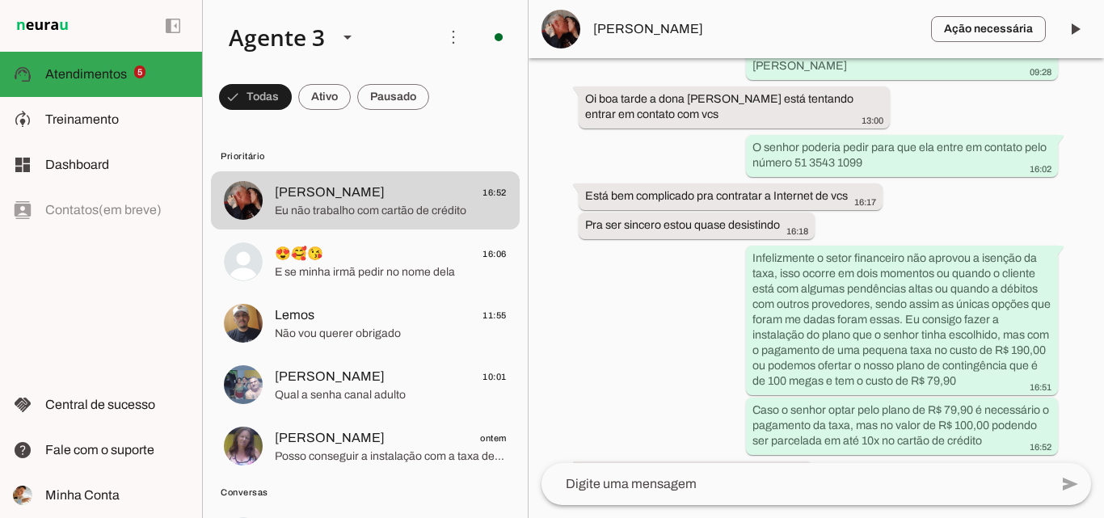
scroll to position [12361, 0]
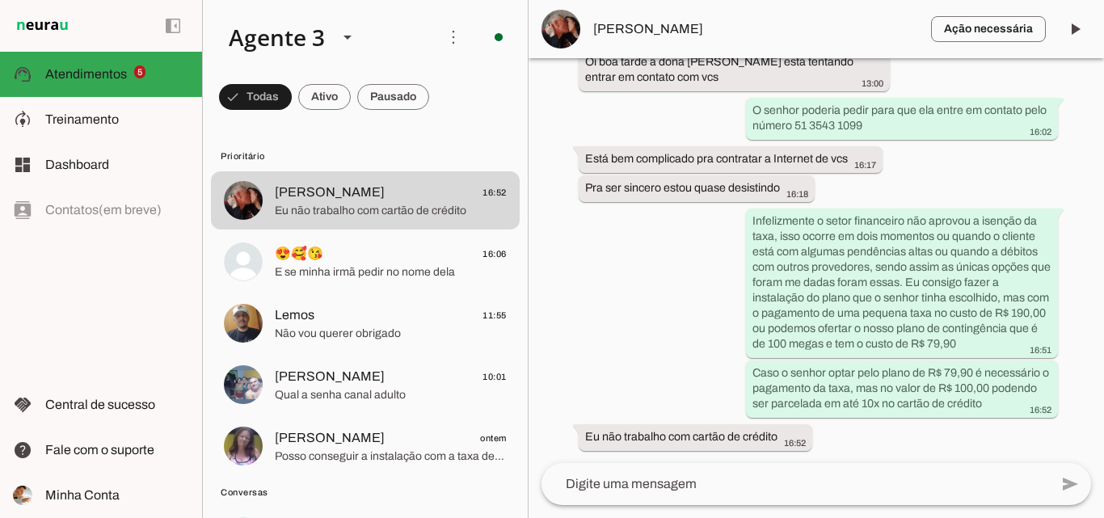
click at [935, 511] on div "add send send 🎤 Recording... description Document photo_library Photos & videos…" at bounding box center [815, 490] width 575 height 55
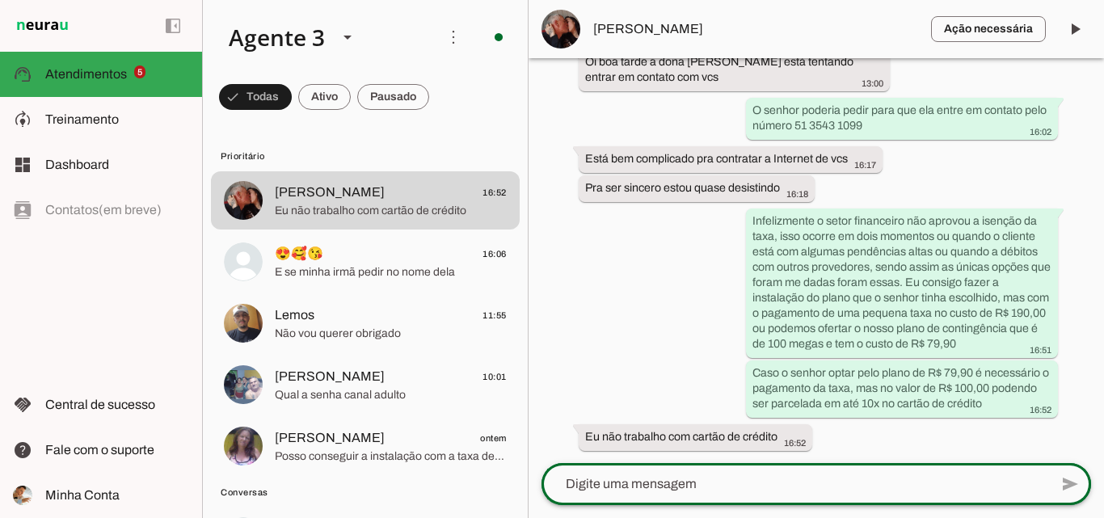
click at [934, 499] on div at bounding box center [794, 484] width 507 height 42
click at [932, 496] on div at bounding box center [794, 484] width 507 height 42
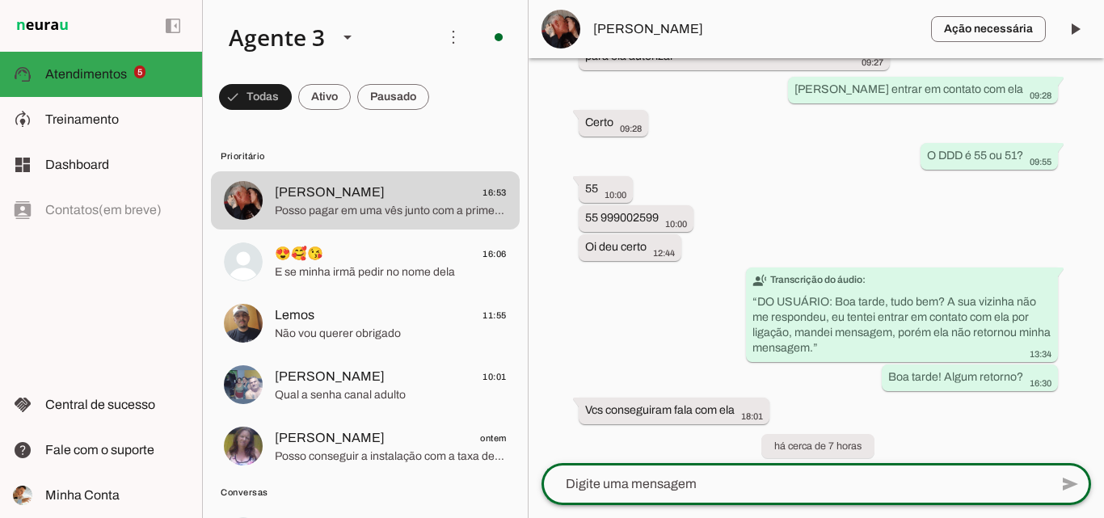
scroll to position [12405, 0]
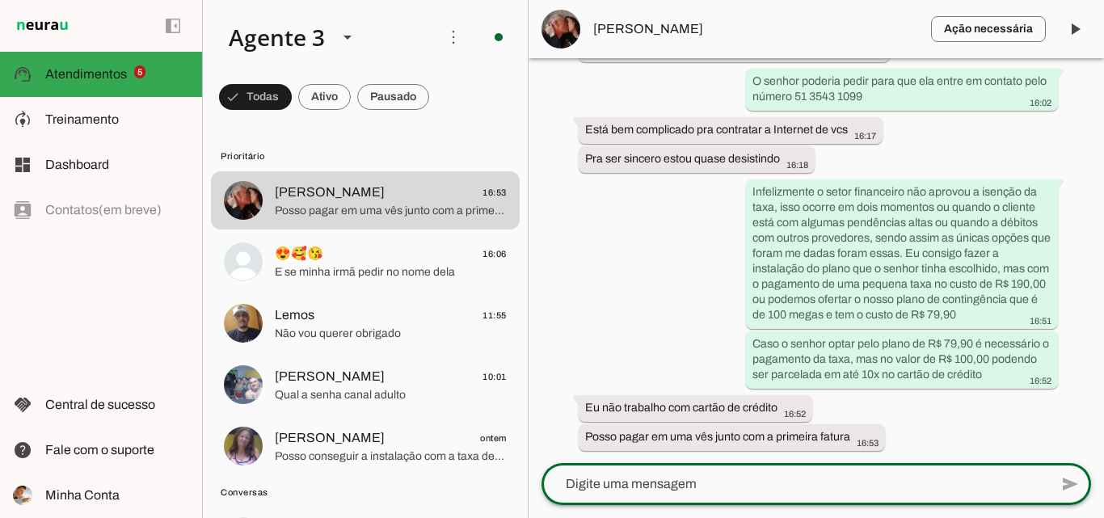
click at [0, 0] on lt-mirror at bounding box center [0, 0] width 0 height 0
click at [736, 494] on div at bounding box center [794, 484] width 507 height 42
click at [661, 494] on div at bounding box center [794, 484] width 507 height 42
click at [0, 0] on lt-mirror at bounding box center [0, 0] width 0 height 0
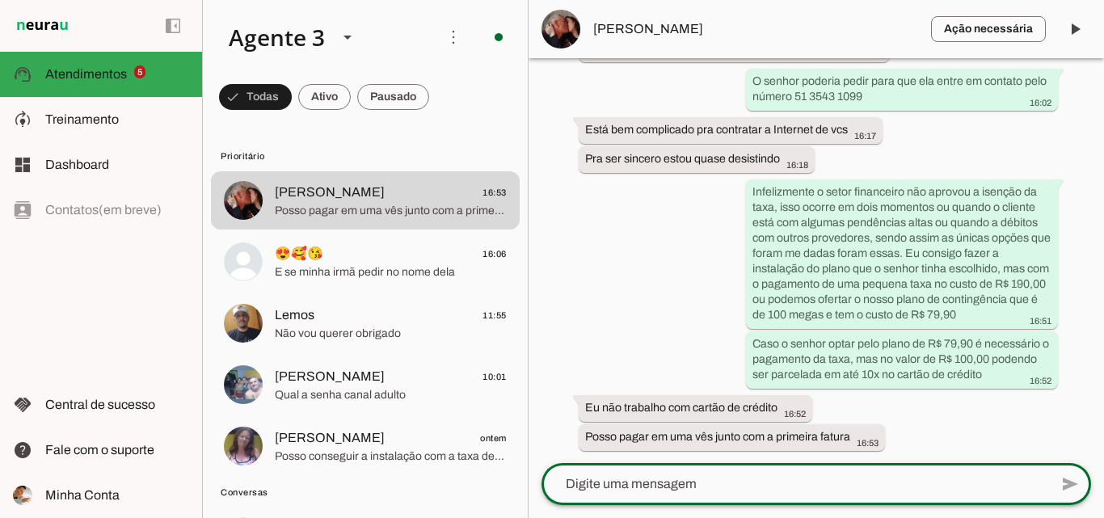
click at [0, 0] on lt-mirror at bounding box center [0, 0] width 0 height 0
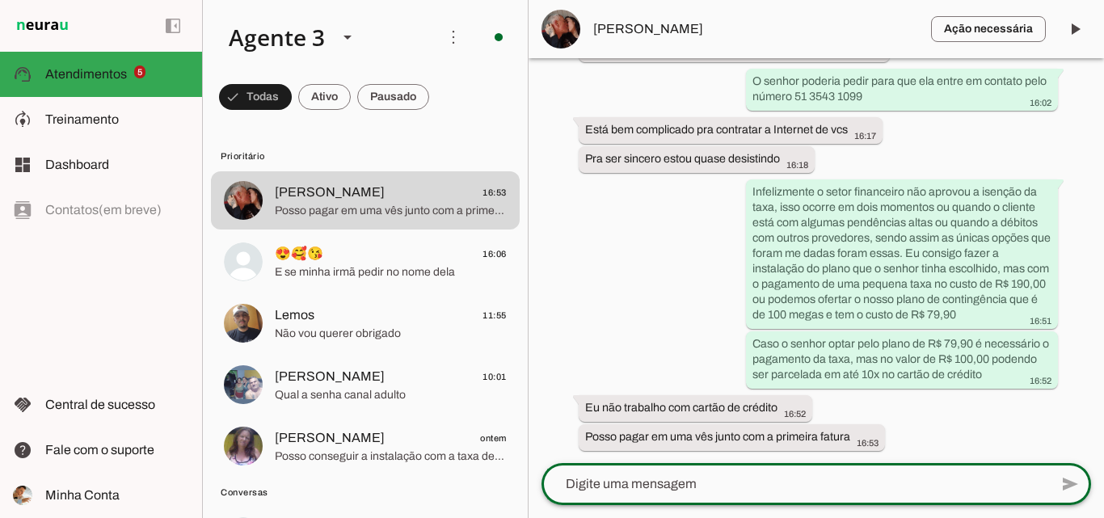
click at [0, 0] on lt-mirror at bounding box center [0, 0] width 0 height 0
click at [602, 495] on div at bounding box center [794, 484] width 507 height 42
click at [602, 494] on div at bounding box center [794, 484] width 507 height 42
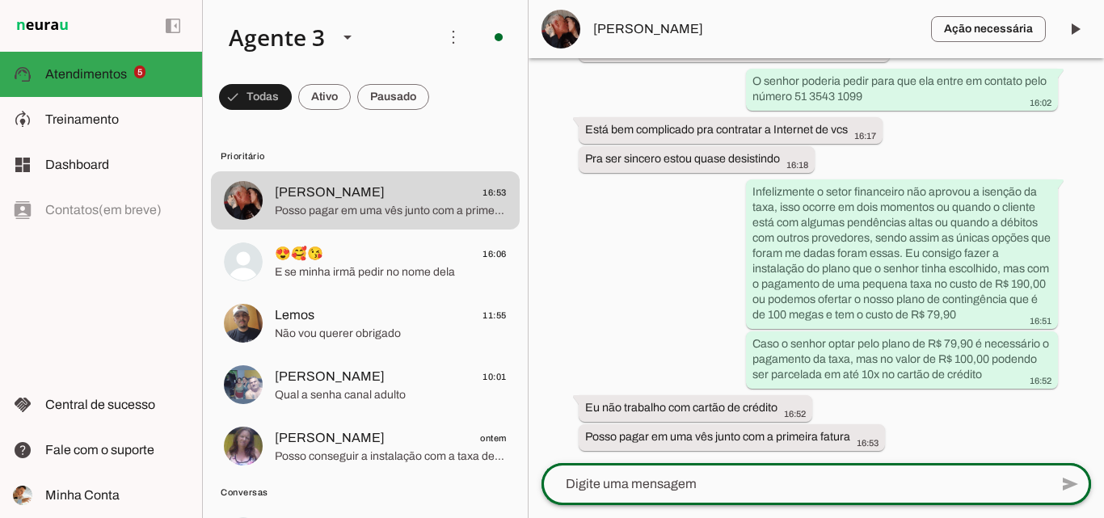
click at [602, 494] on div at bounding box center [794, 484] width 507 height 42
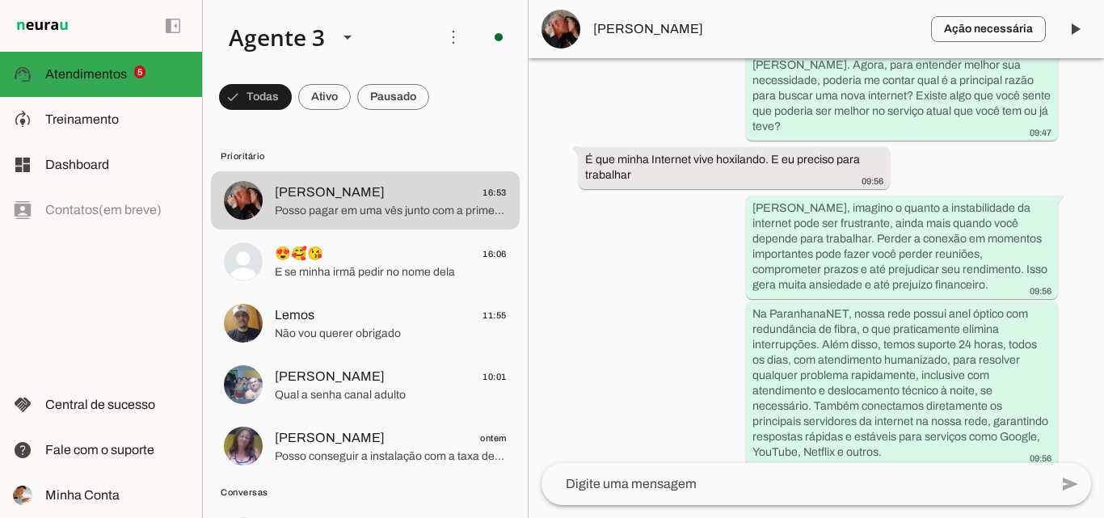
scroll to position [830, 0]
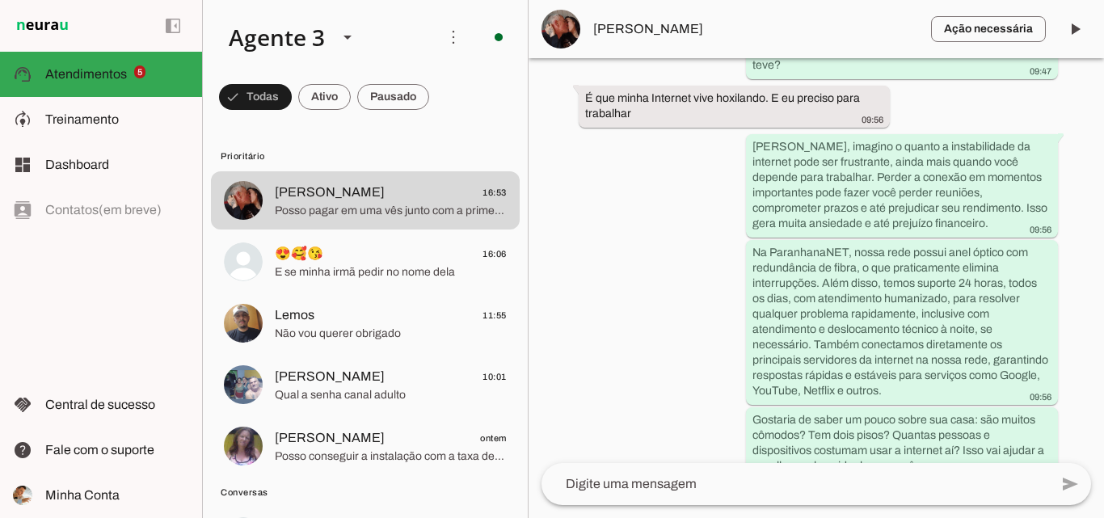
click at [666, 490] on textarea at bounding box center [794, 483] width 507 height 19
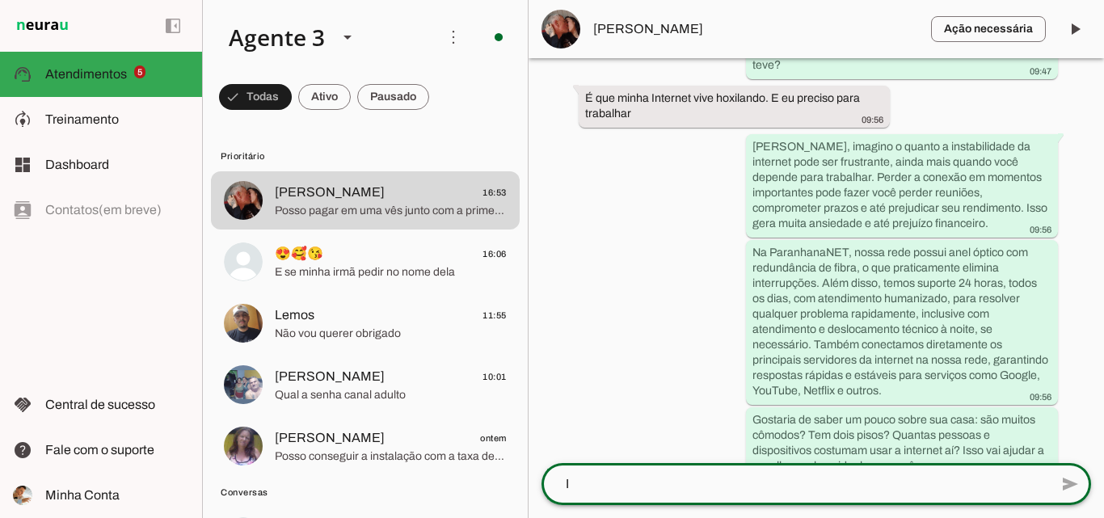
scroll to position [0, 0]
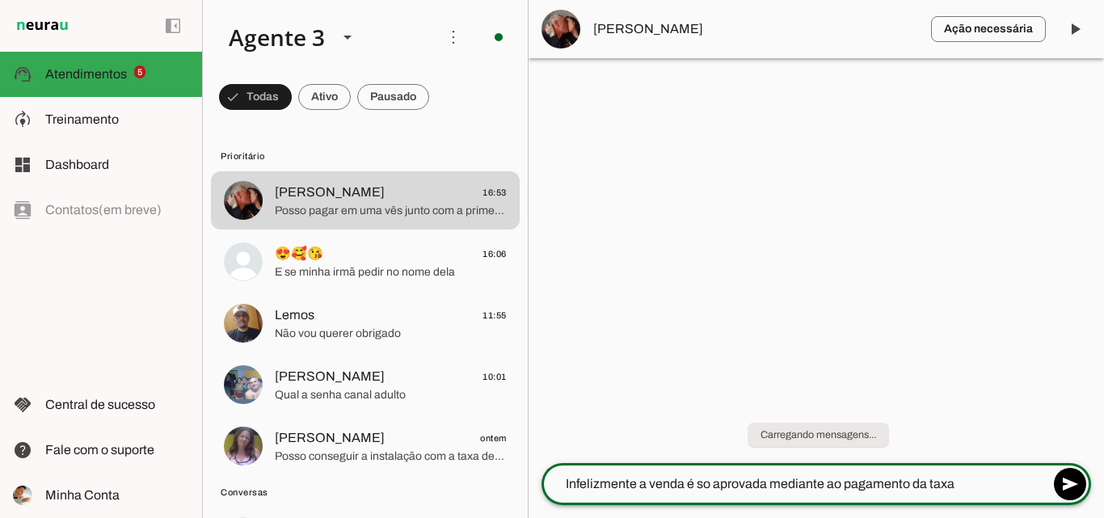
click at [0, 0] on lt-mirror "**********" at bounding box center [0, 0] width 0 height 0
click at [747, 487] on textarea "Infelizmente a venda é so aprovada mediante ao pagamento da taxa" at bounding box center [794, 483] width 507 height 19
click at [0, 0] on lt-span "**********" at bounding box center [0, 0] width 0 height 0
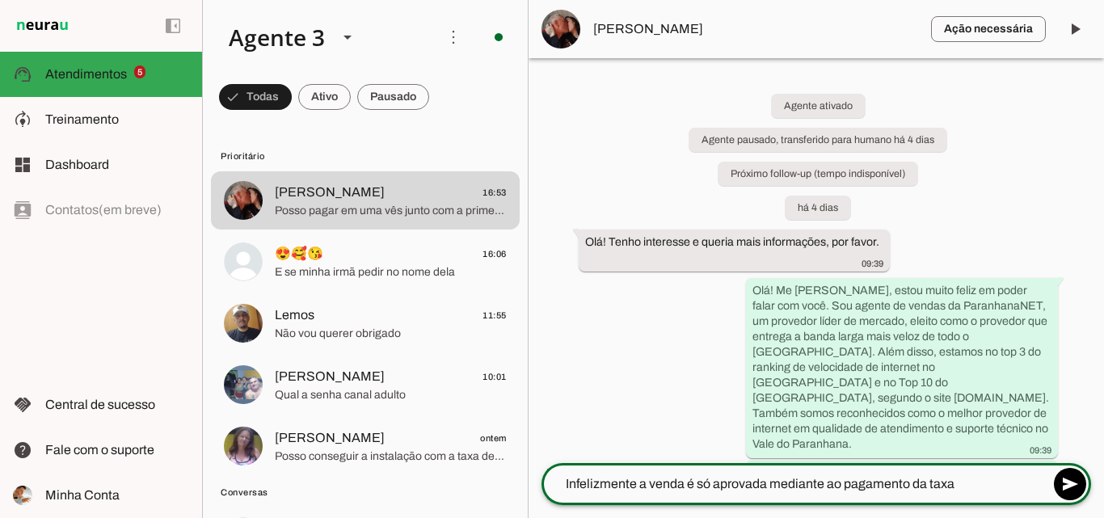
click at [0, 0] on lt-mirror "**********" at bounding box center [0, 0] width 0 height 0
click at [958, 488] on textarea "Infelizmente a venda é só aprovada mediante ao pagamento da taxa" at bounding box center [794, 483] width 507 height 19
type textarea "Infelizmente a venda é só aprovada mediante ao pagamento da taxa"
type md-outlined-text-field "Infelizmente a venda é só aprovada mediante ao pagamento da taxa"
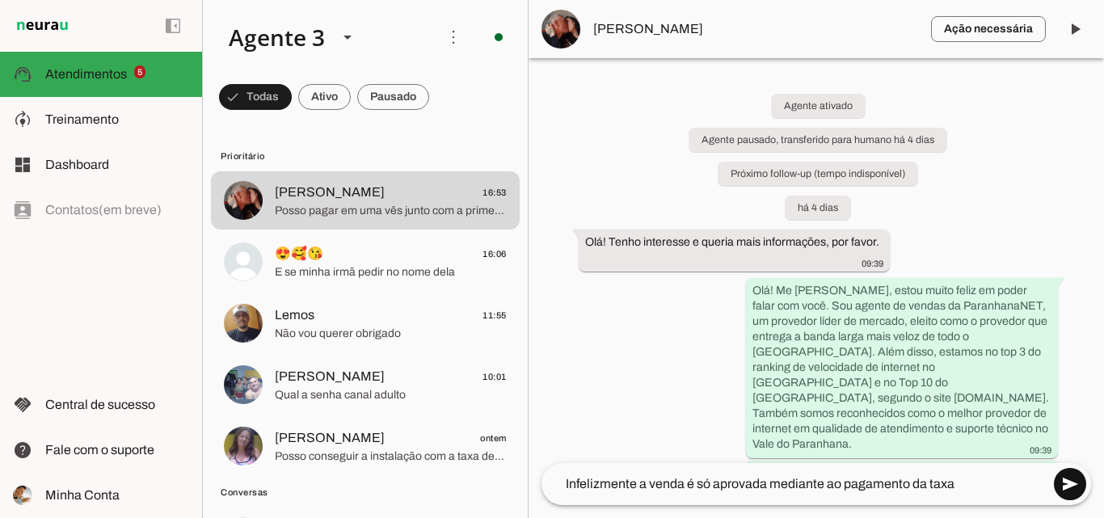
click at [1062, 487] on span at bounding box center [1069, 484] width 39 height 39
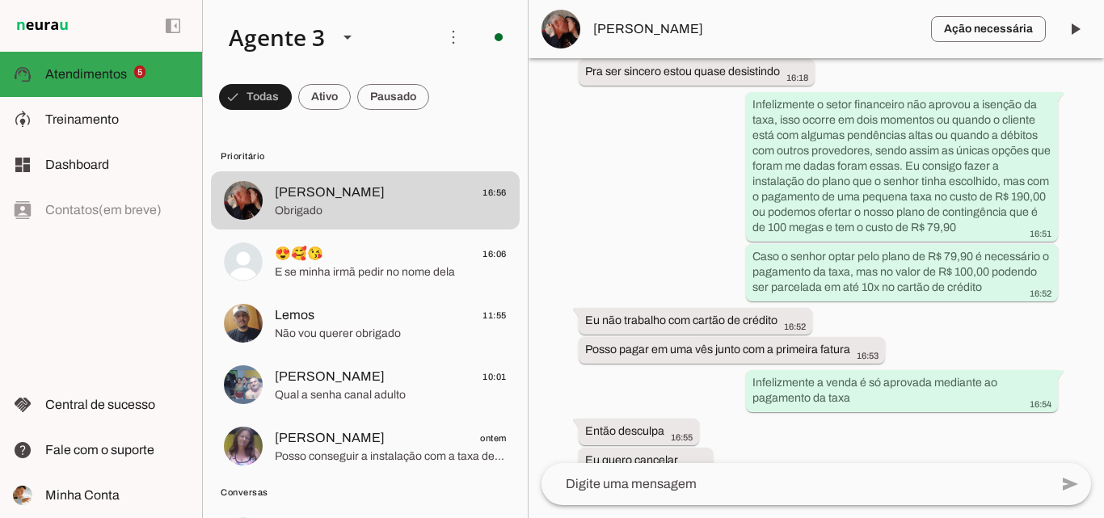
scroll to position [12528, 0]
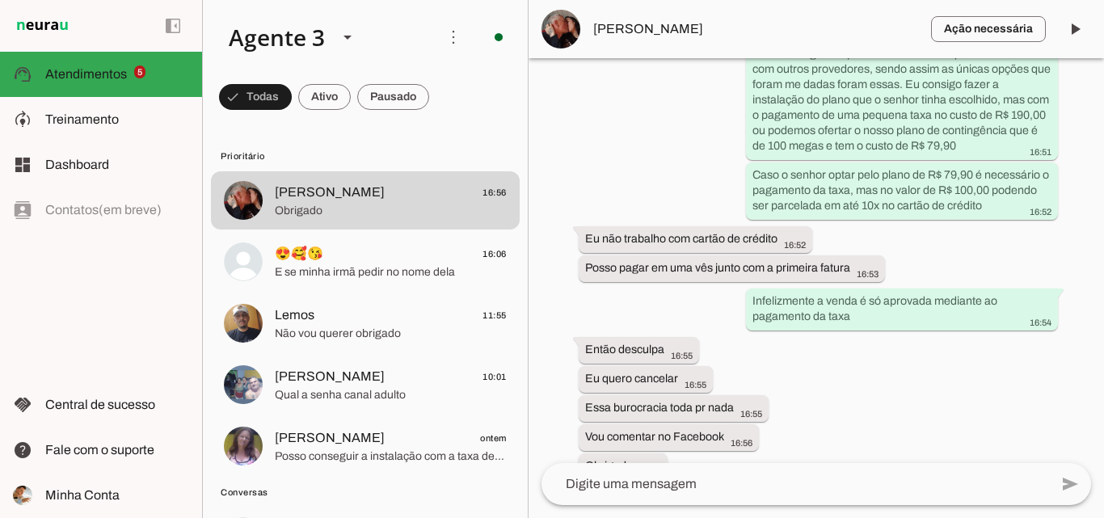
click at [1088, 448] on div "Agente ativado Agente pausado, transferido para humano há 4 dias Próximo follow…" at bounding box center [815, 260] width 575 height 405
click at [1088, 452] on div "Agente ativado Agente pausado, transferido para humano há 4 dias Próximo follow…" at bounding box center [815, 260] width 575 height 405
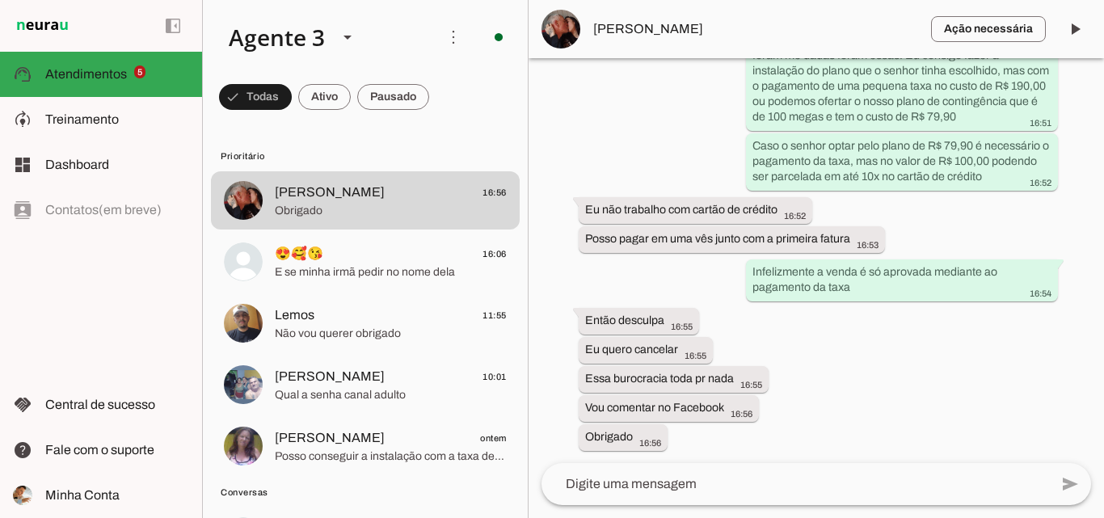
click at [0, 0] on lt-mirror at bounding box center [0, 0] width 0 height 0
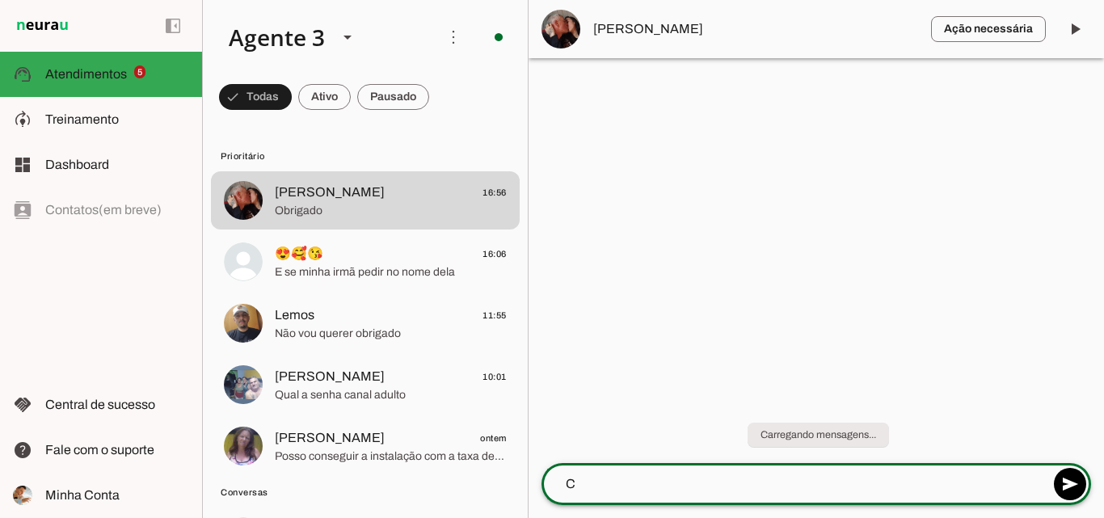
scroll to position [0, 0]
type textarea "Certo! Agradecemos pela preferência, um ótimo dia!"
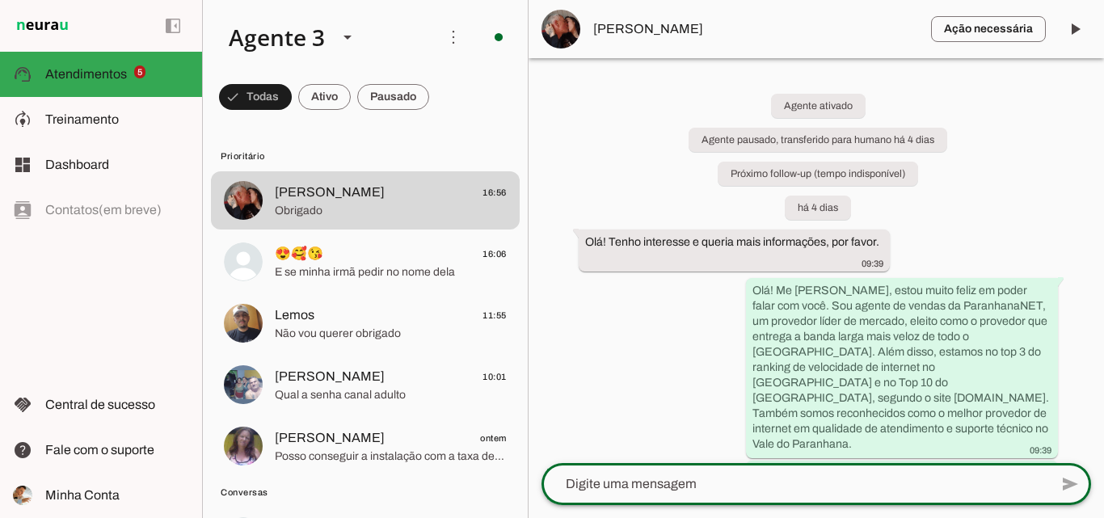
click at [610, 25] on span "[PERSON_NAME]" at bounding box center [755, 28] width 325 height 19
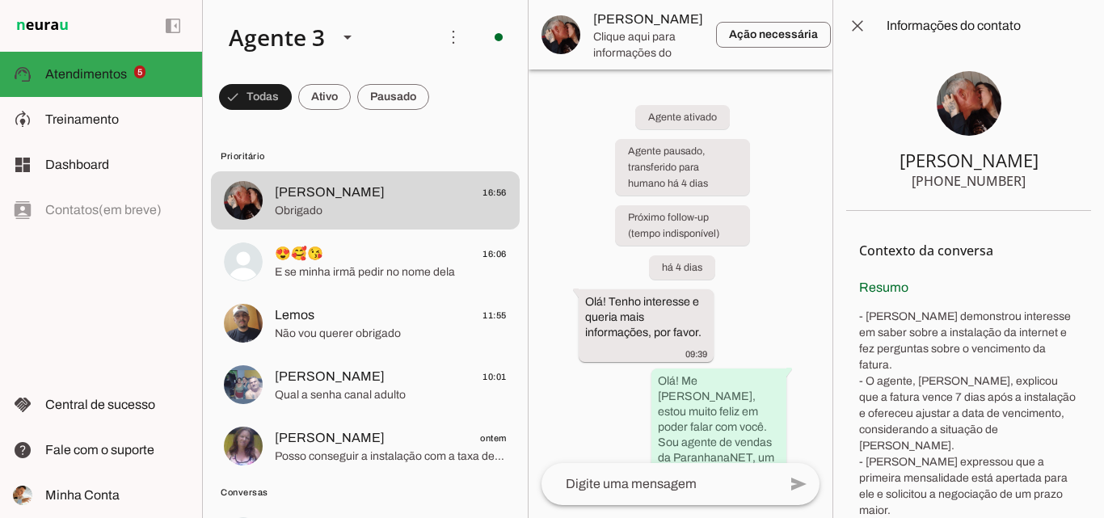
click at [1024, 174] on section "Roberto +55 5198818838" at bounding box center [968, 131] width 245 height 159
drag, startPoint x: 982, startPoint y: 174, endPoint x: 967, endPoint y: 174, distance: 14.6
click at [967, 174] on section "Roberto +55 5198818838" at bounding box center [968, 131] width 245 height 159
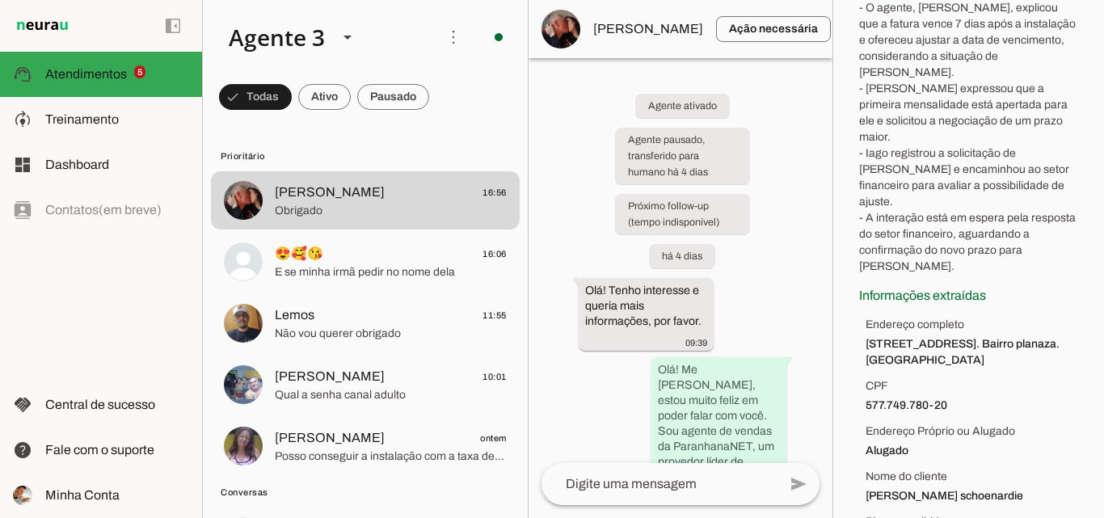
scroll to position [381, 0]
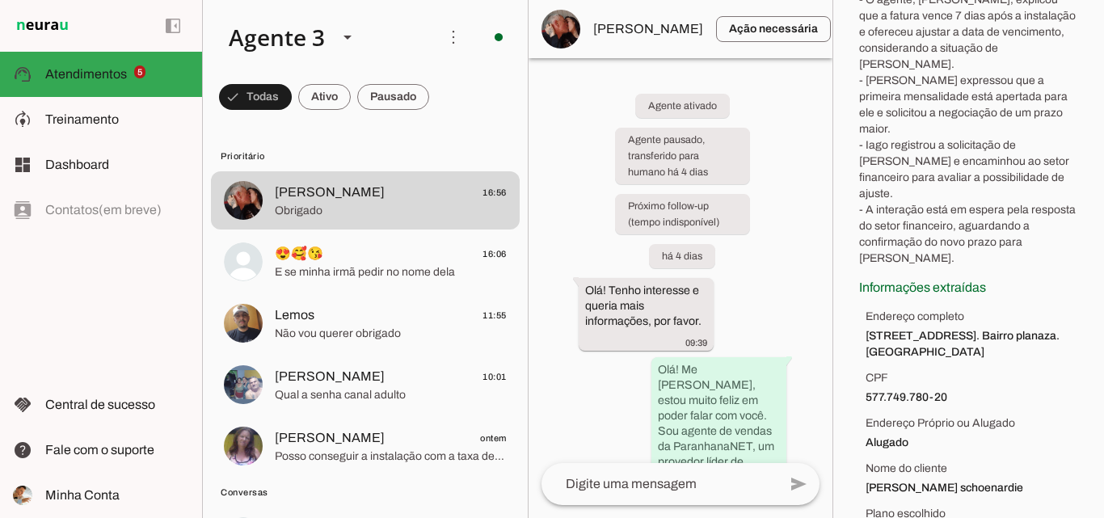
drag, startPoint x: 861, startPoint y: 438, endPoint x: 872, endPoint y: 438, distance: 11.3
click at [871, 438] on ul "Endereço completo Rua poti número 81. Bairro planaza. Parobé CPF 577.749.780-20…" at bounding box center [968, 425] width 219 height 233
click at [1011, 480] on span "[PERSON_NAME] schoenardie" at bounding box center [971, 488] width 212 height 16
drag, startPoint x: 1011, startPoint y: 436, endPoint x: 888, endPoint y: 445, distance: 123.9
click at [888, 480] on span "[PERSON_NAME] schoenardie" at bounding box center [971, 488] width 212 height 16
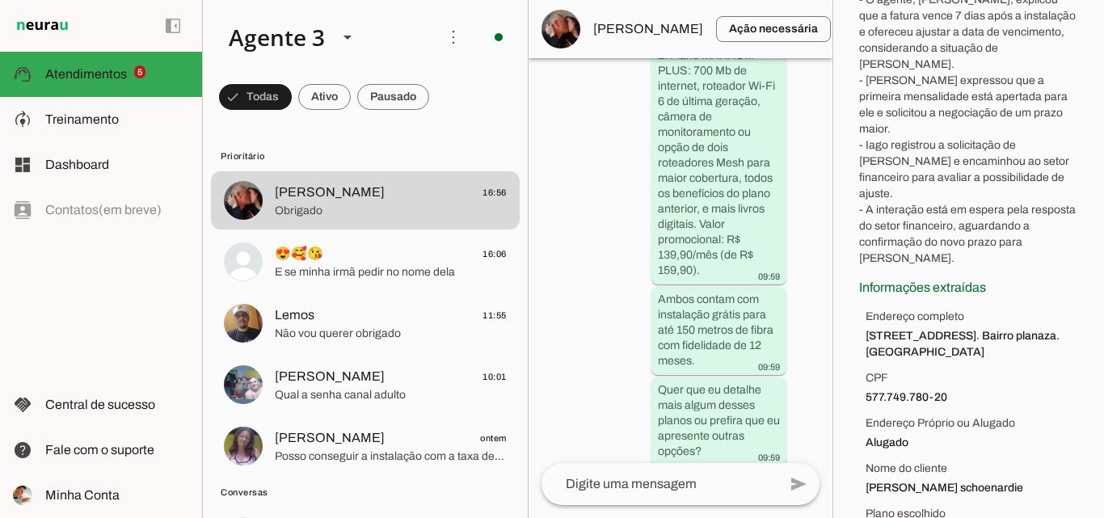
scroll to position [5341, 0]
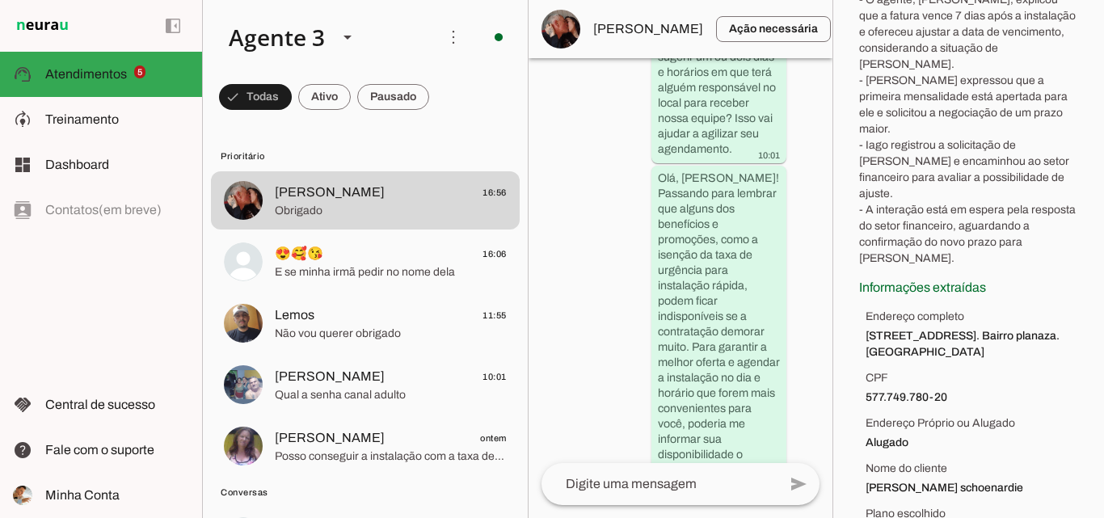
drag, startPoint x: 818, startPoint y: 201, endPoint x: 809, endPoint y: 292, distance: 91.7
click at [805, 317] on div "Agente ativado Agente pausado, transferido para humano há 4 dias Próximo follow…" at bounding box center [680, 260] width 304 height 405
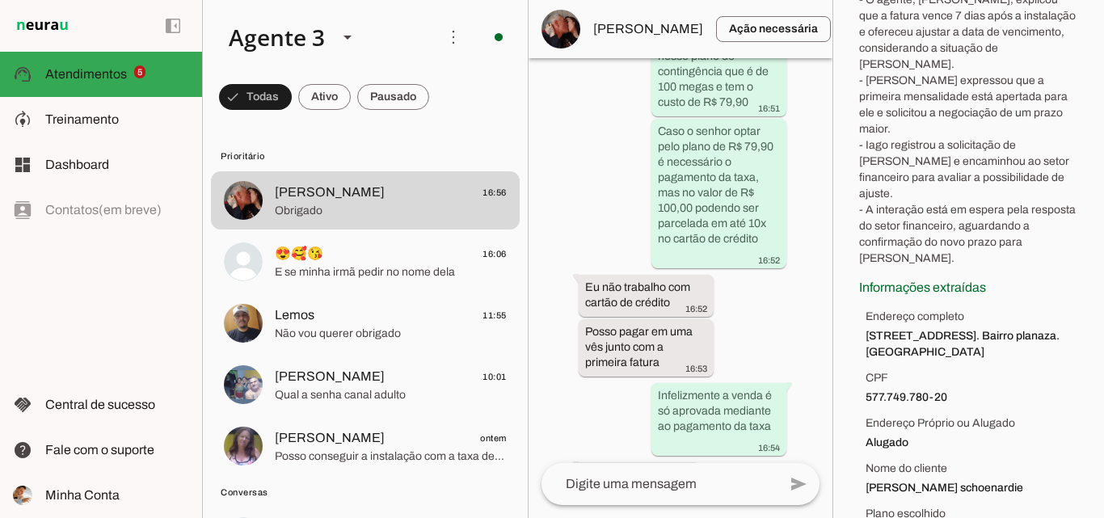
scroll to position [21830, 0]
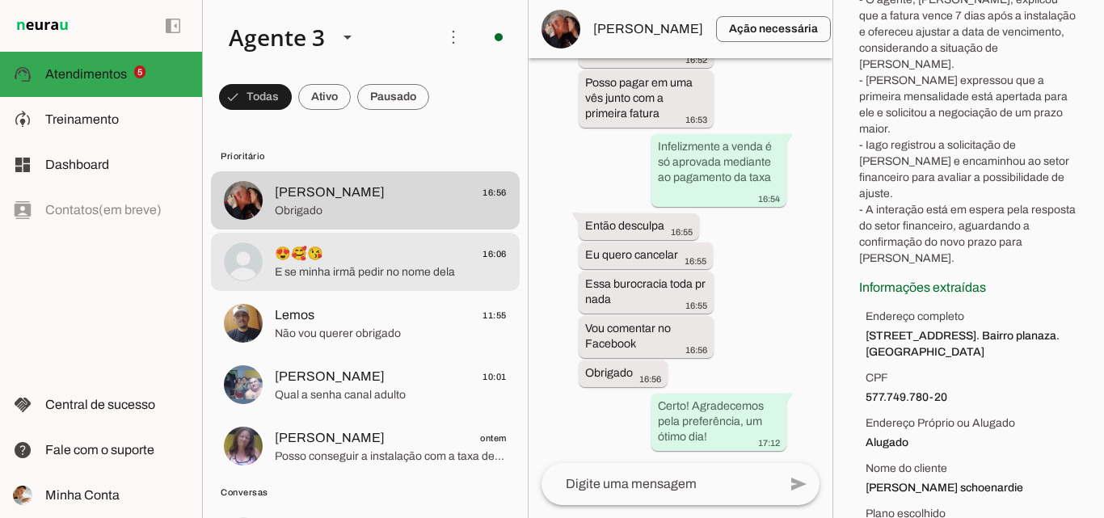
click at [407, 268] on span "E se minha irmã pedir no nome dela" at bounding box center [391, 272] width 232 height 16
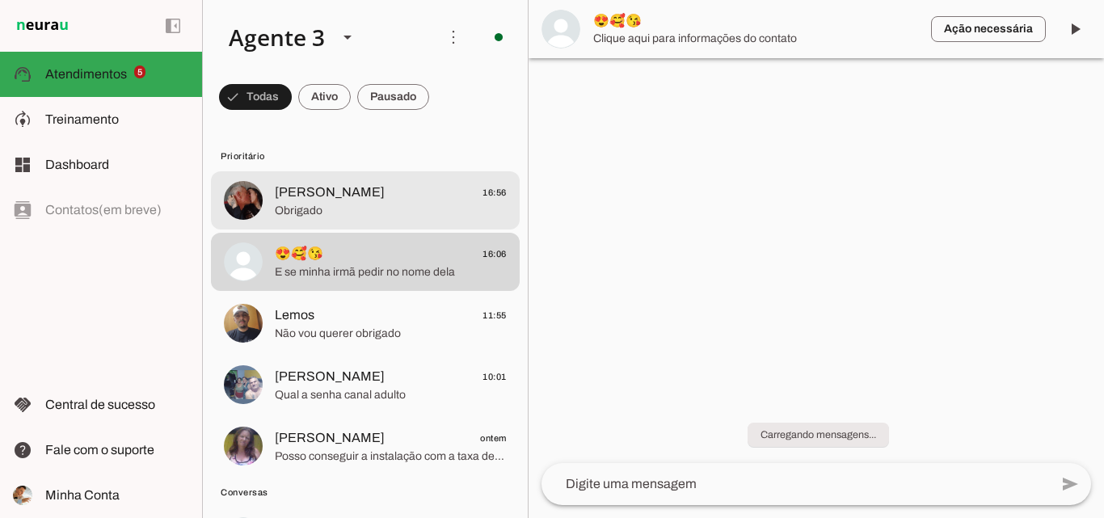
click at [415, 203] on span "Obrigado" at bounding box center [391, 211] width 232 height 16
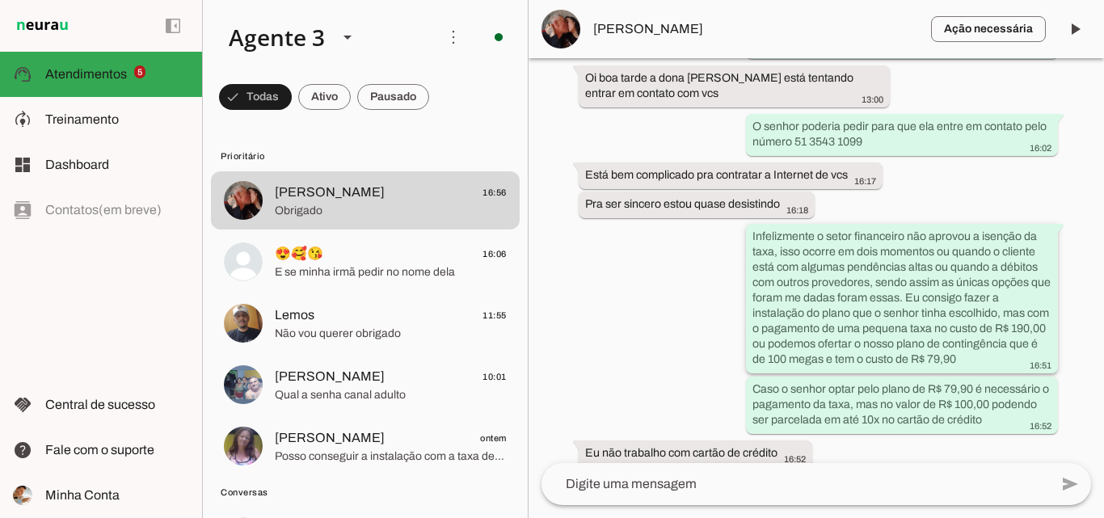
scroll to position [12375, 0]
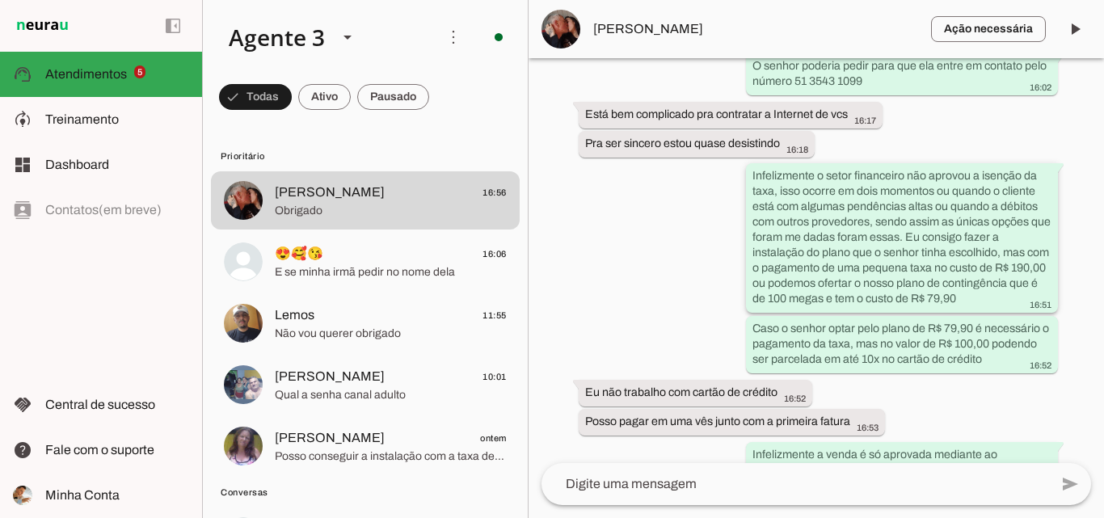
click at [0, 0] on slot "Infelizmente o setor financeiro não aprovou a isenção da taxa, isso ocorre em d…" at bounding box center [0, 0] width 0 height 0
drag, startPoint x: 755, startPoint y: 205, endPoint x: 993, endPoint y: 400, distance: 307.7
click at [993, 400] on div "Agente ativado Agente pausado, transferido para humano há 4 dias Próximo follow…" at bounding box center [815, 260] width 575 height 405
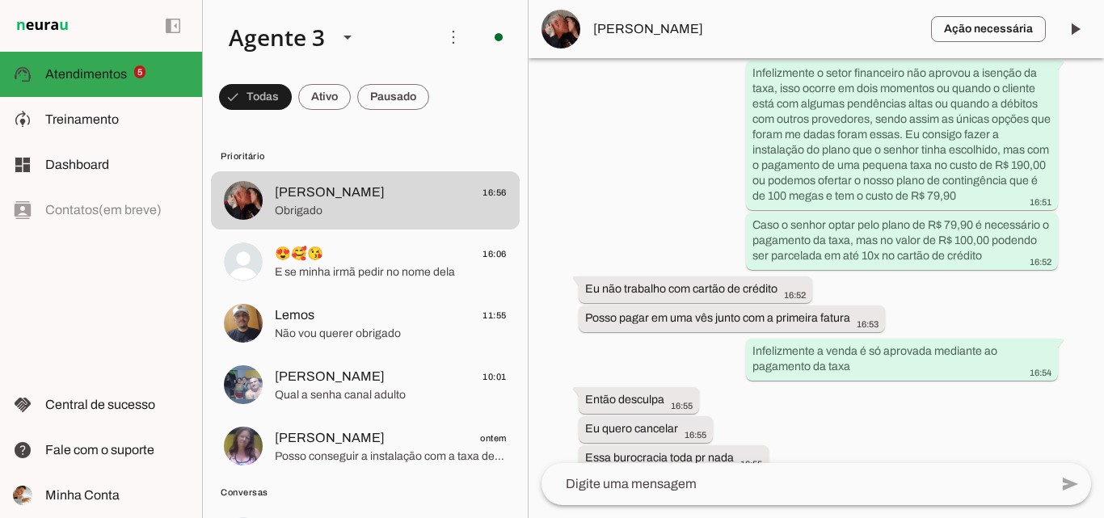
scroll to position [12539, 0]
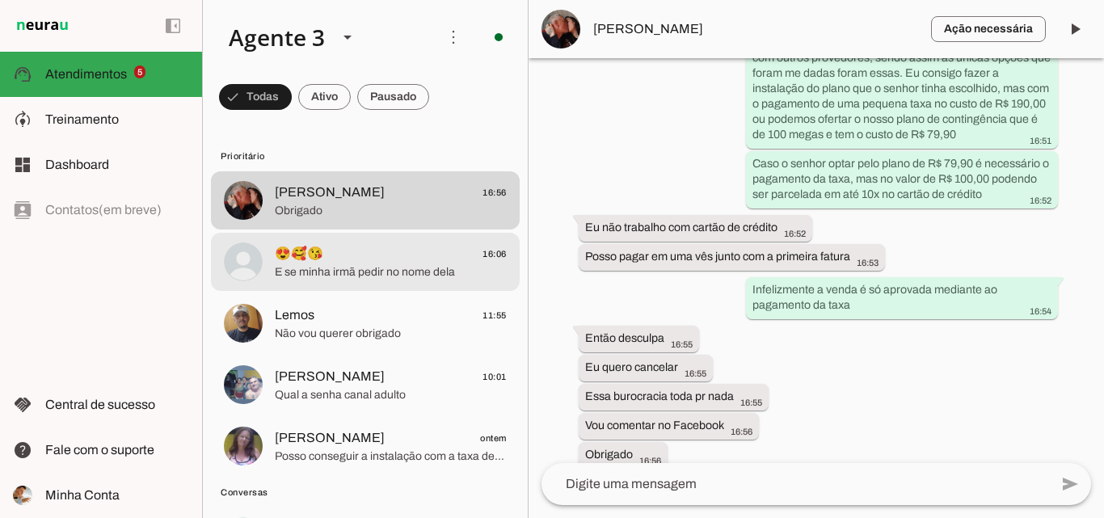
click at [467, 268] on span "E se minha irmã pedir no nome dela" at bounding box center [391, 272] width 232 height 16
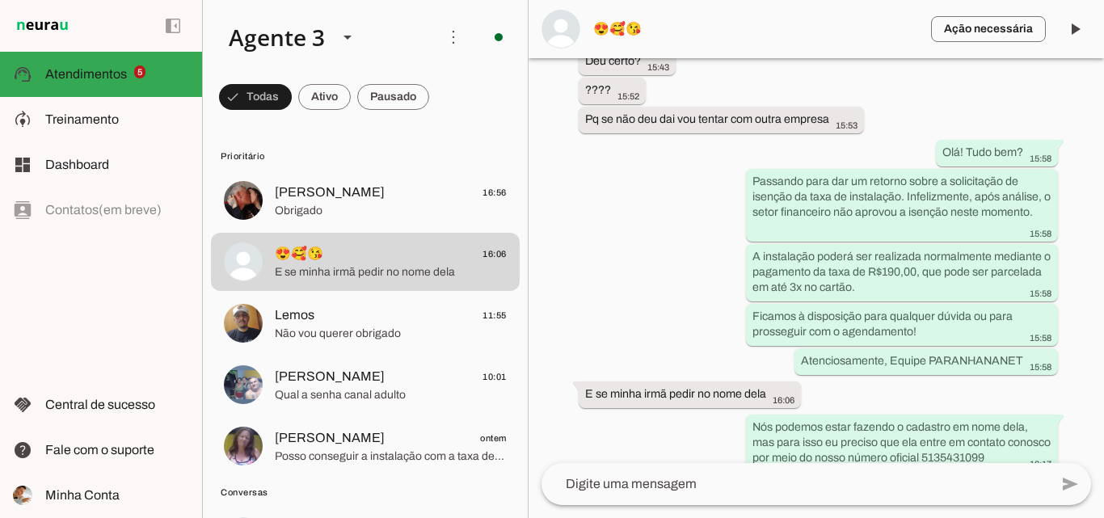
scroll to position [9606, 0]
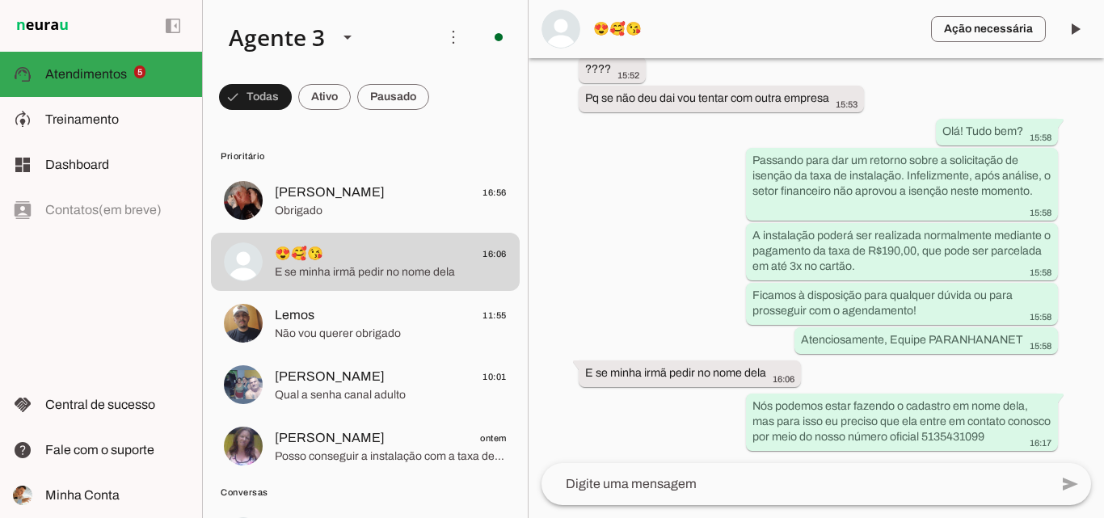
click at [0, 0] on lt-mirror at bounding box center [0, 0] width 0 height 0
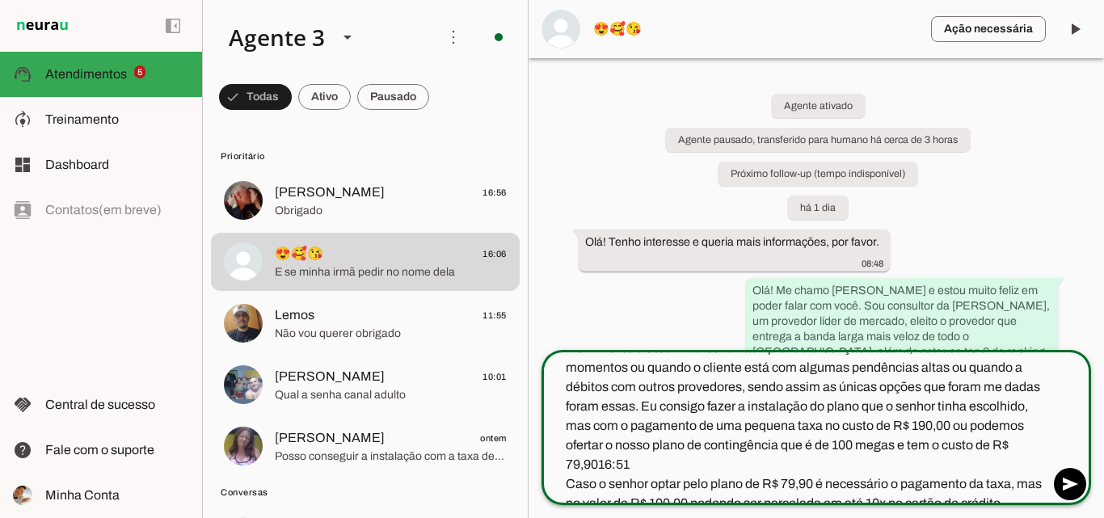
scroll to position [0, 0]
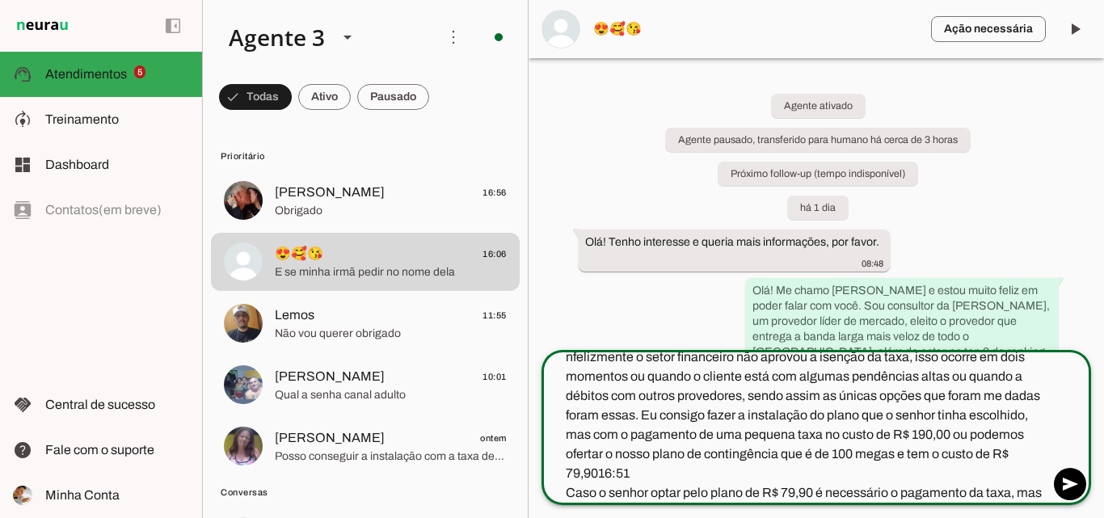
click at [666, 474] on textarea "nfelizmente o setor financeiro não aprovou a isenção da taxa, isso ocorre em do…" at bounding box center [794, 424] width 507 height 155
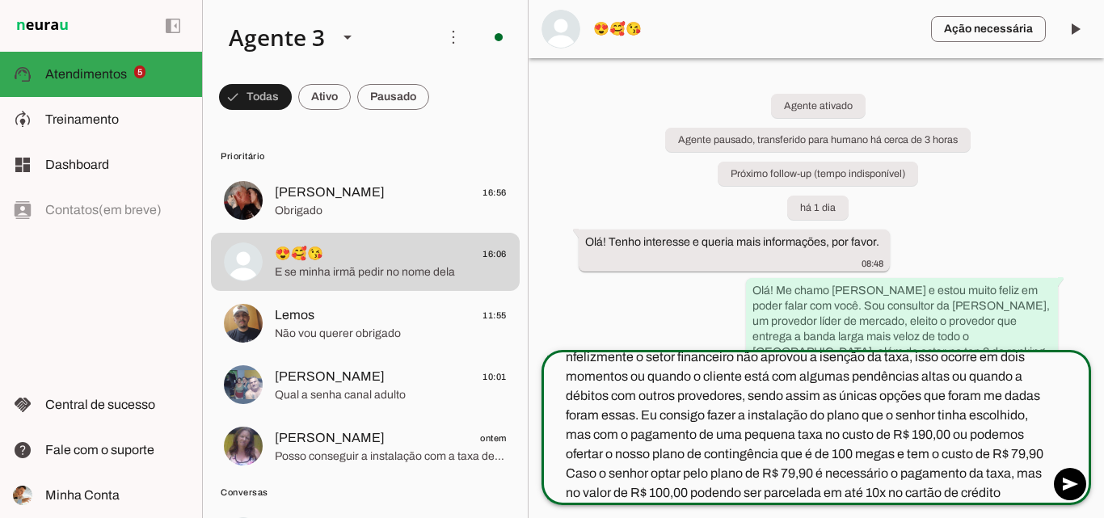
click at [605, 366] on textarea "nfelizmente o setor financeiro não aprovou a isenção da taxa, isso ocorre em do…" at bounding box center [794, 424] width 507 height 155
click at [598, 354] on textarea "nfelizmente o setor financeiro não aprovou a isenção da taxa, isso ocorre em do…" at bounding box center [794, 424] width 507 height 155
click at [558, 355] on textarea "nfelizmente o setor financeiro não aprovou a isenção da taxa, isso ocorre em do…" at bounding box center [794, 424] width 507 height 155
drag, startPoint x: 660, startPoint y: 371, endPoint x: 744, endPoint y: 398, distance: 88.4
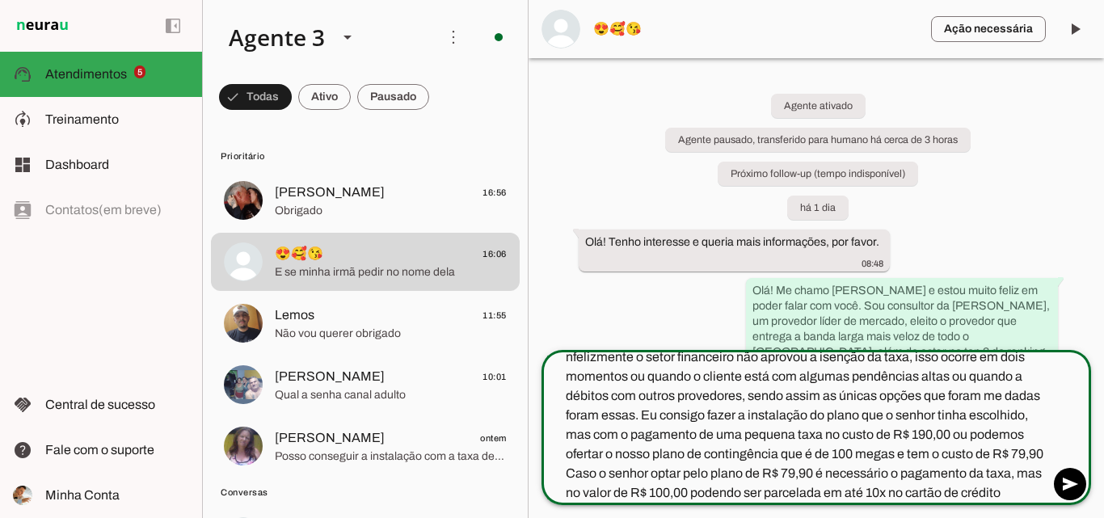
click at [677, 375] on textarea "nfelizmente o setor financeiro não aprovou a isenção da taxa, isso ocorre em do…" at bounding box center [794, 424] width 507 height 155
click at [720, 390] on textarea "nfelizmente o setor financeiro não aprovou a isenção da taxa, isso ocorre em do…" at bounding box center [794, 424] width 507 height 155
drag, startPoint x: 744, startPoint y: 398, endPoint x: 822, endPoint y: 448, distance: 92.6
click at [816, 442] on textarea "nfelizmente o setor financeiro não aprovou a isenção da taxa, isso ocorre em do…" at bounding box center [794, 424] width 507 height 155
click at [903, 497] on textarea "nfelizmente o setor financeiro não aprovou a isenção da taxa, isso ocorre em do…" at bounding box center [794, 424] width 507 height 155
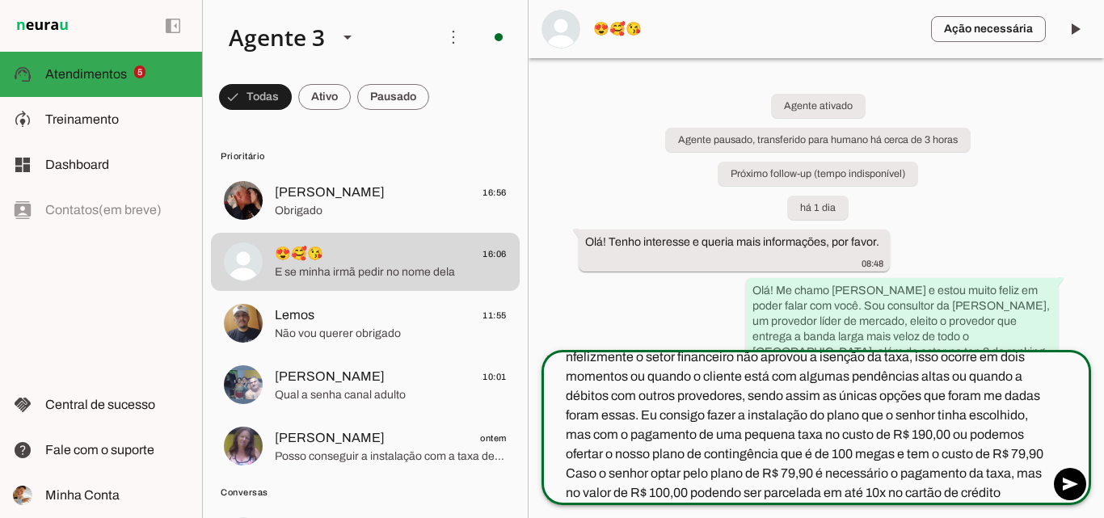
drag, startPoint x: 923, startPoint y: 509, endPoint x: 932, endPoint y: 517, distance: 12.0
click at [932, 517] on div "add send send 🎤 Recording... description Document photo_library Photos & videos…" at bounding box center [815, 434] width 575 height 168
type textarea "nfelizmente o setor financeiro não aprovou a isenção da taxa, isso ocorre em do…"
type md-outlined-text-field "nfelizmente o setor financeiro não aprovou a isenção da taxa, isso ocorre em do…"
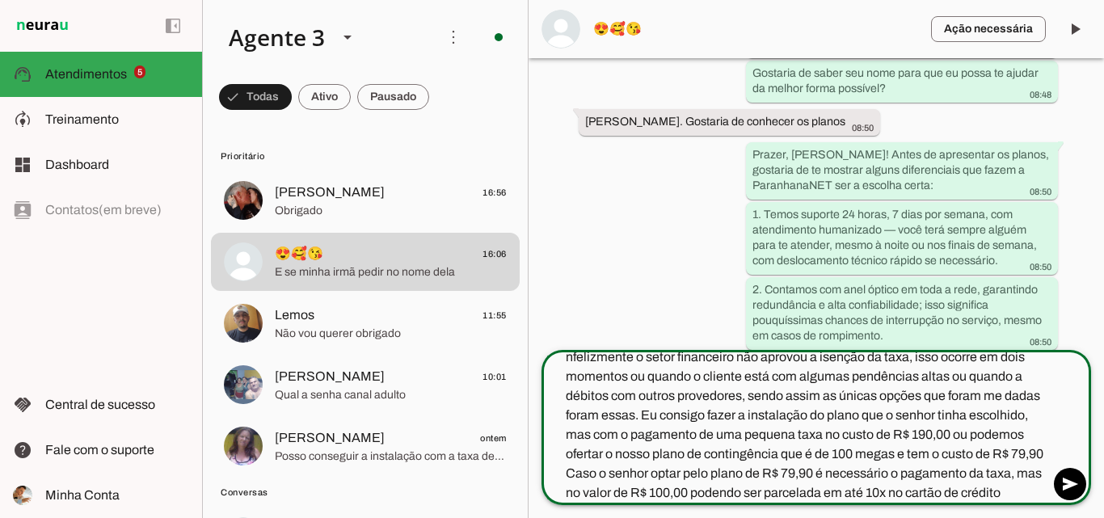
scroll to position [0, 0]
click at [564, 359] on textarea "nfelizmente o setor financeiro não aprovou a isenção da taxa, isso ocorre em do…" at bounding box center [794, 424] width 507 height 155
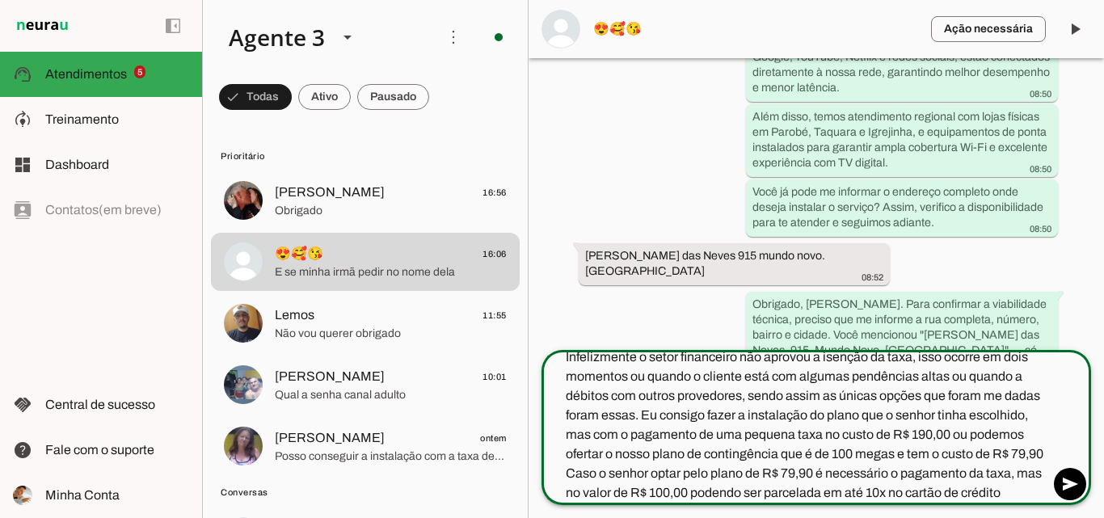
scroll to position [1134, 0]
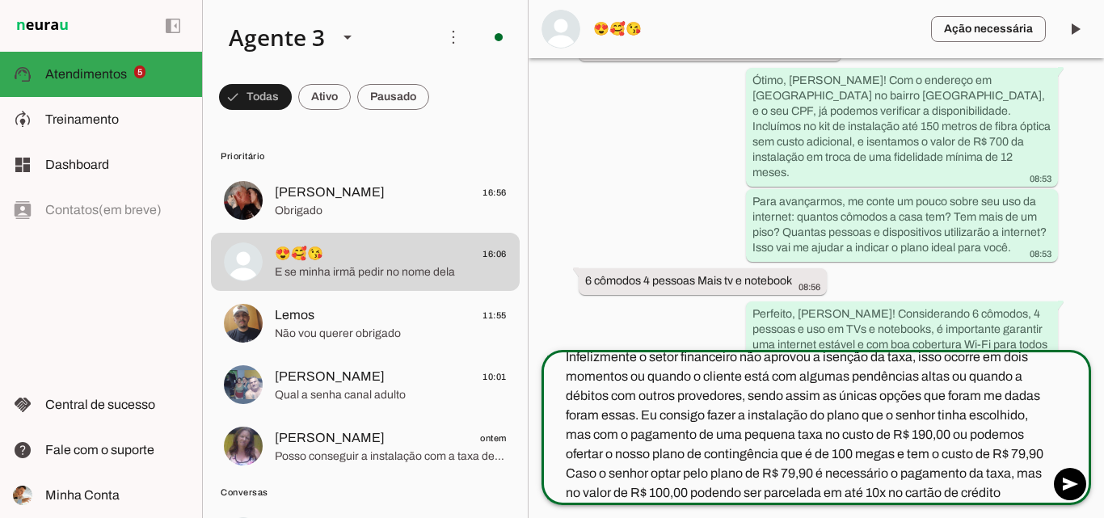
click at [916, 443] on textarea "Infelizmente o setor financeiro não aprovou a isenção da taxa, isso ocorre em d…" at bounding box center [794, 424] width 507 height 155
type textarea "Caso o senhor optar pelo plano de R$ 79,90 é necessário o pagamento da taxa, ma…"
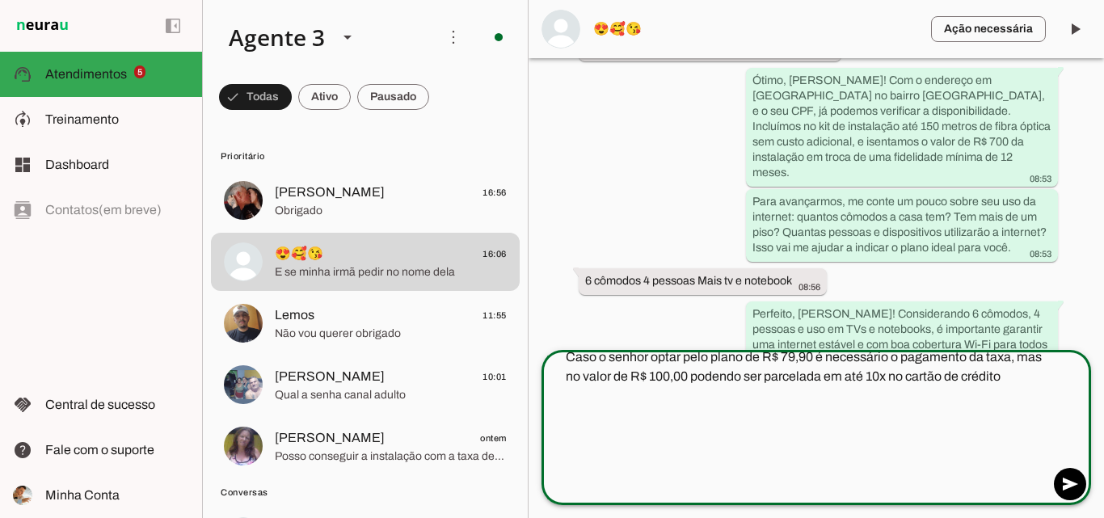
scroll to position [0, 0]
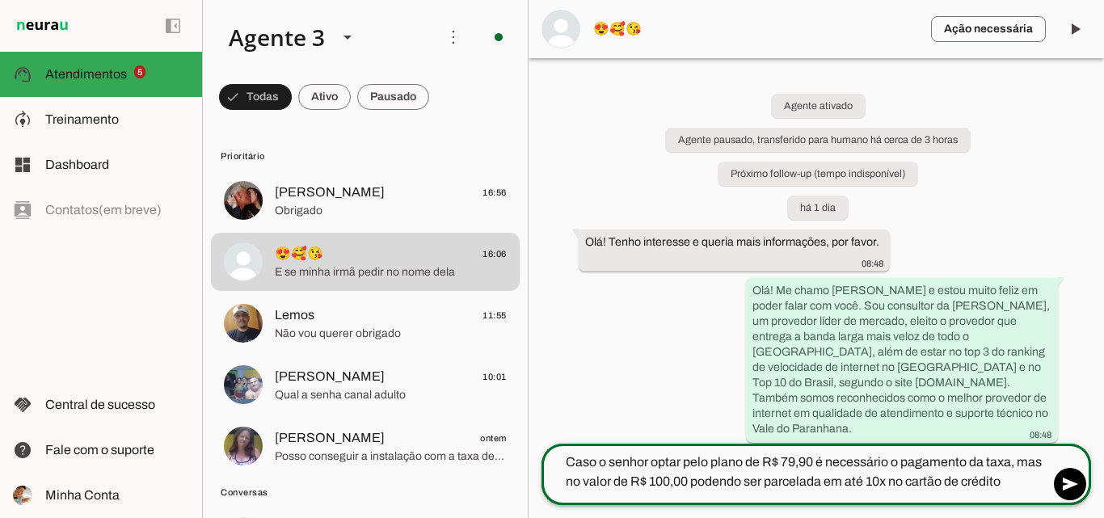
drag, startPoint x: 1005, startPoint y: 492, endPoint x: 886, endPoint y: 501, distance: 119.1
click at [886, 501] on div "**********" at bounding box center [794, 471] width 507 height 61
click at [892, 497] on div "**********" at bounding box center [794, 471] width 507 height 61
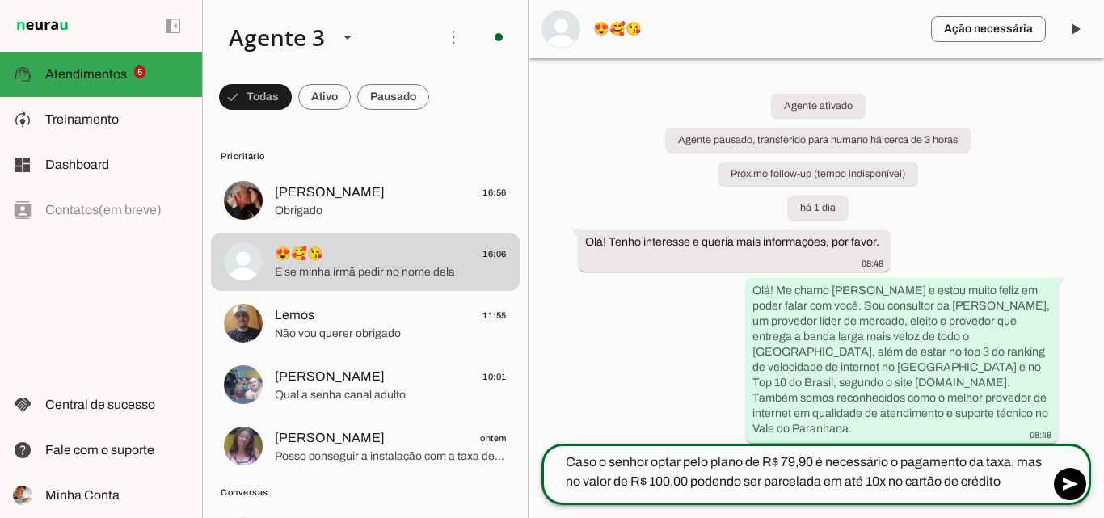
click at [882, 477] on textarea "Caso o senhor optar pelo plano de R$ 79,90 é necessário o pagamento da taxa, ma…" at bounding box center [794, 471] width 507 height 39
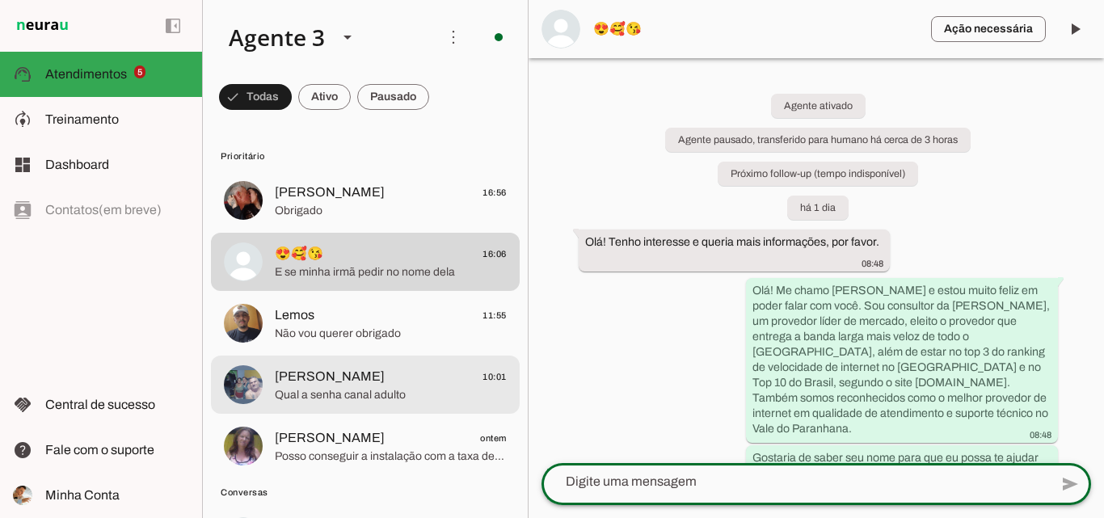
click at [430, 372] on span "Simone Picolotto 10:01" at bounding box center [391, 377] width 232 height 20
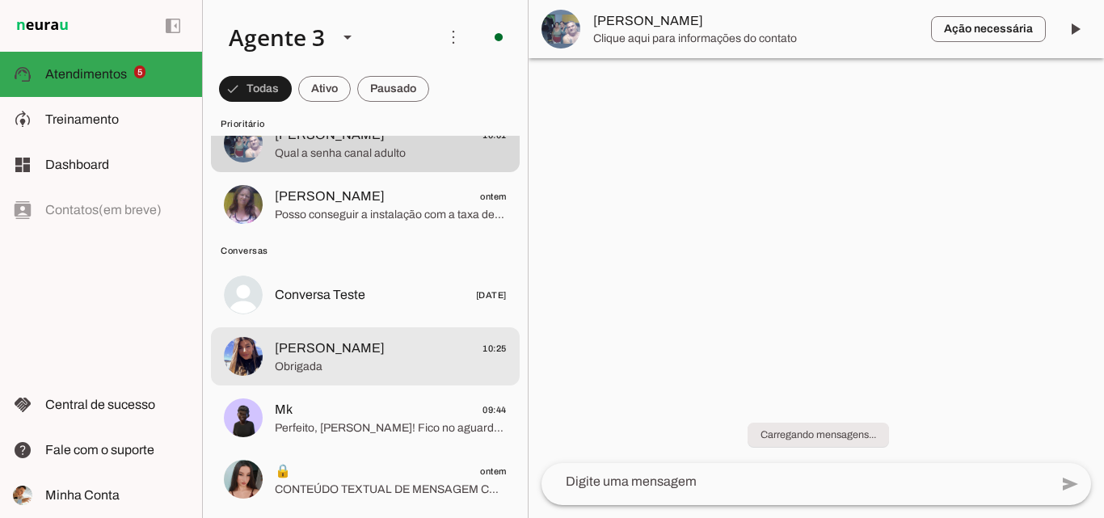
scroll to position [242, 0]
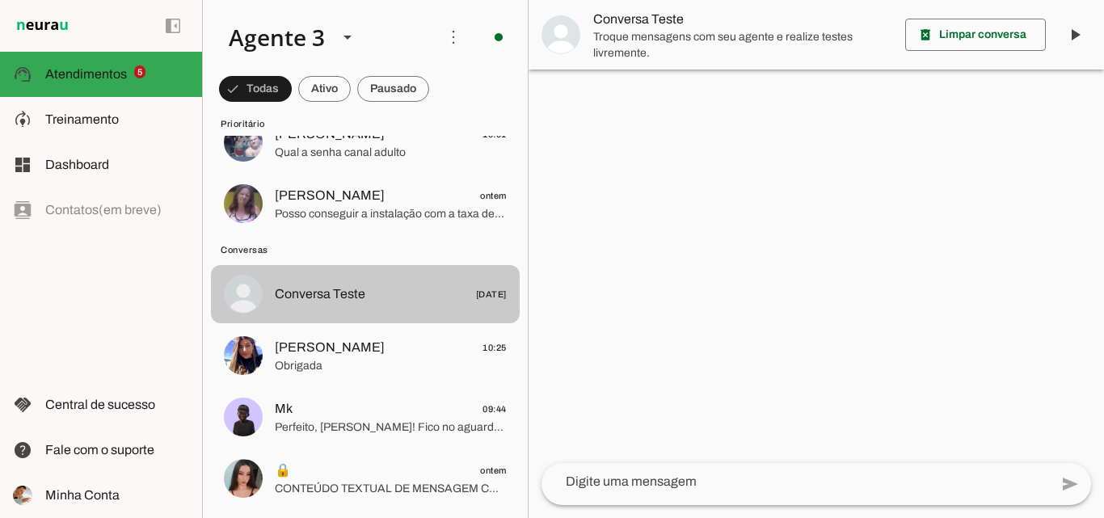
scroll to position [323, 0]
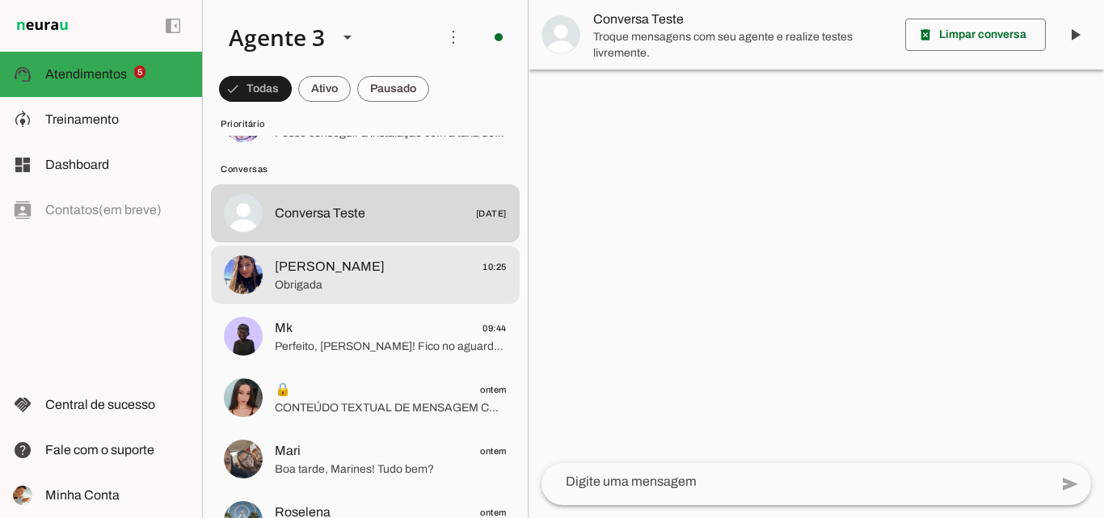
click at [438, 280] on span "Obrigada" at bounding box center [391, 285] width 232 height 16
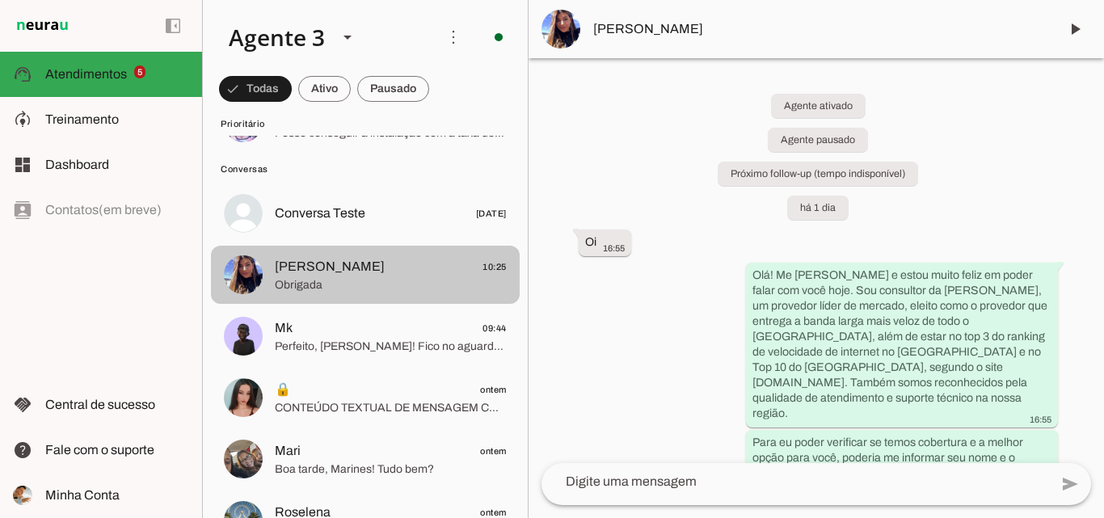
scroll to position [404, 0]
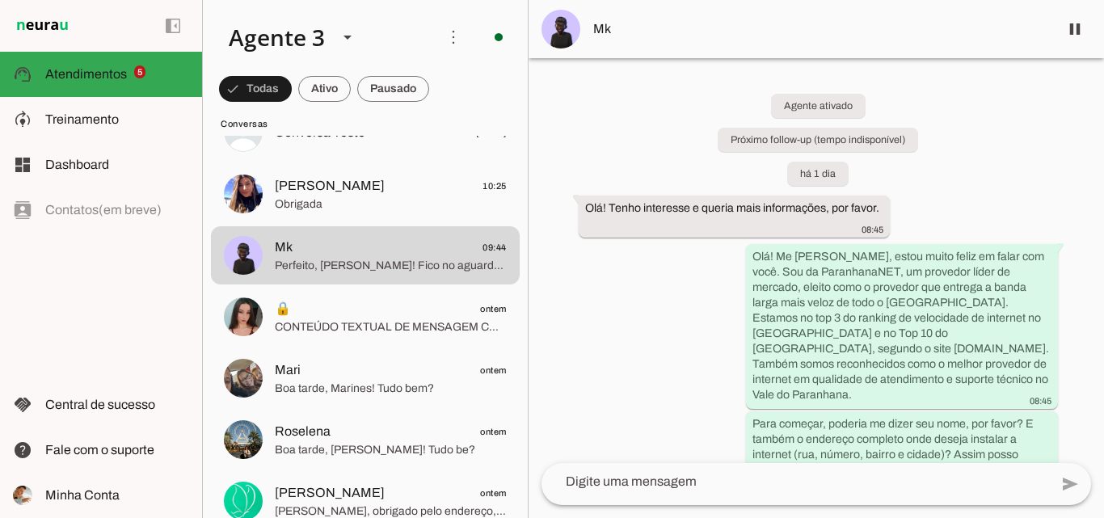
click at [617, 148] on div "Agente ativado Próximo follow-up (tempo indisponível) há 1 dia Olá! Tenho inter…" at bounding box center [815, 260] width 575 height 405
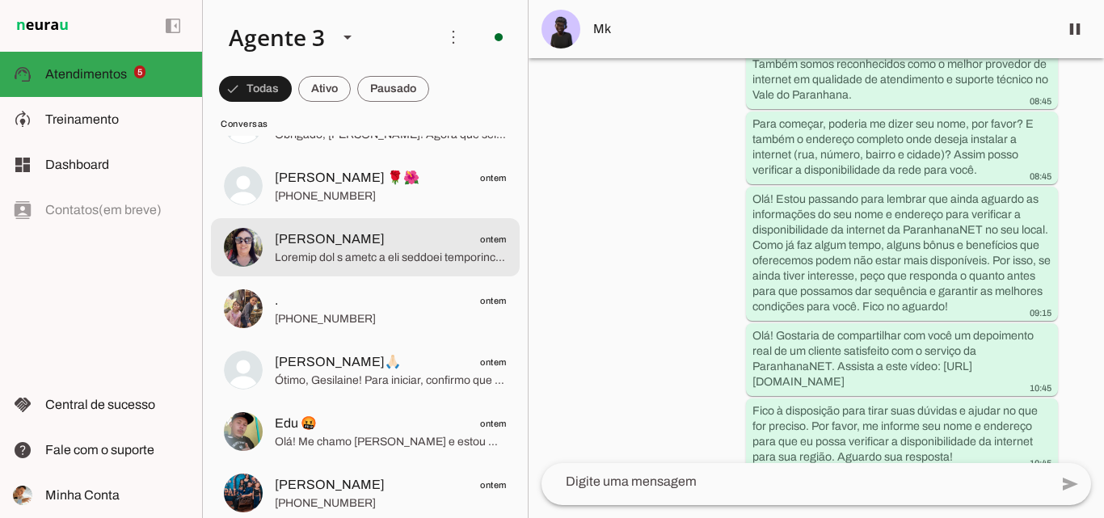
scroll to position [1131, 0]
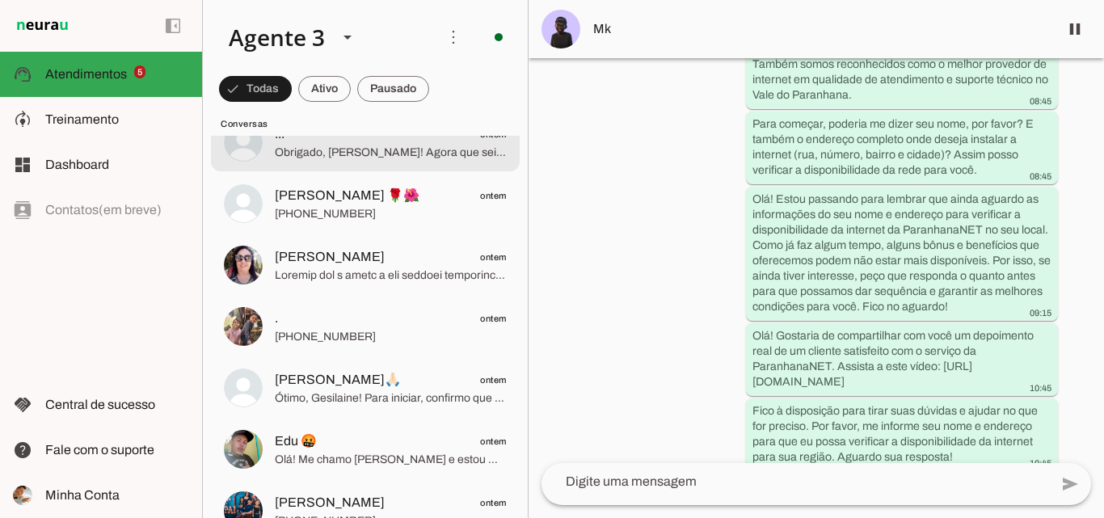
click at [416, 154] on span "Obrigado, [PERSON_NAME]! Agora que sei que é uma casa alugada, vamos entender m…" at bounding box center [391, 153] width 232 height 16
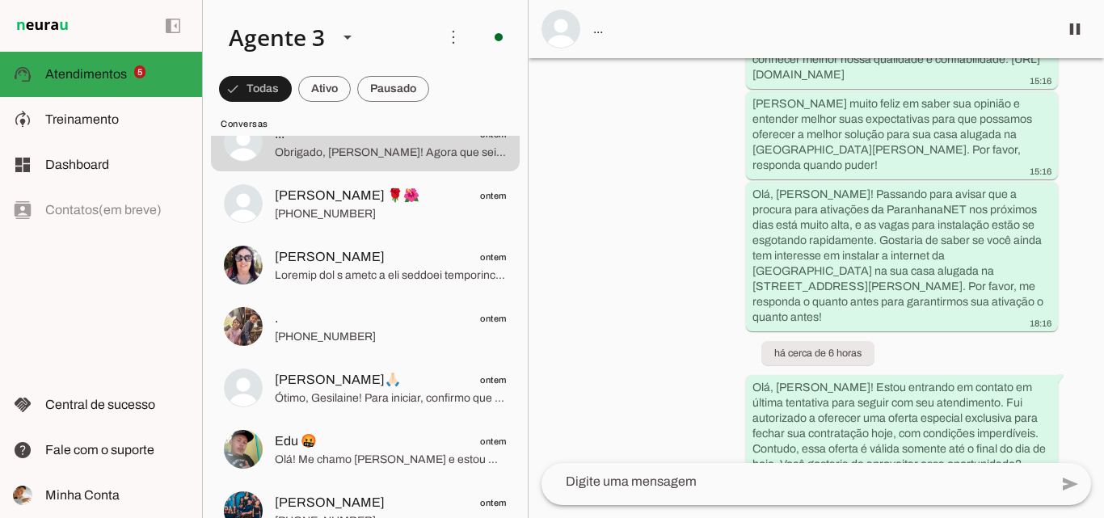
scroll to position [1681, 0]
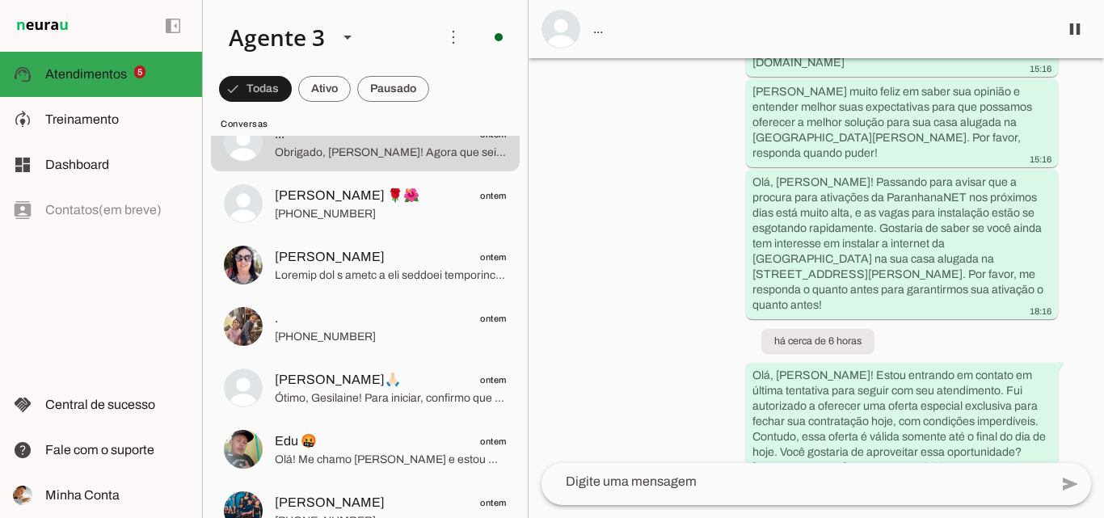
click at [612, 29] on span "..." at bounding box center [819, 28] width 452 height 19
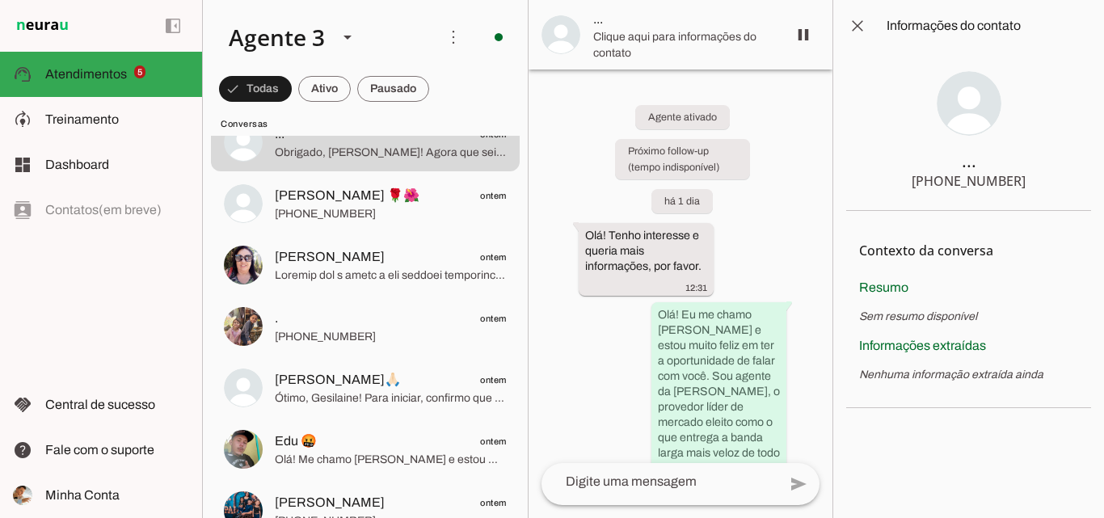
click at [1016, 178] on div "+55 5197515980" at bounding box center [968, 180] width 114 height 19
click at [955, 188] on div "+55 5197515980" at bounding box center [968, 180] width 114 height 19
drag, startPoint x: 946, startPoint y: 179, endPoint x: 995, endPoint y: 179, distance: 49.3
click at [995, 179] on div "+55 5197515980" at bounding box center [968, 180] width 114 height 19
click at [1041, 177] on section "... +55 5197515980" at bounding box center [968, 131] width 245 height 159
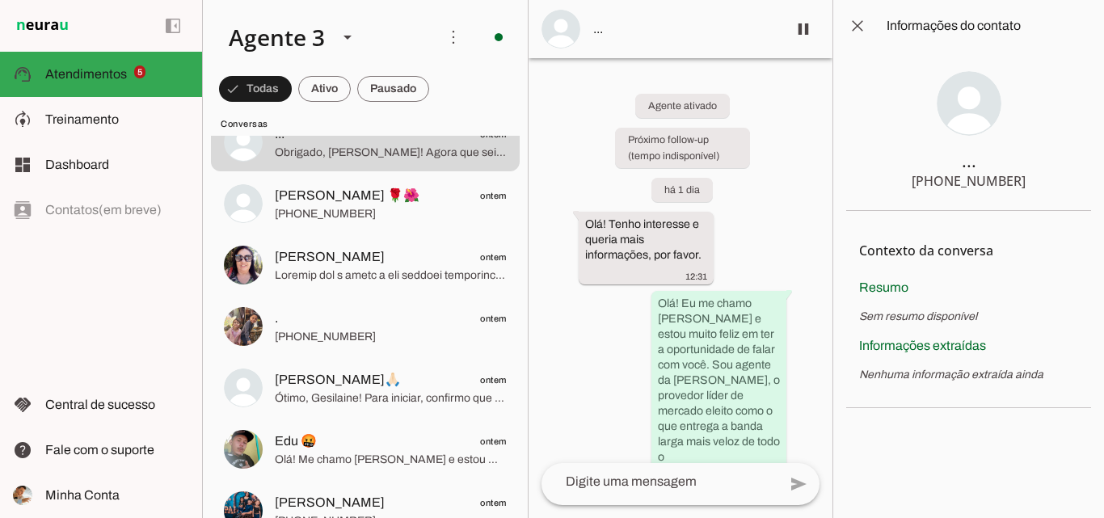
drag, startPoint x: 944, startPoint y: 179, endPoint x: 1027, endPoint y: 179, distance: 82.4
click at [1027, 179] on section "... +55 5197515980" at bounding box center [968, 131] width 245 height 159
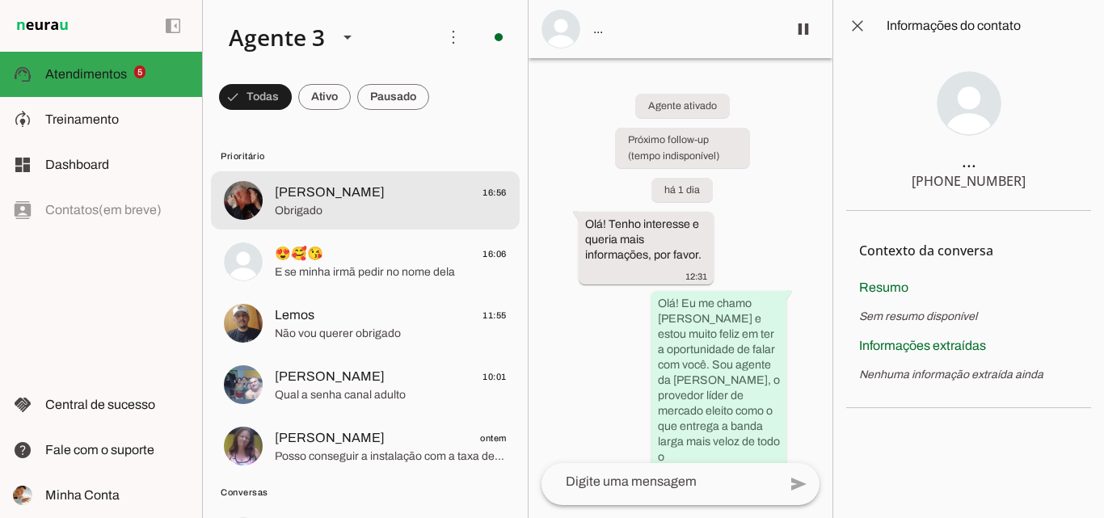
click at [361, 224] on md-item "Roberto 16:56 Obrigado" at bounding box center [365, 200] width 309 height 58
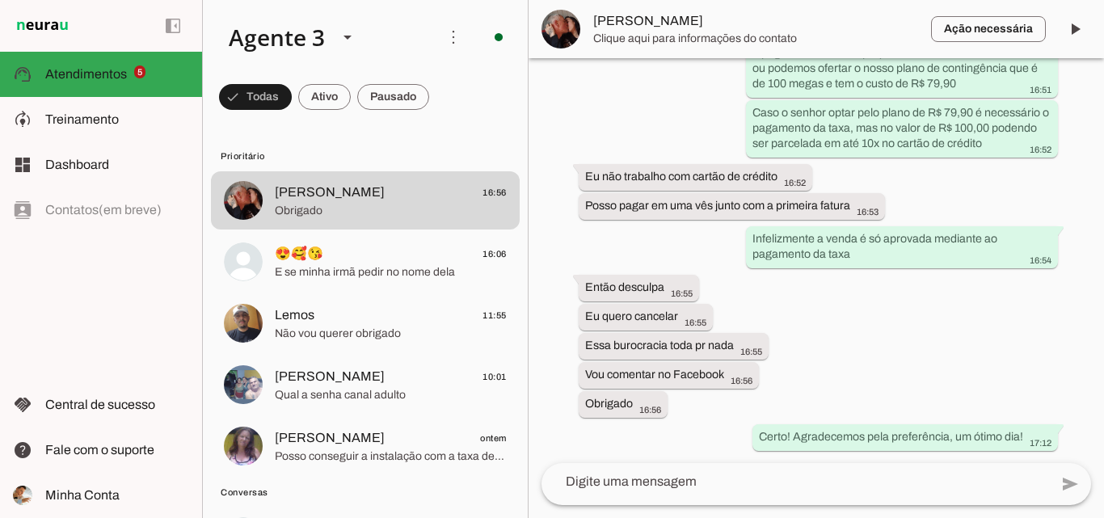
scroll to position [12636, 0]
click at [607, 25] on span "[PERSON_NAME]" at bounding box center [755, 20] width 325 height 19
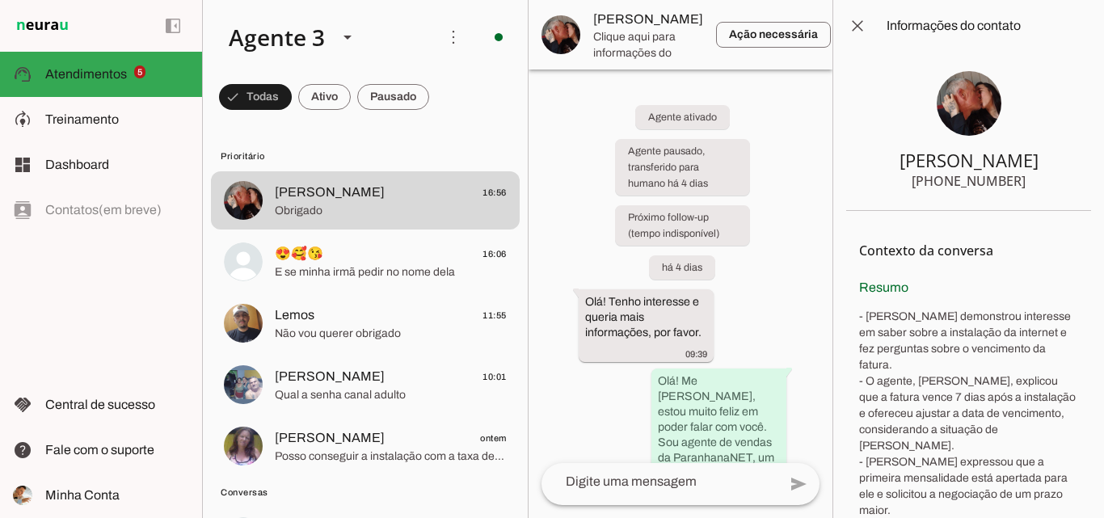
click at [933, 153] on div "[PERSON_NAME]" at bounding box center [968, 160] width 139 height 23
drag, startPoint x: 933, startPoint y: 153, endPoint x: 945, endPoint y: 153, distance: 12.1
click at [936, 153] on div "[PERSON_NAME]" at bounding box center [968, 160] width 139 height 23
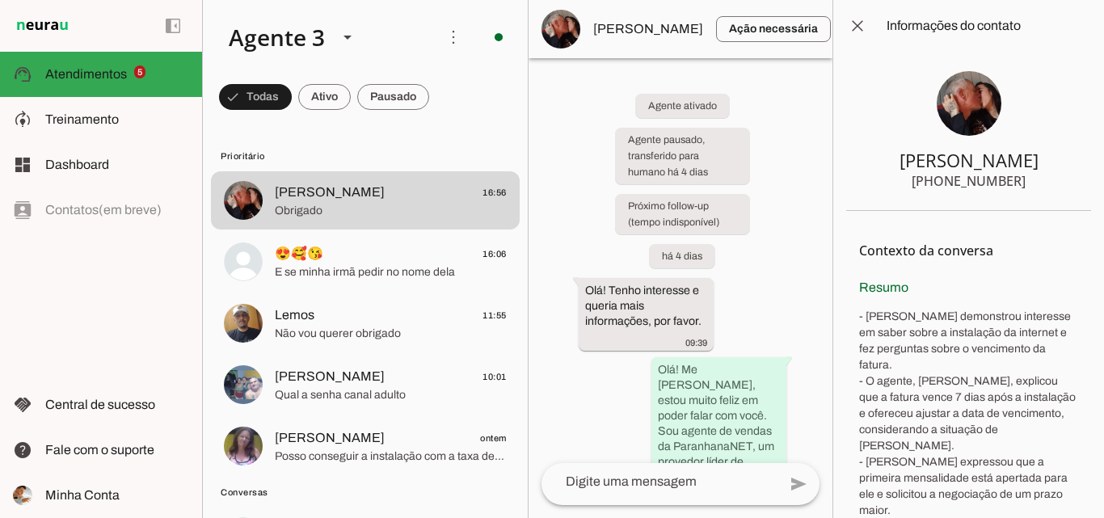
drag, startPoint x: 330, startPoint y: 516, endPoint x: 324, endPoint y: 471, distance: 45.7
click at [324, 229] on md-item "mary Quevedo ontem Posso conseguir a instalação com a taxa de R$100,00 para a s…" at bounding box center [365, 200] width 309 height 58
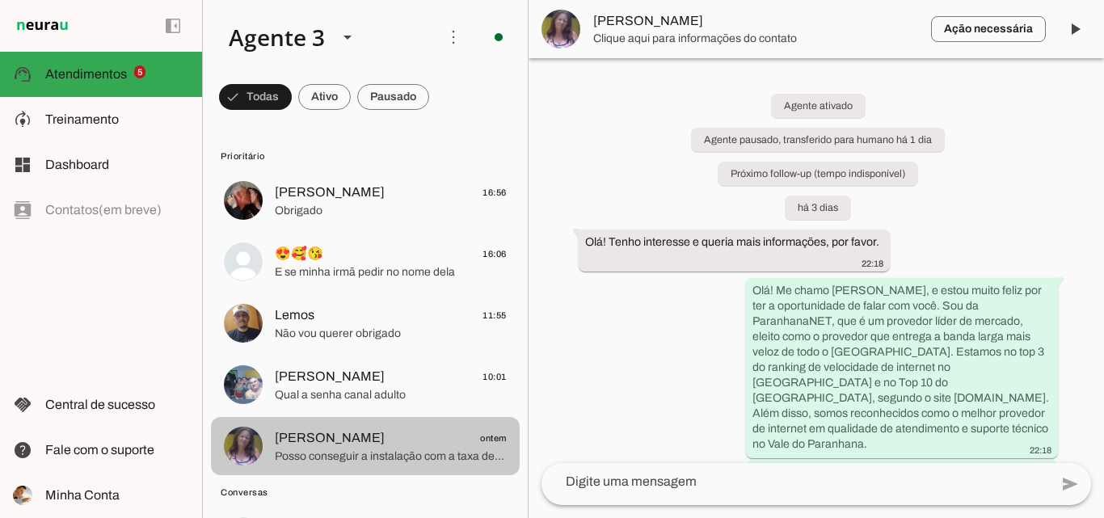
drag, startPoint x: 306, startPoint y: 507, endPoint x: 285, endPoint y: 472, distance: 41.3
click at [285, 229] on md-item "mary Quevedo ontem Posso conseguir a instalação com a taxa de R$100,00 para a s…" at bounding box center [365, 200] width 309 height 58
